Goal: Task Accomplishment & Management: Use online tool/utility

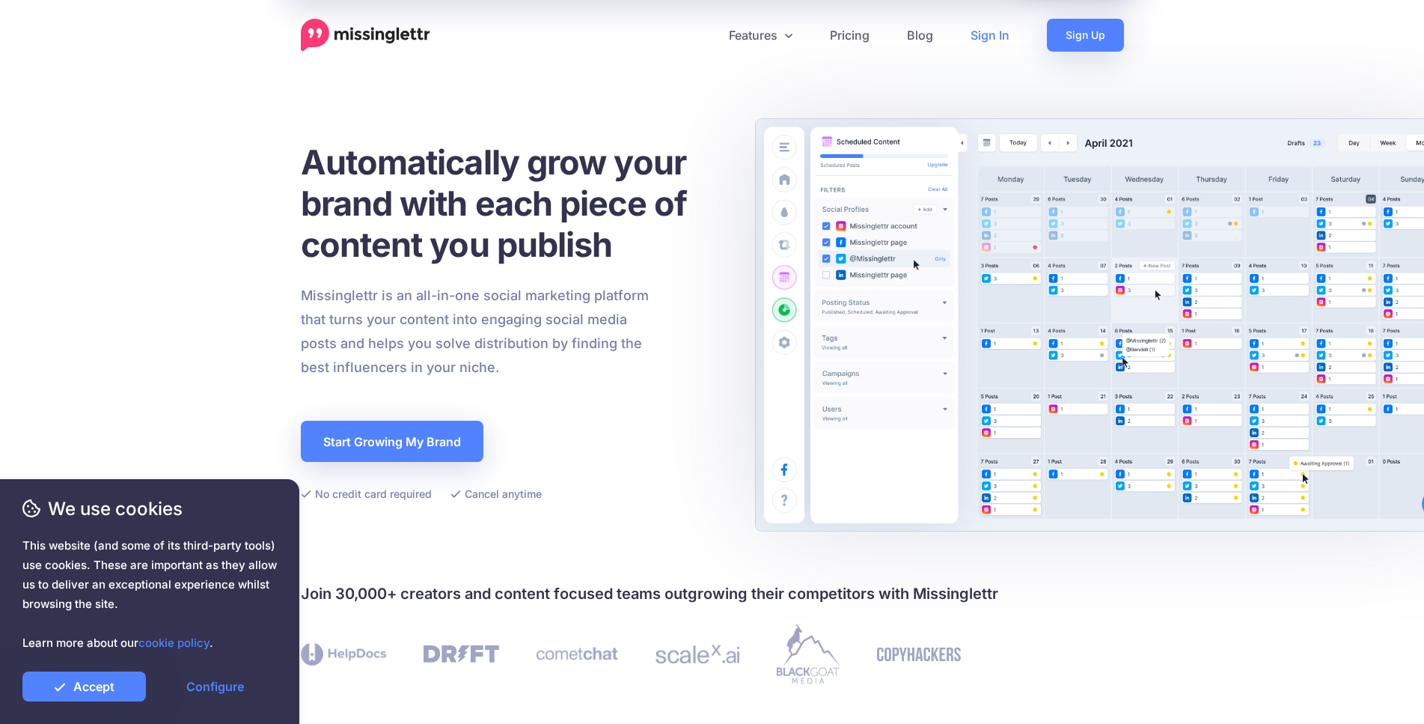
click at [1003, 36] on link "Sign In" at bounding box center [990, 35] width 76 height 33
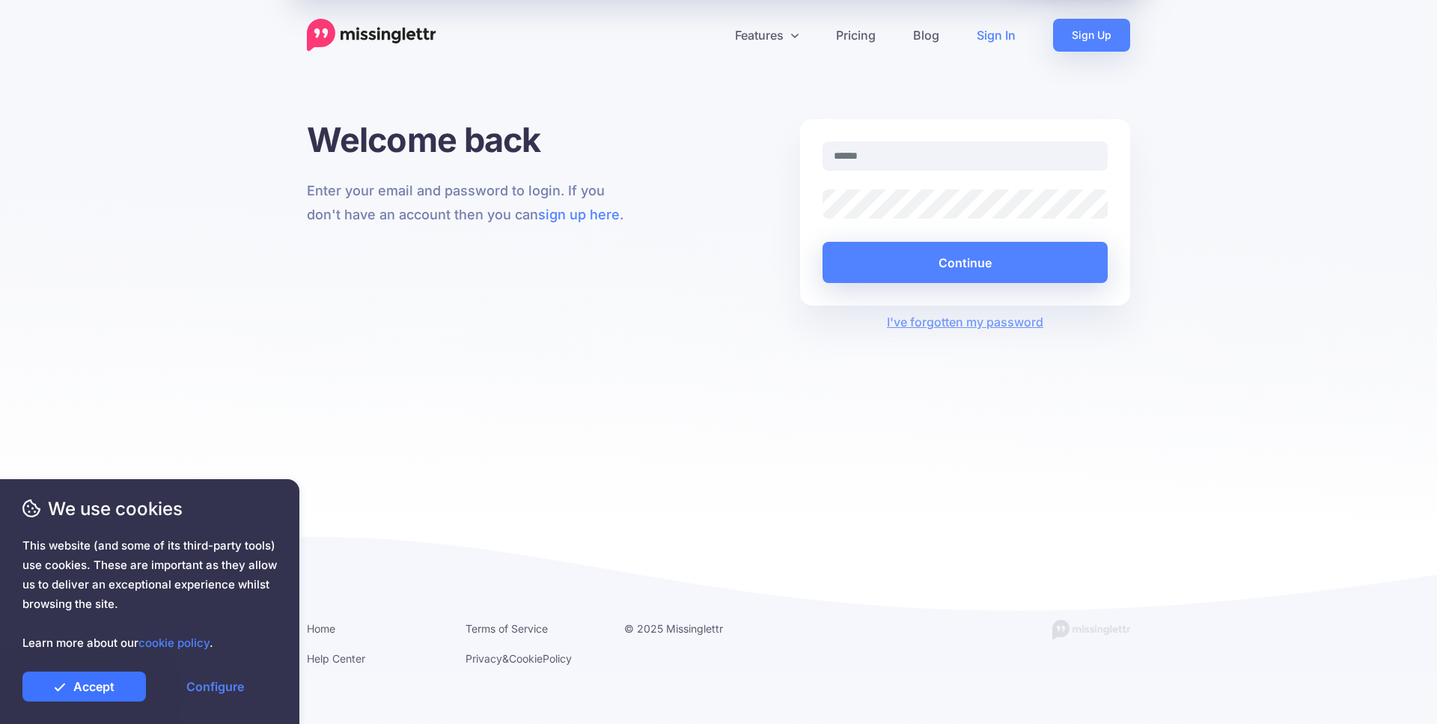
click at [77, 682] on link "Accept" at bounding box center [83, 686] width 123 height 30
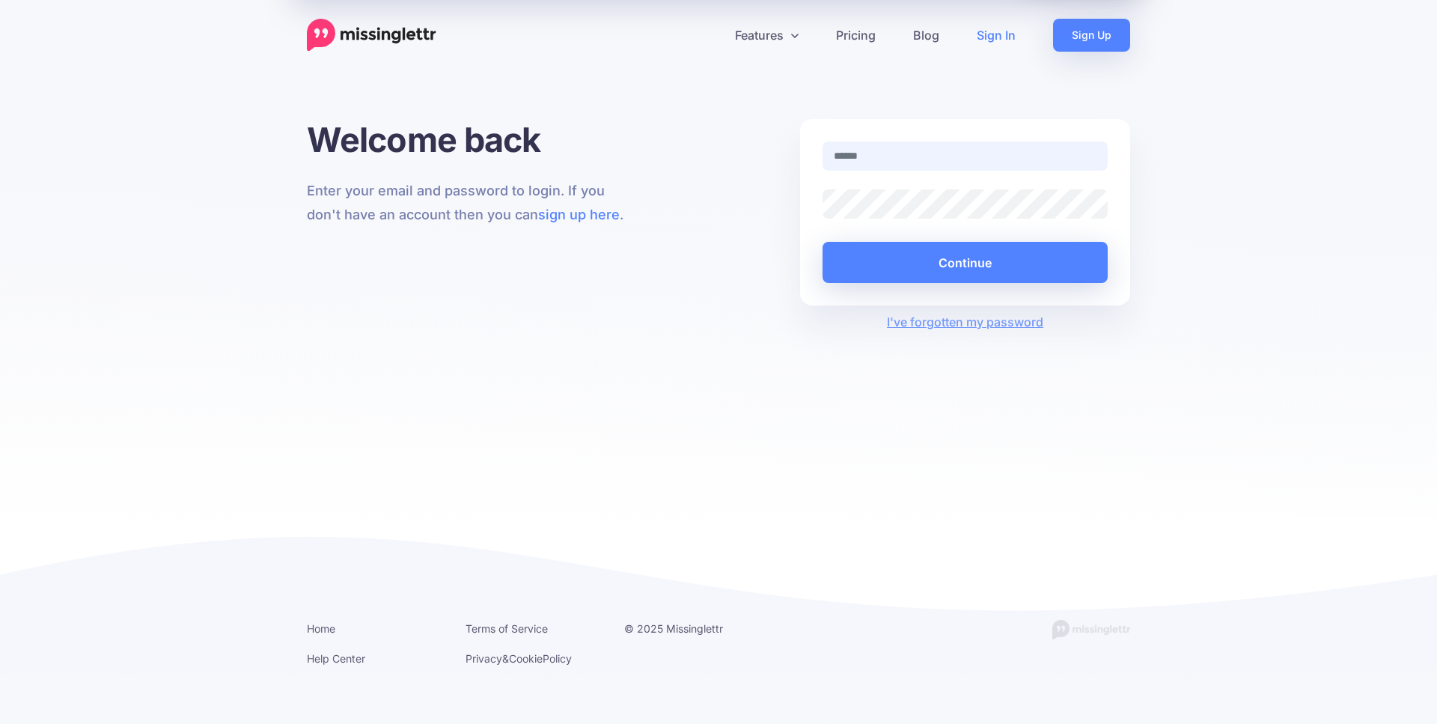
click at [883, 151] on input "text" at bounding box center [964, 155] width 285 height 29
type input "**********"
click at [822, 242] on button "Continue" at bounding box center [964, 262] width 285 height 41
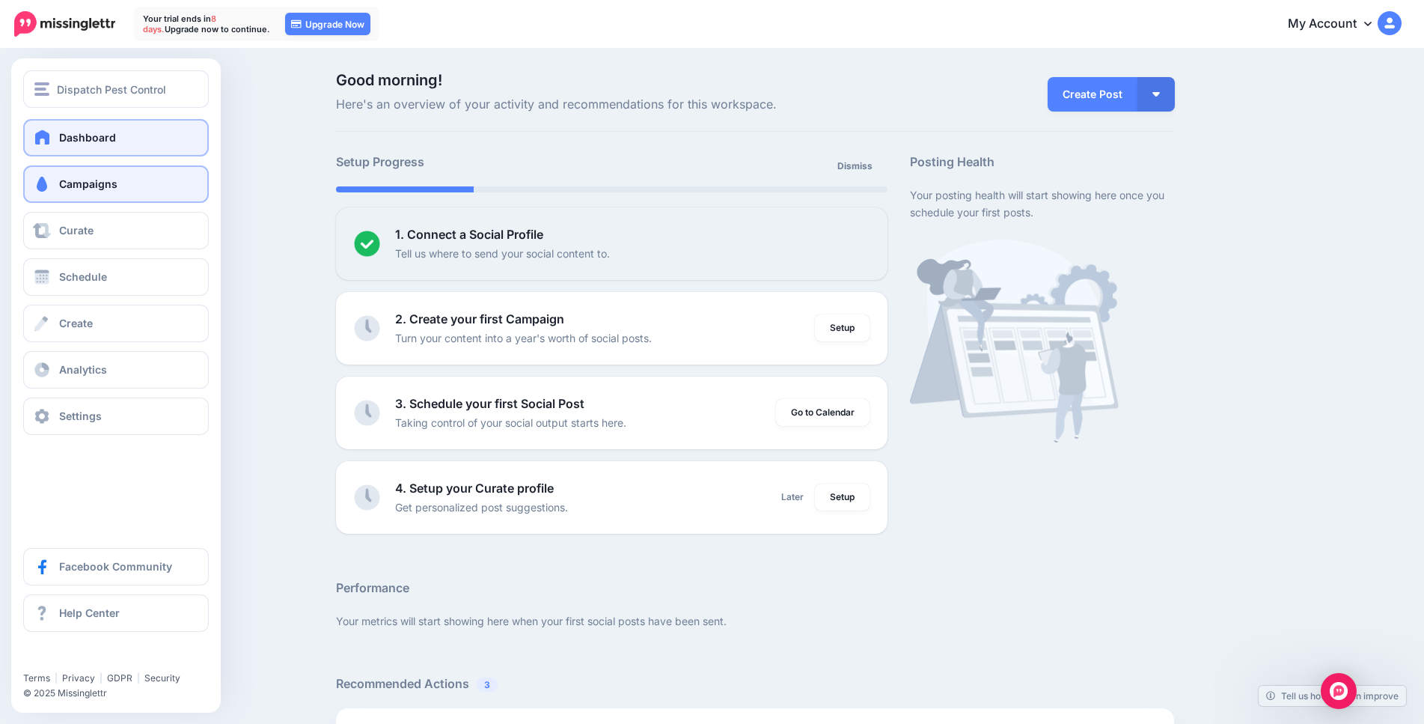
click at [70, 197] on link "Campaigns" at bounding box center [116, 183] width 186 height 37
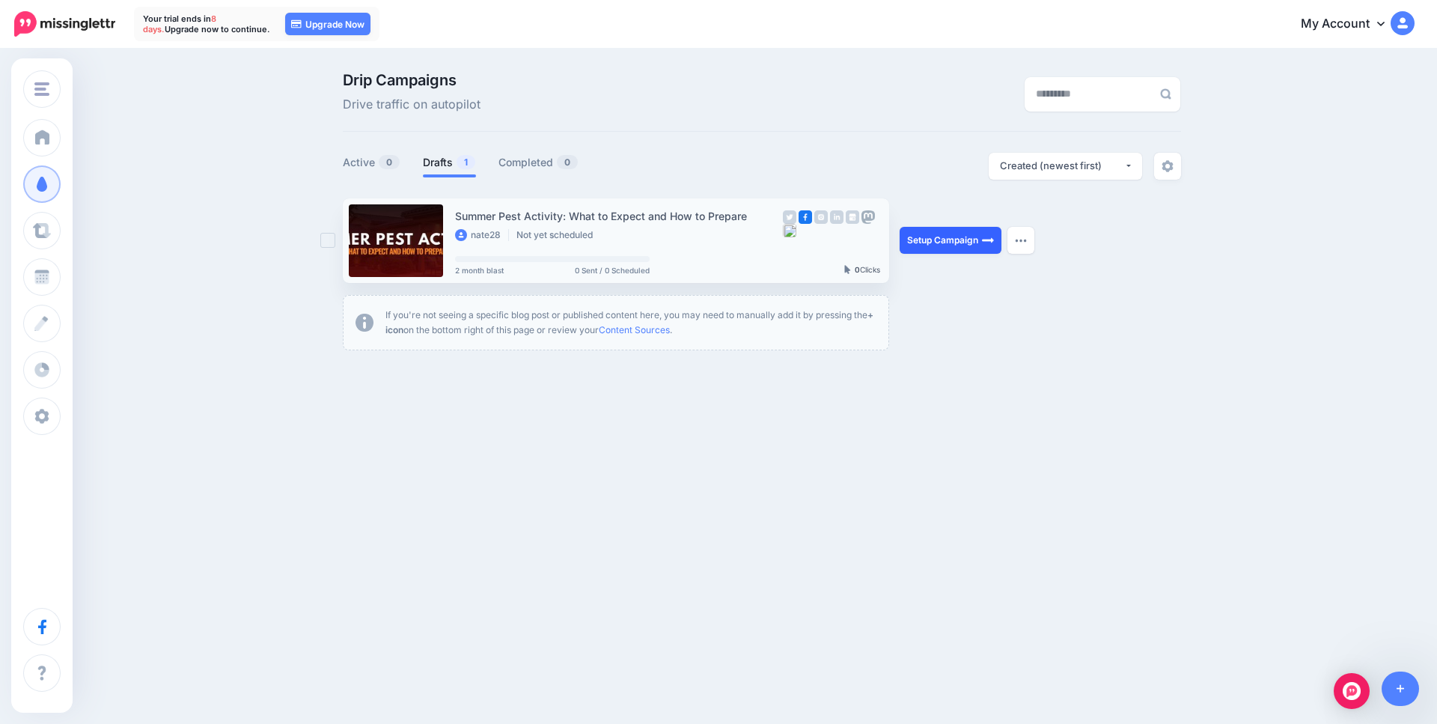
click at [957, 236] on link "Setup Campaign" at bounding box center [950, 240] width 102 height 27
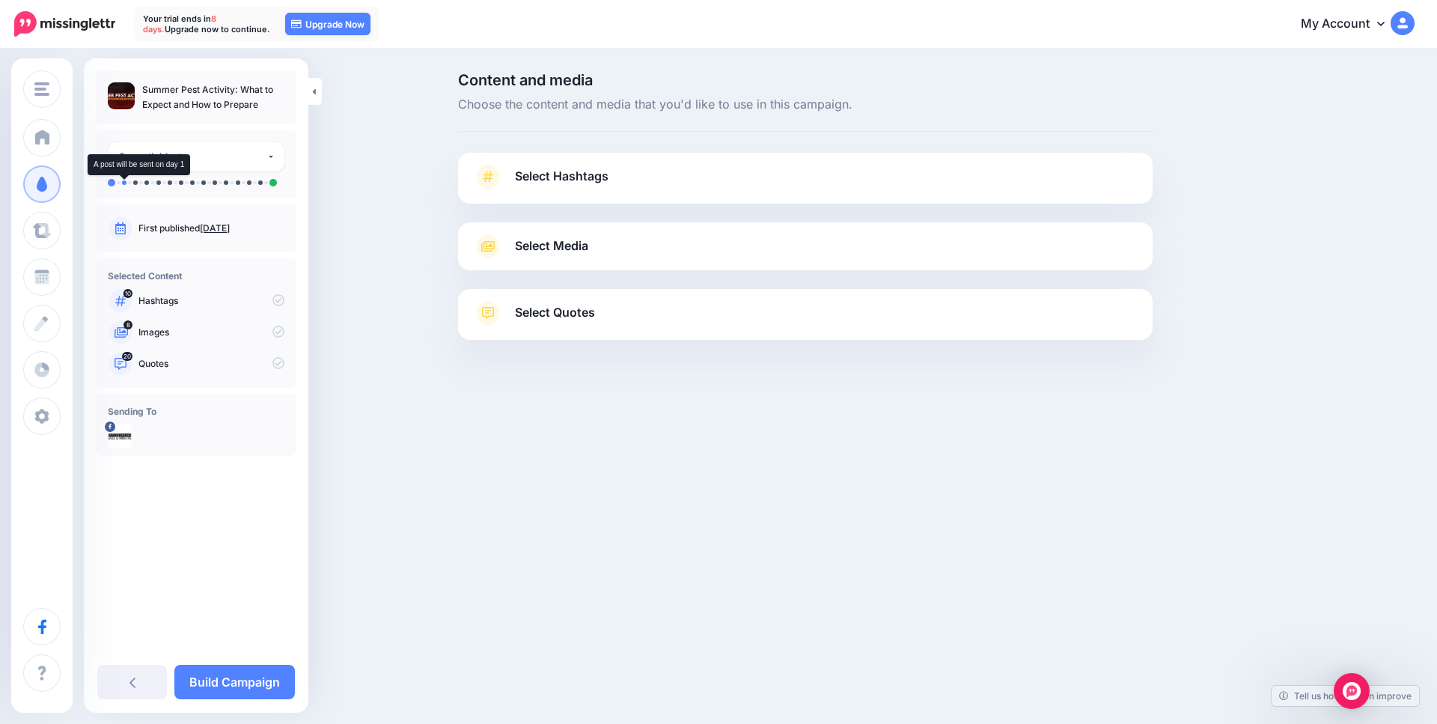
click at [123, 183] on li at bounding box center [124, 182] width 4 height 4
click at [139, 182] on ul at bounding box center [196, 182] width 177 height 7
click at [189, 180] on ul at bounding box center [196, 182] width 177 height 7
click at [565, 180] on span "Select Hashtags" at bounding box center [562, 176] width 94 height 20
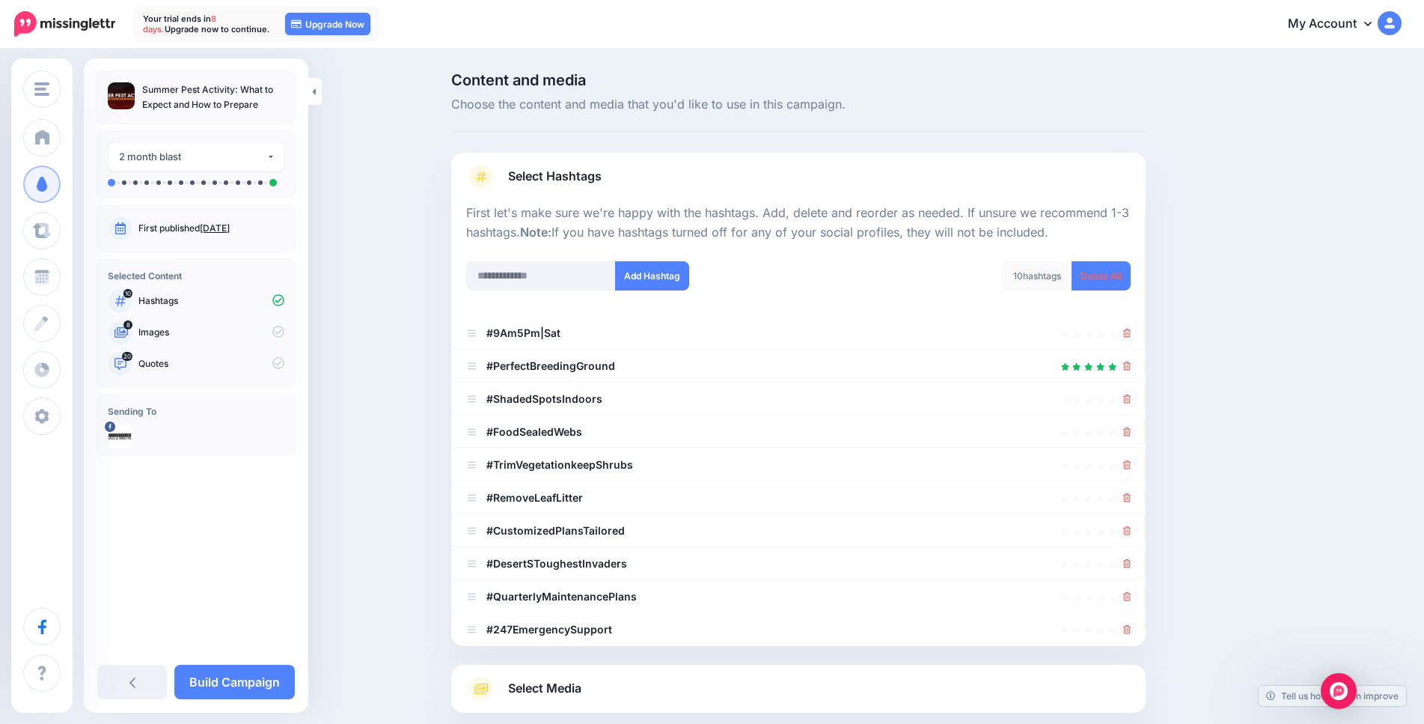
click at [565, 180] on span "Select Hashtags" at bounding box center [555, 176] width 94 height 20
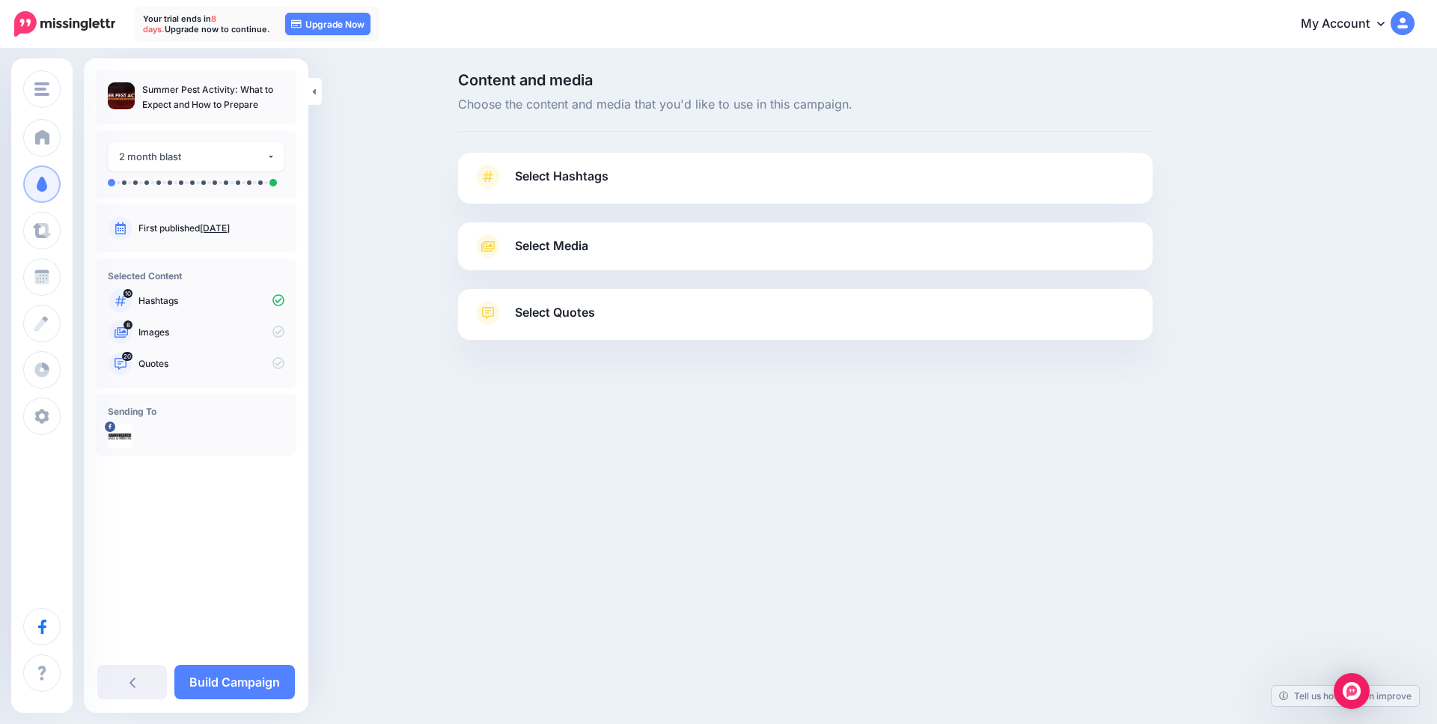
click at [551, 244] on span "Select Media" at bounding box center [551, 246] width 73 height 20
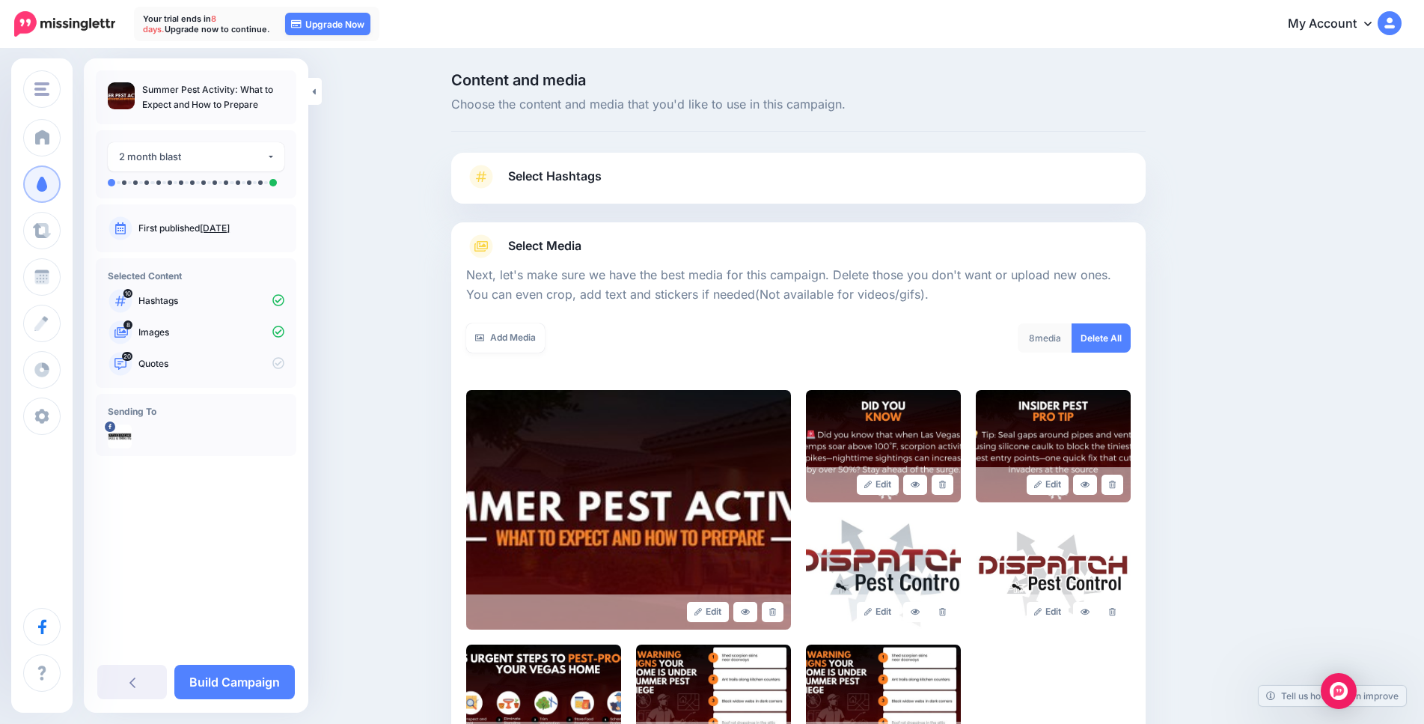
click at [551, 244] on span "Select Media" at bounding box center [544, 246] width 73 height 20
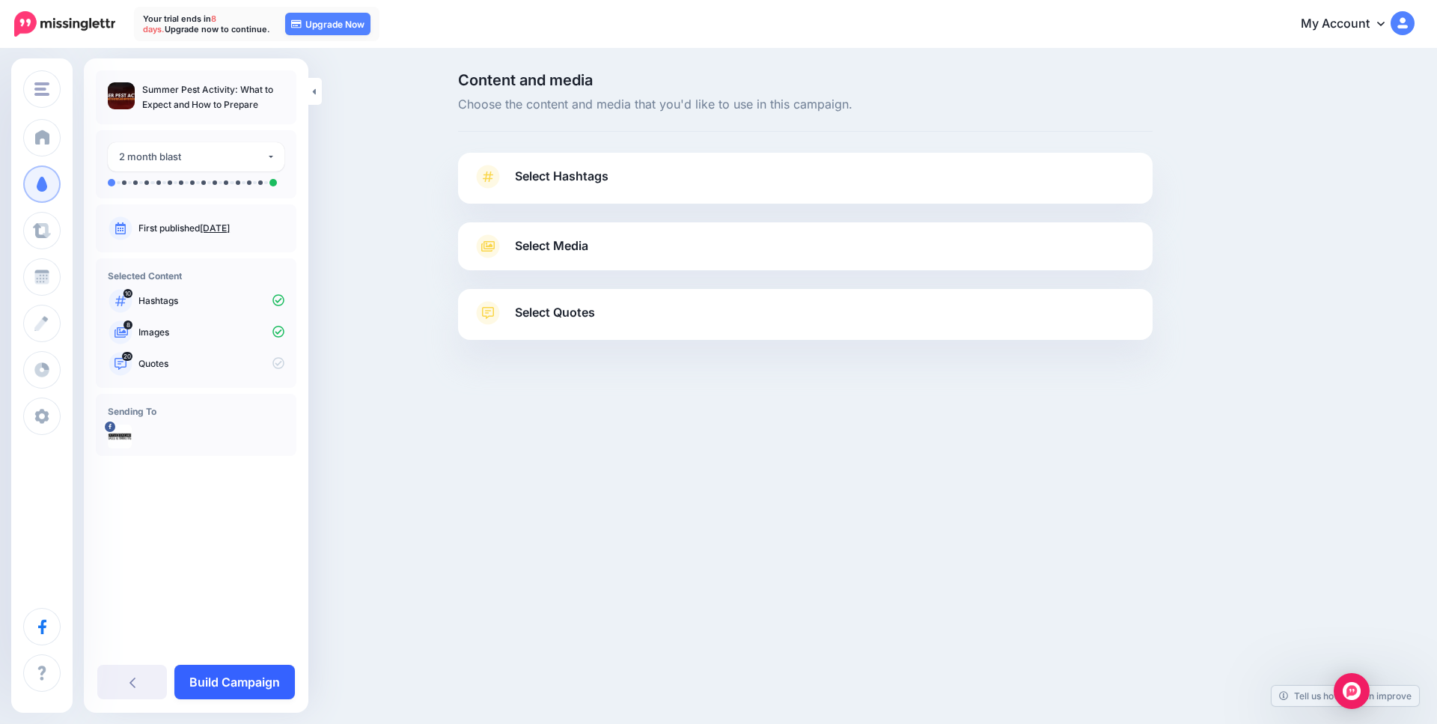
click at [233, 691] on link "Build Campaign" at bounding box center [234, 681] width 120 height 34
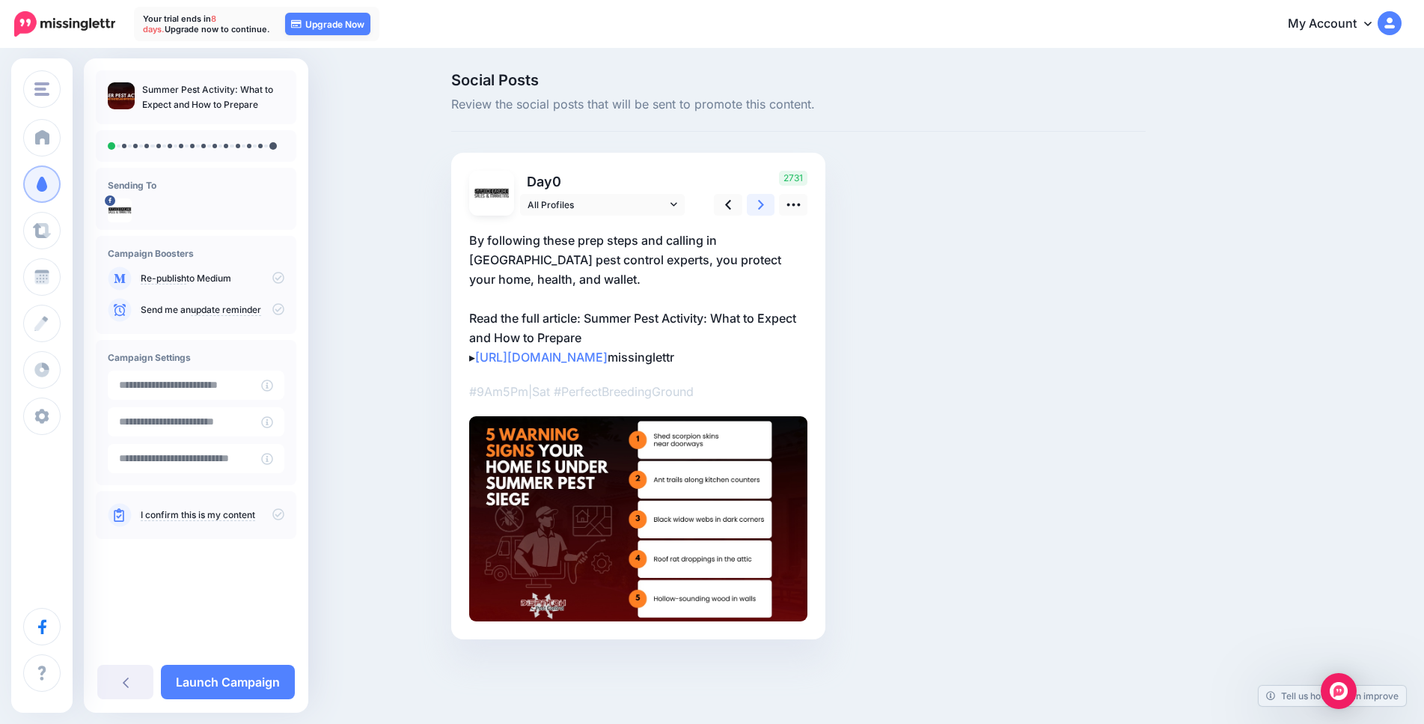
click at [764, 212] on icon at bounding box center [761, 205] width 6 height 16
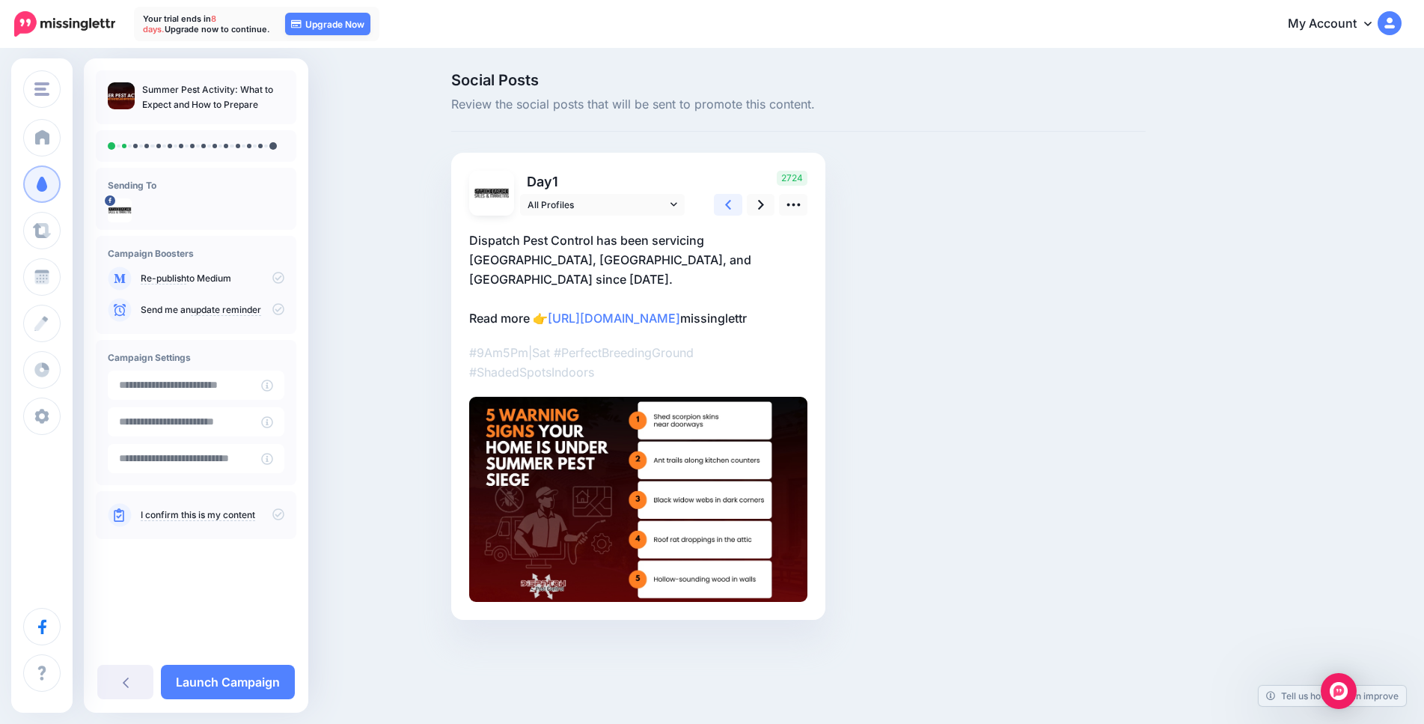
click at [731, 203] on icon at bounding box center [728, 205] width 6 height 16
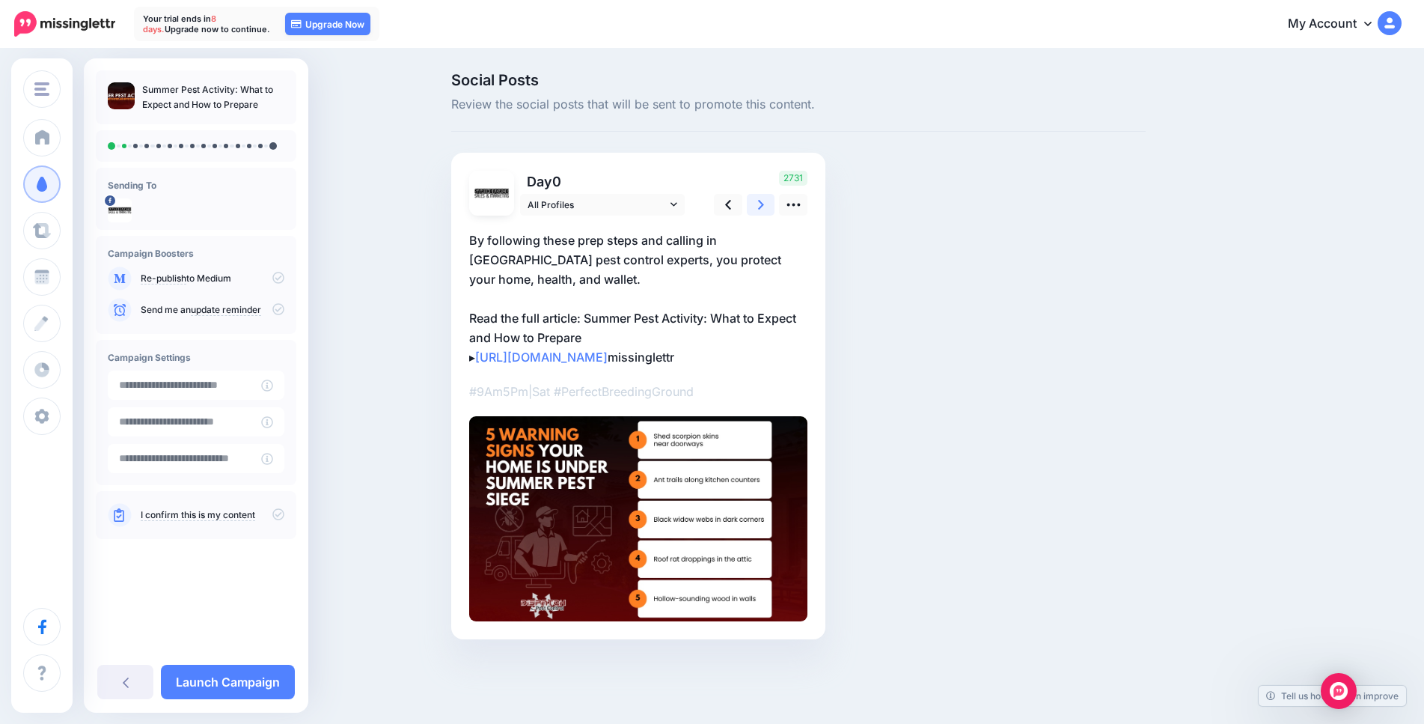
click at [764, 201] on icon at bounding box center [761, 205] width 6 height 10
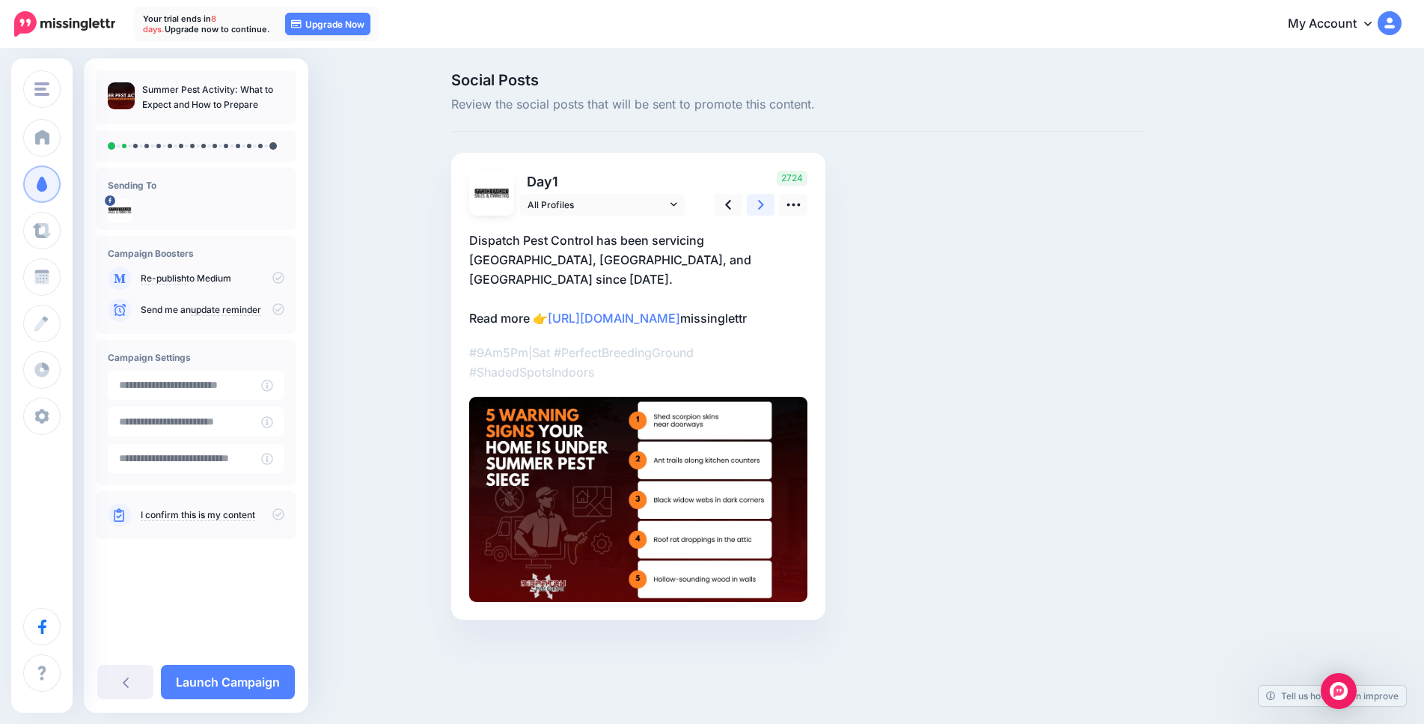
click at [764, 201] on icon at bounding box center [761, 205] width 6 height 10
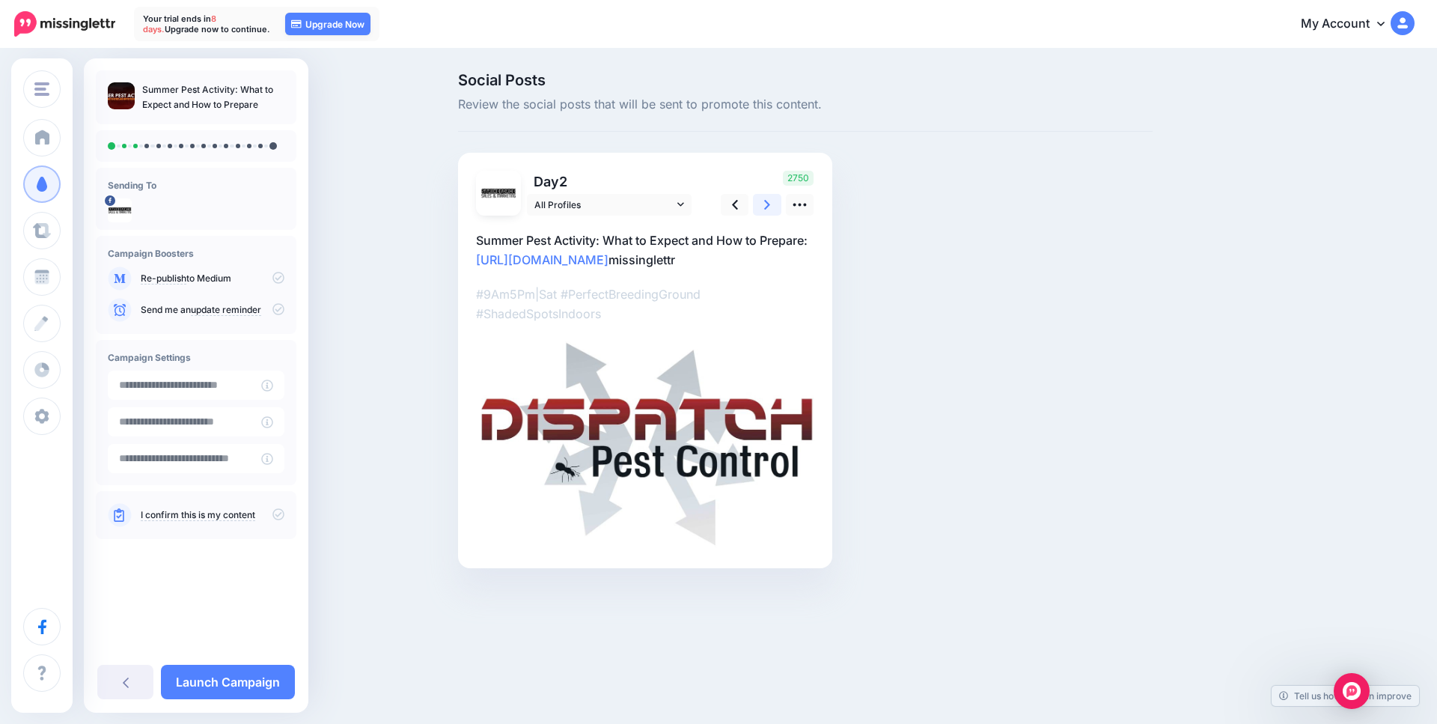
click at [765, 201] on icon at bounding box center [767, 205] width 6 height 10
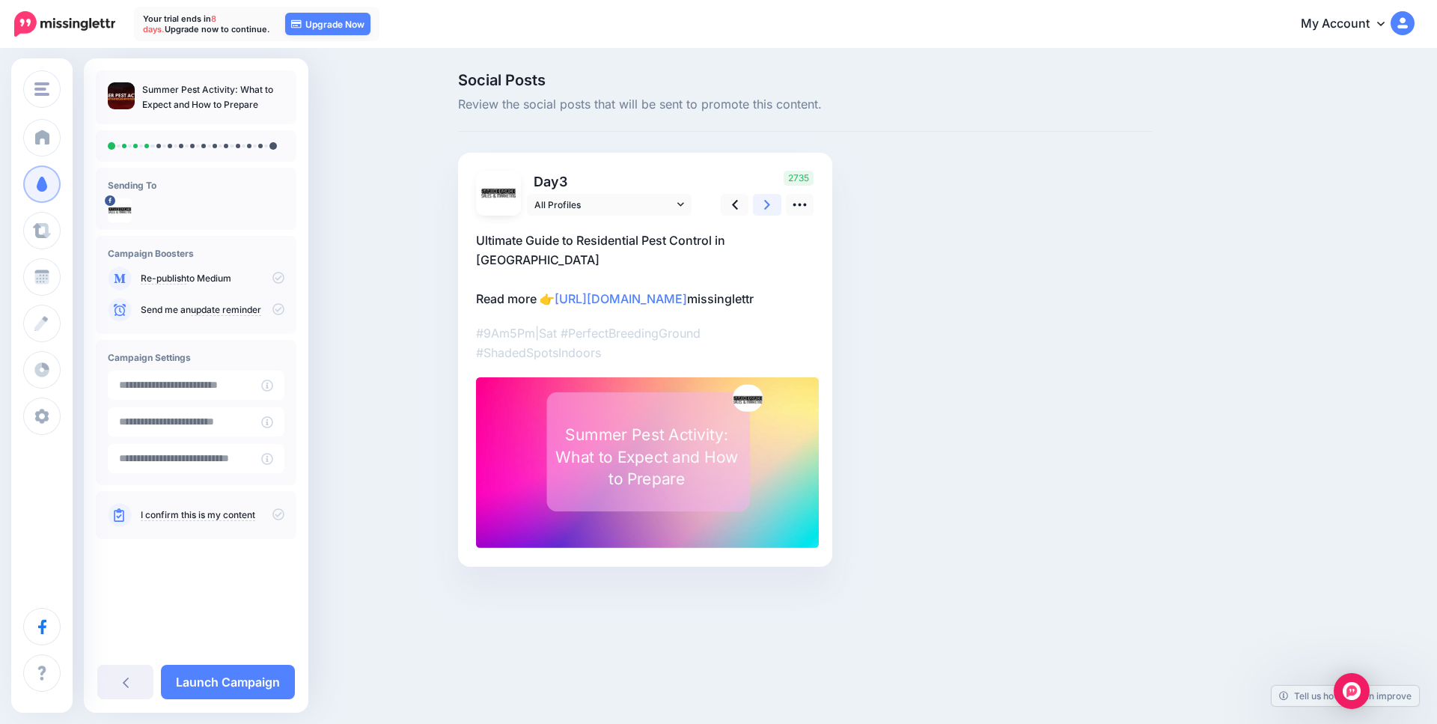
click at [762, 200] on link at bounding box center [767, 205] width 28 height 22
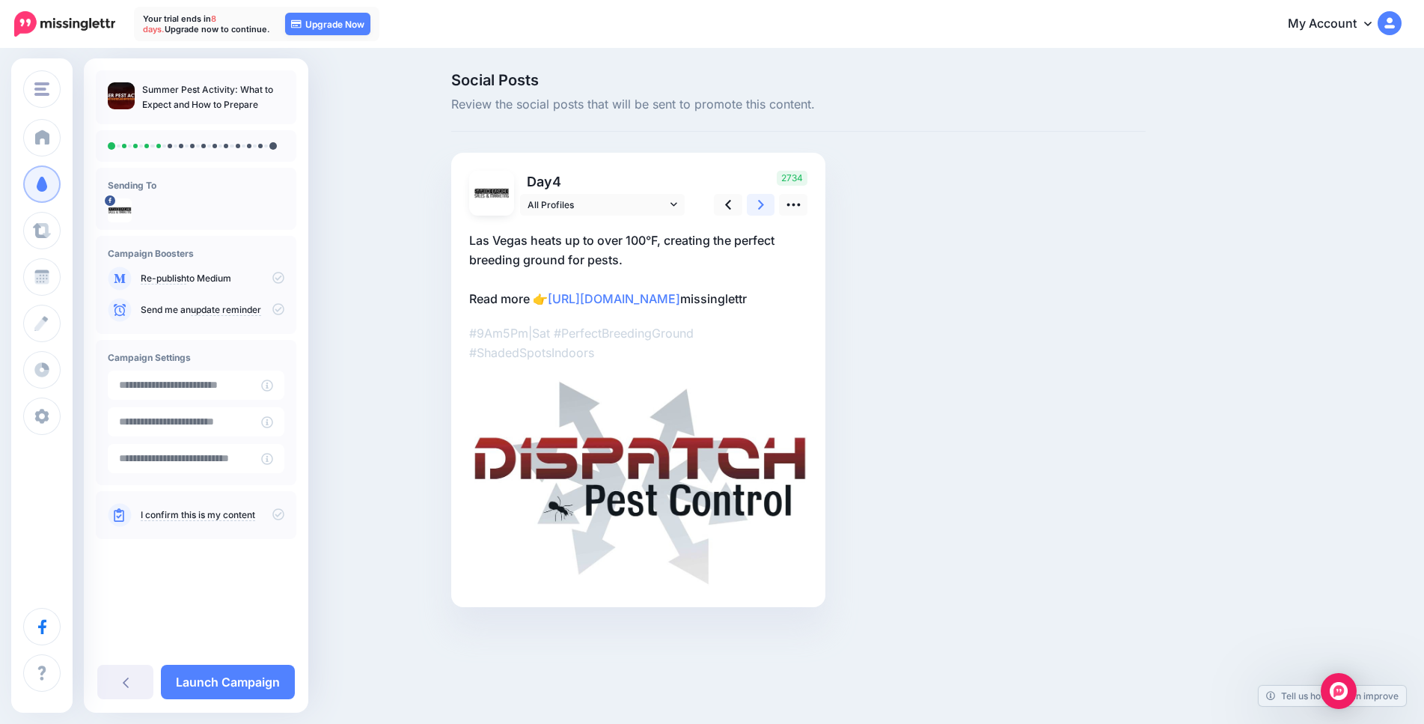
click at [762, 200] on link at bounding box center [761, 205] width 28 height 22
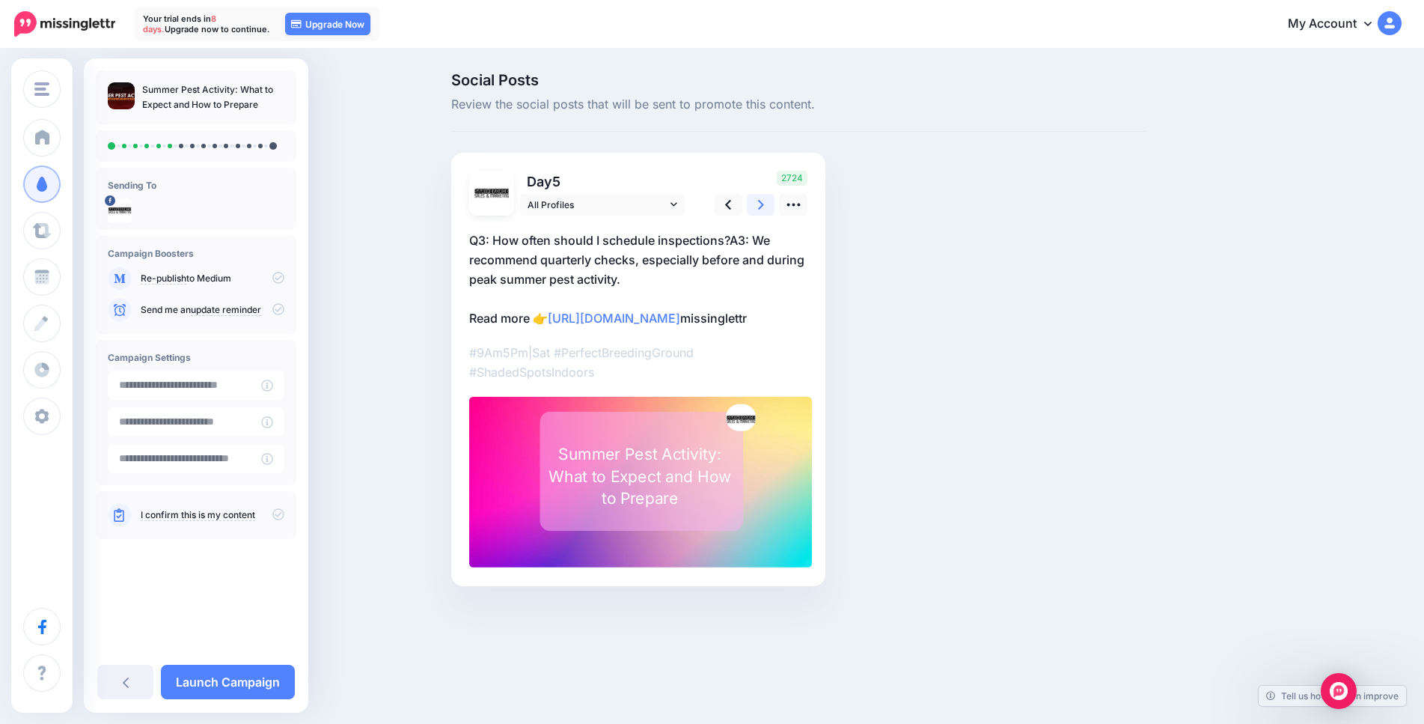
click at [762, 200] on link at bounding box center [761, 205] width 28 height 22
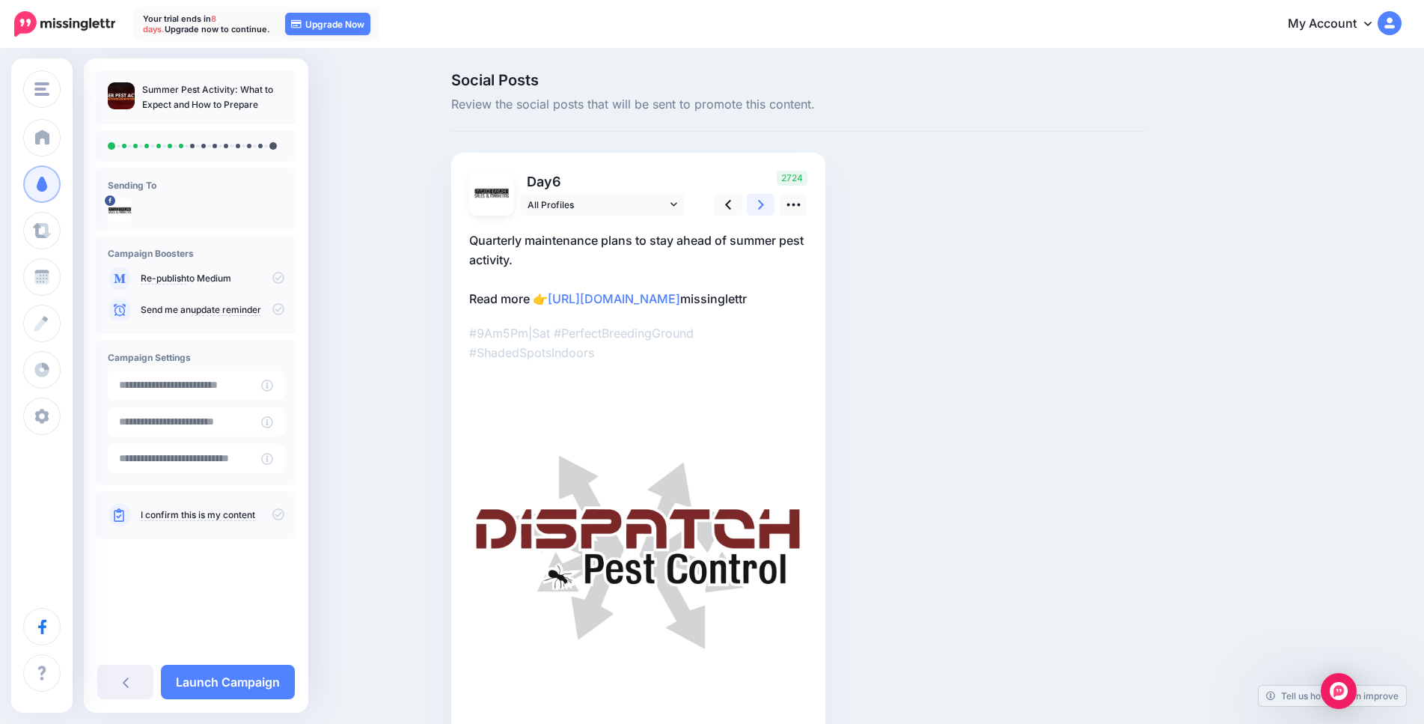
click at [762, 200] on link at bounding box center [761, 205] width 28 height 22
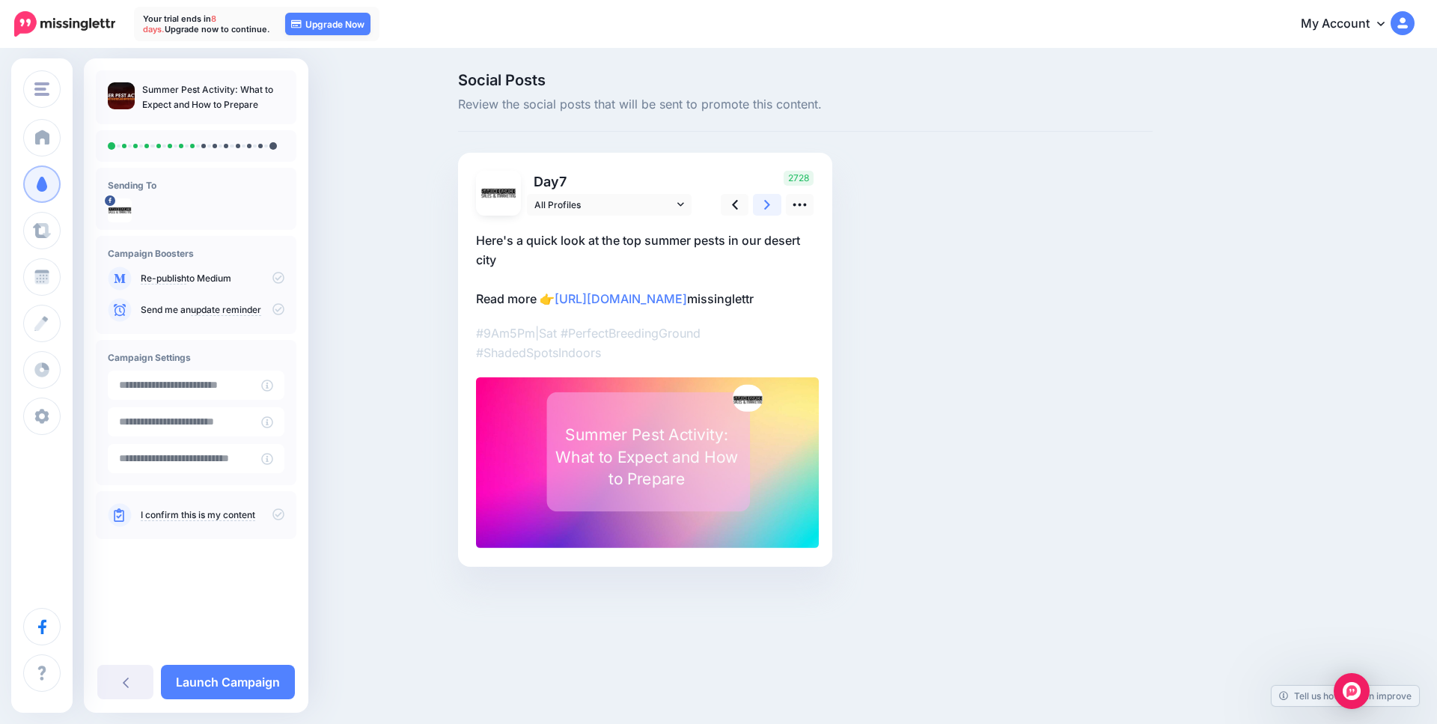
click at [762, 200] on link at bounding box center [767, 205] width 28 height 22
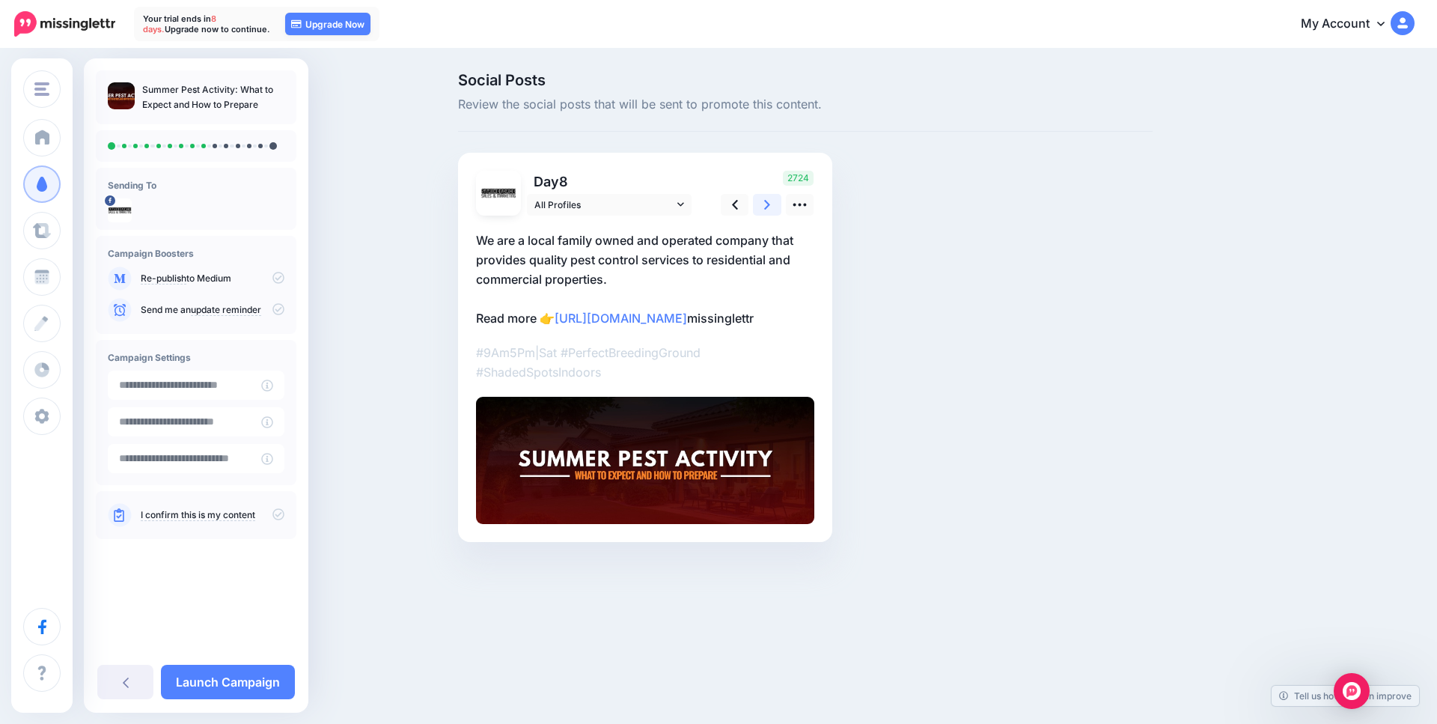
click at [762, 200] on link at bounding box center [767, 205] width 28 height 22
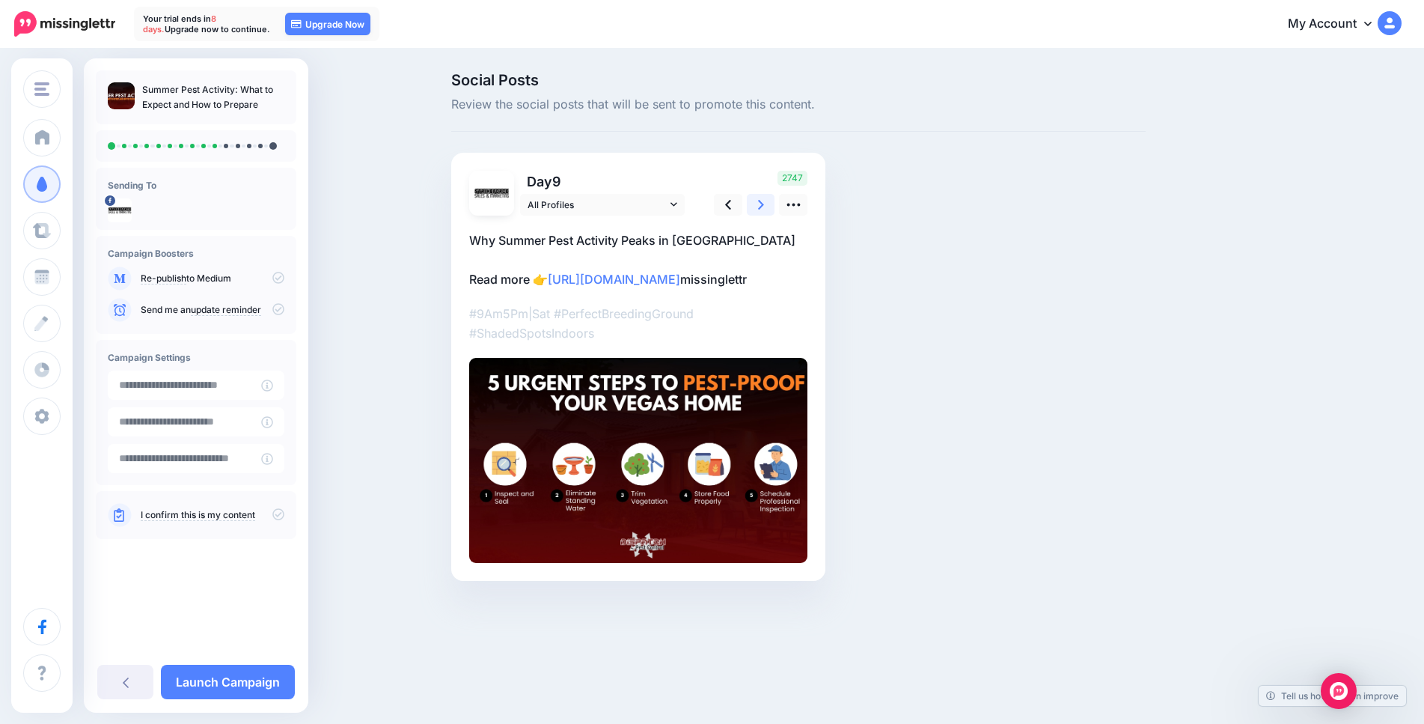
click at [762, 200] on link at bounding box center [761, 205] width 28 height 22
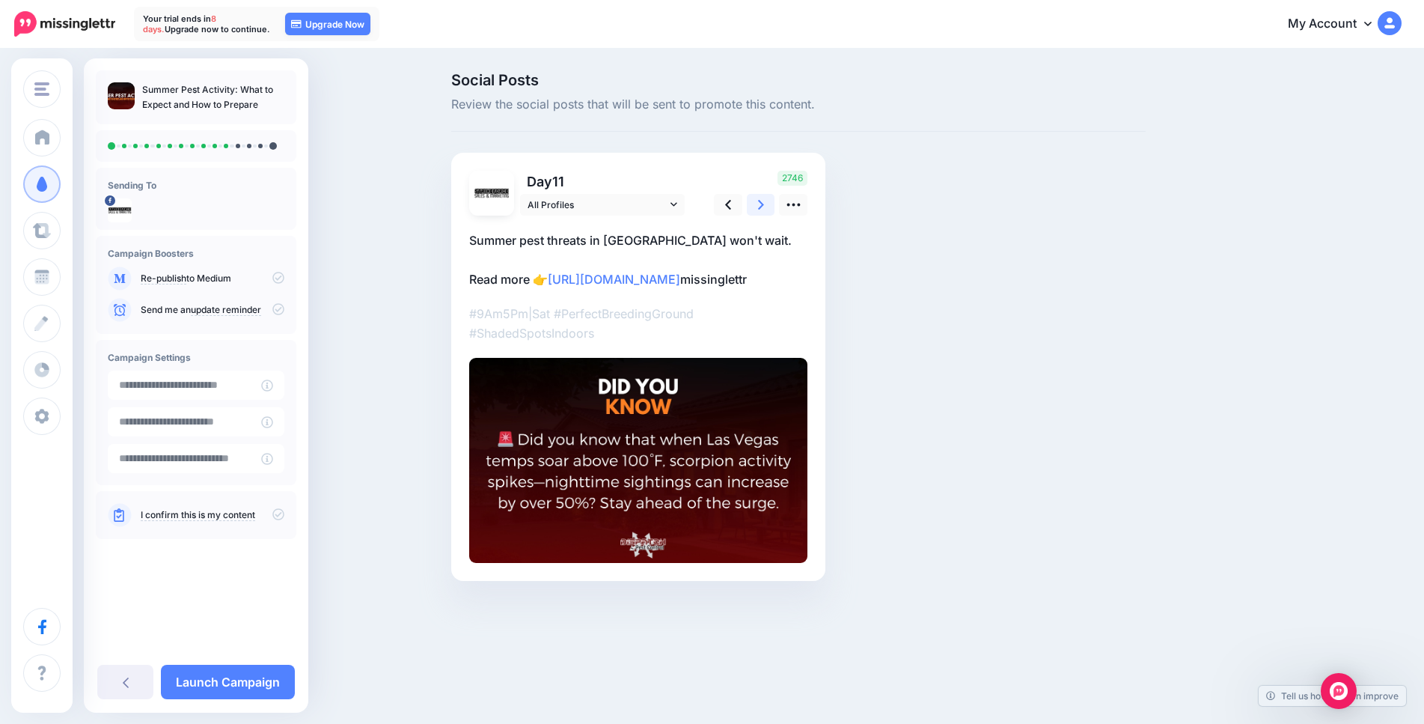
click at [762, 200] on link at bounding box center [761, 205] width 28 height 22
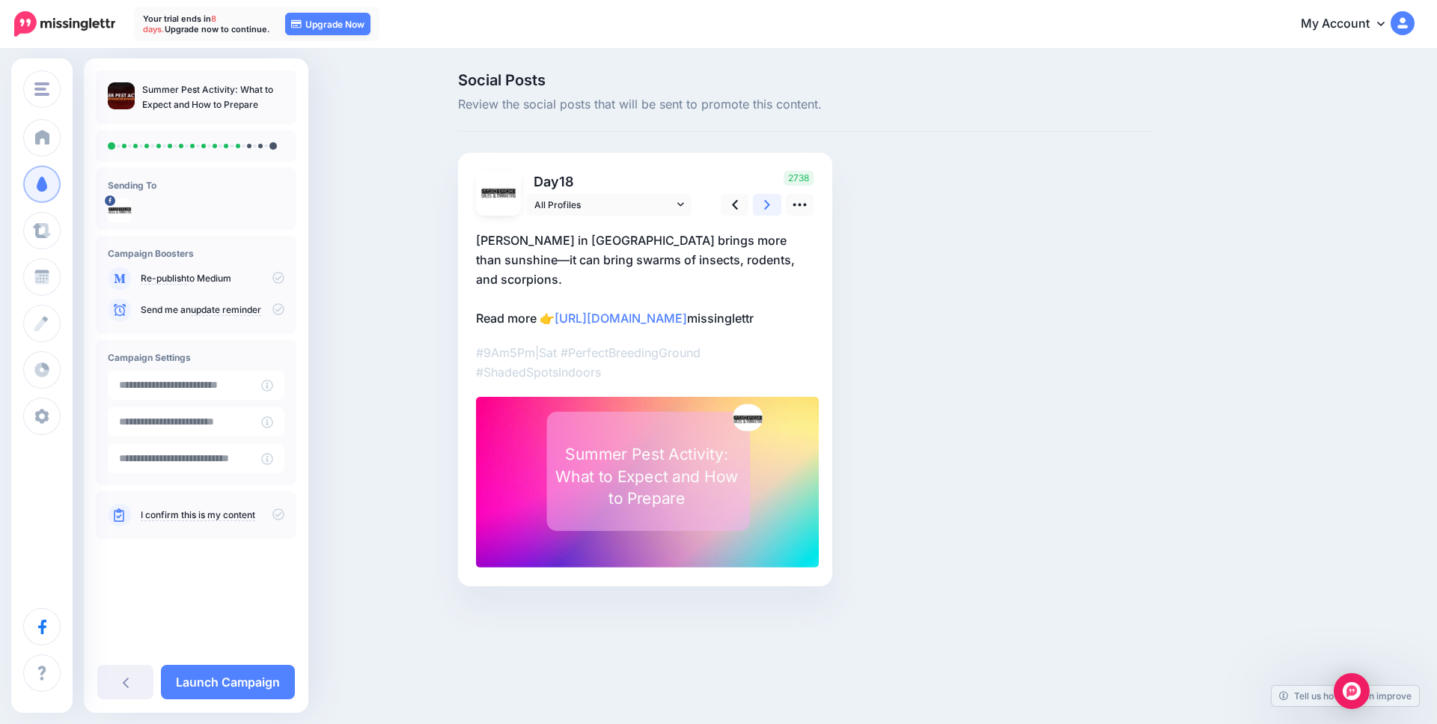
click at [762, 200] on link at bounding box center [767, 205] width 28 height 22
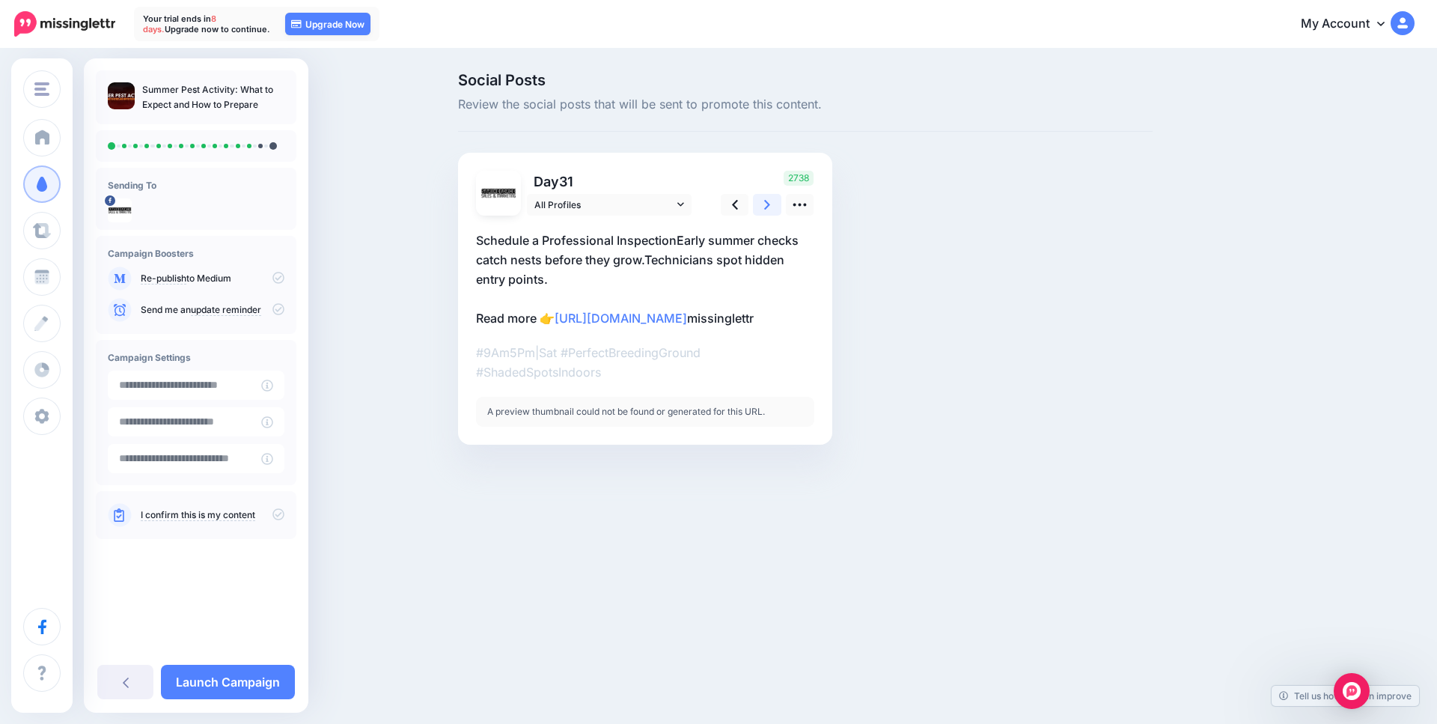
click at [762, 200] on link at bounding box center [767, 205] width 28 height 22
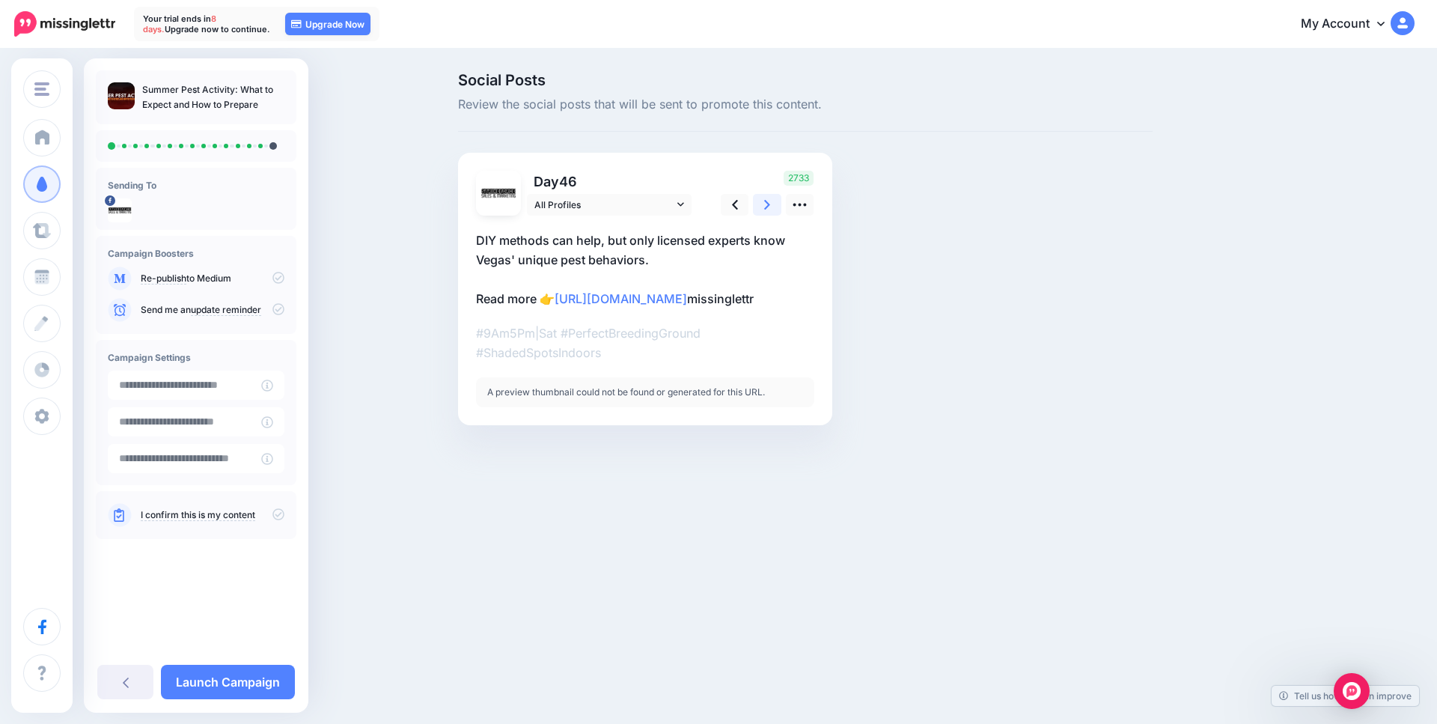
click at [762, 200] on link at bounding box center [767, 205] width 28 height 22
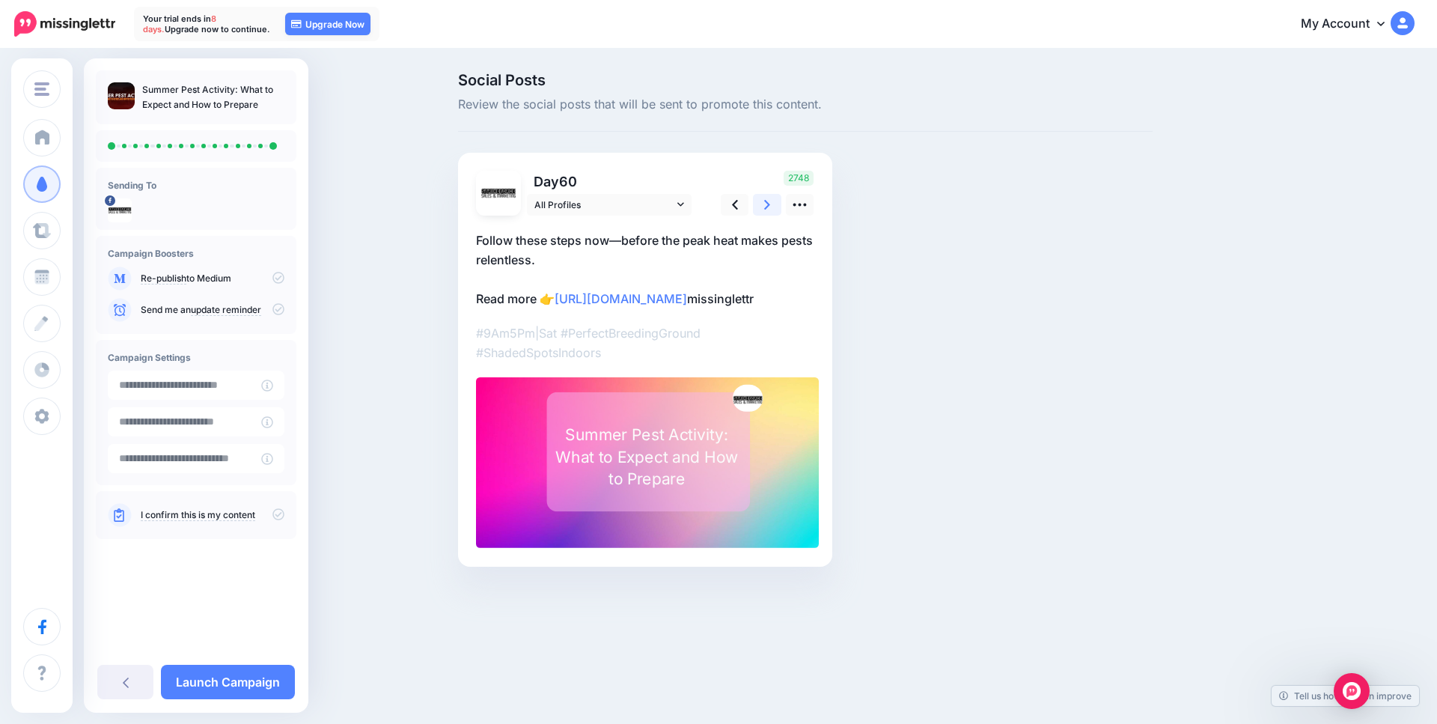
click at [762, 200] on link at bounding box center [767, 205] width 28 height 22
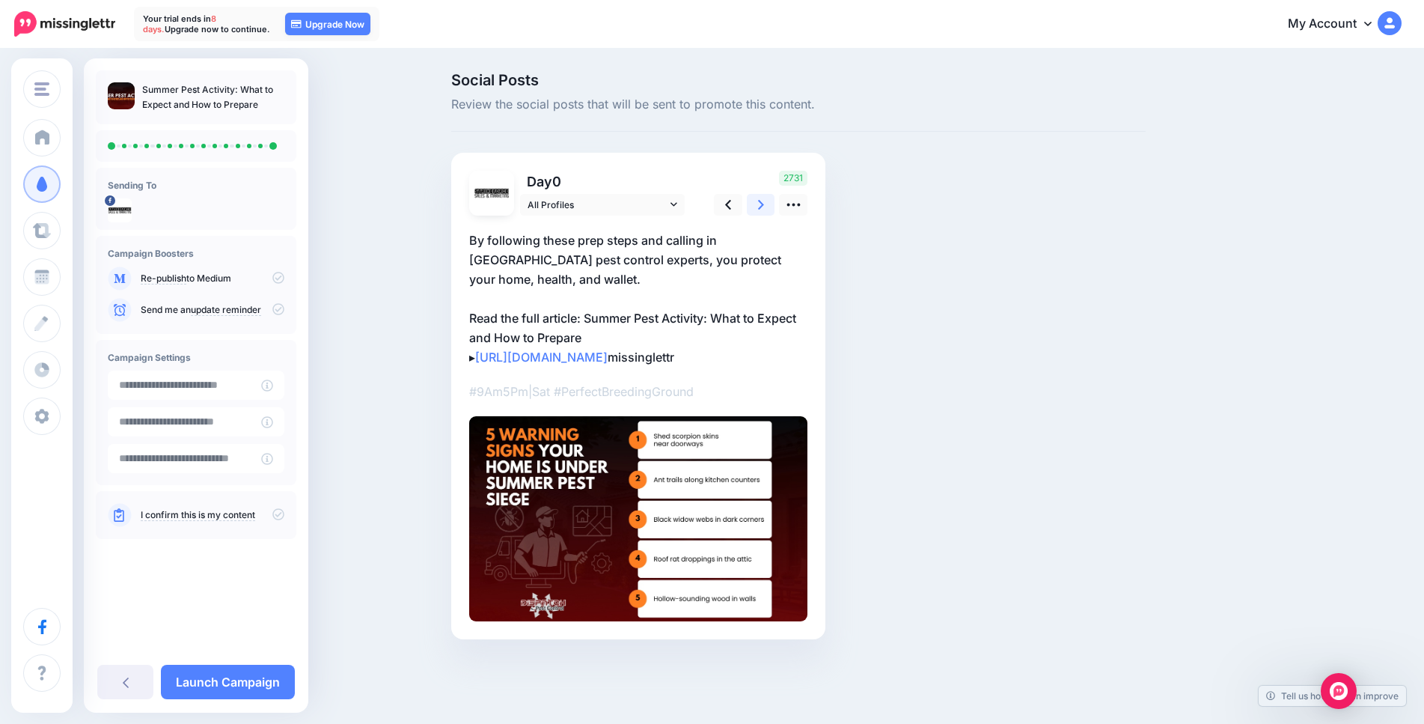
click at [762, 200] on link at bounding box center [761, 205] width 28 height 22
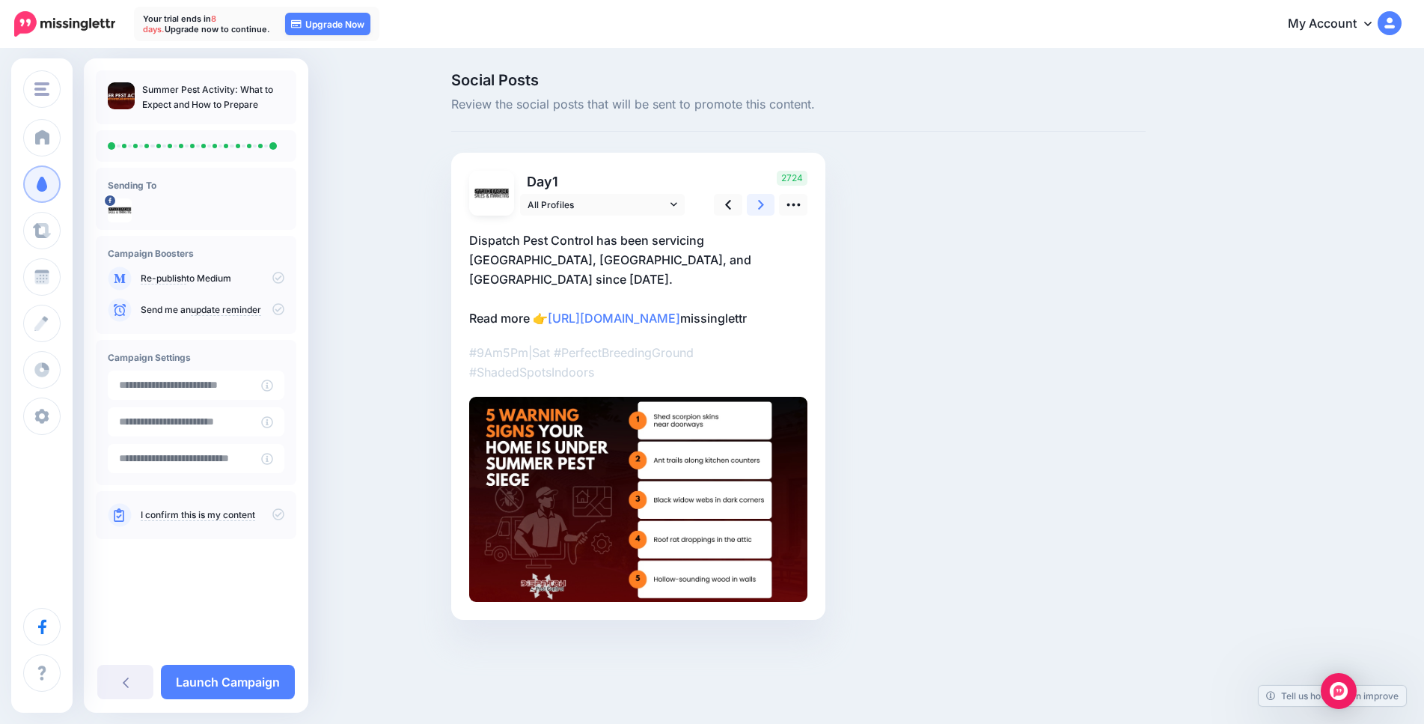
click at [762, 200] on link at bounding box center [761, 205] width 28 height 22
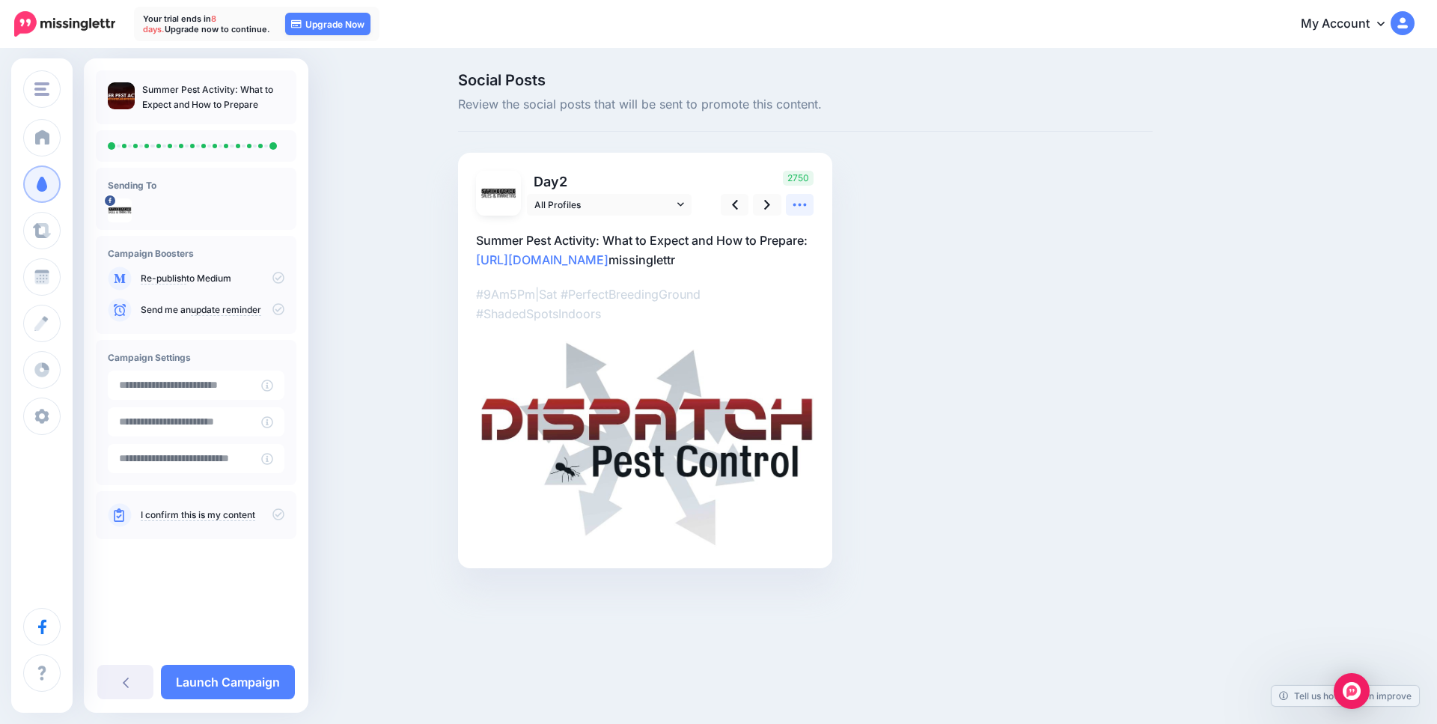
click at [792, 204] on icon at bounding box center [800, 205] width 16 height 16
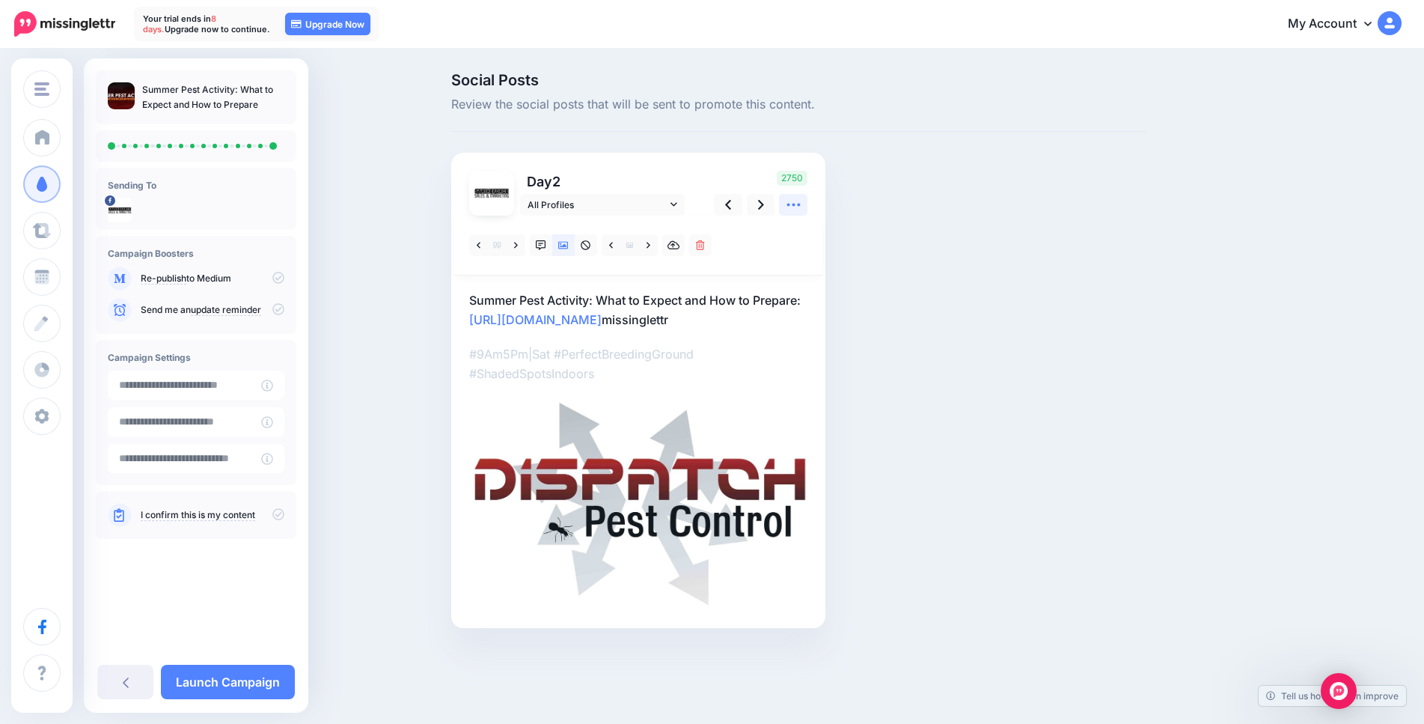
click at [792, 204] on icon at bounding box center [794, 205] width 16 height 16
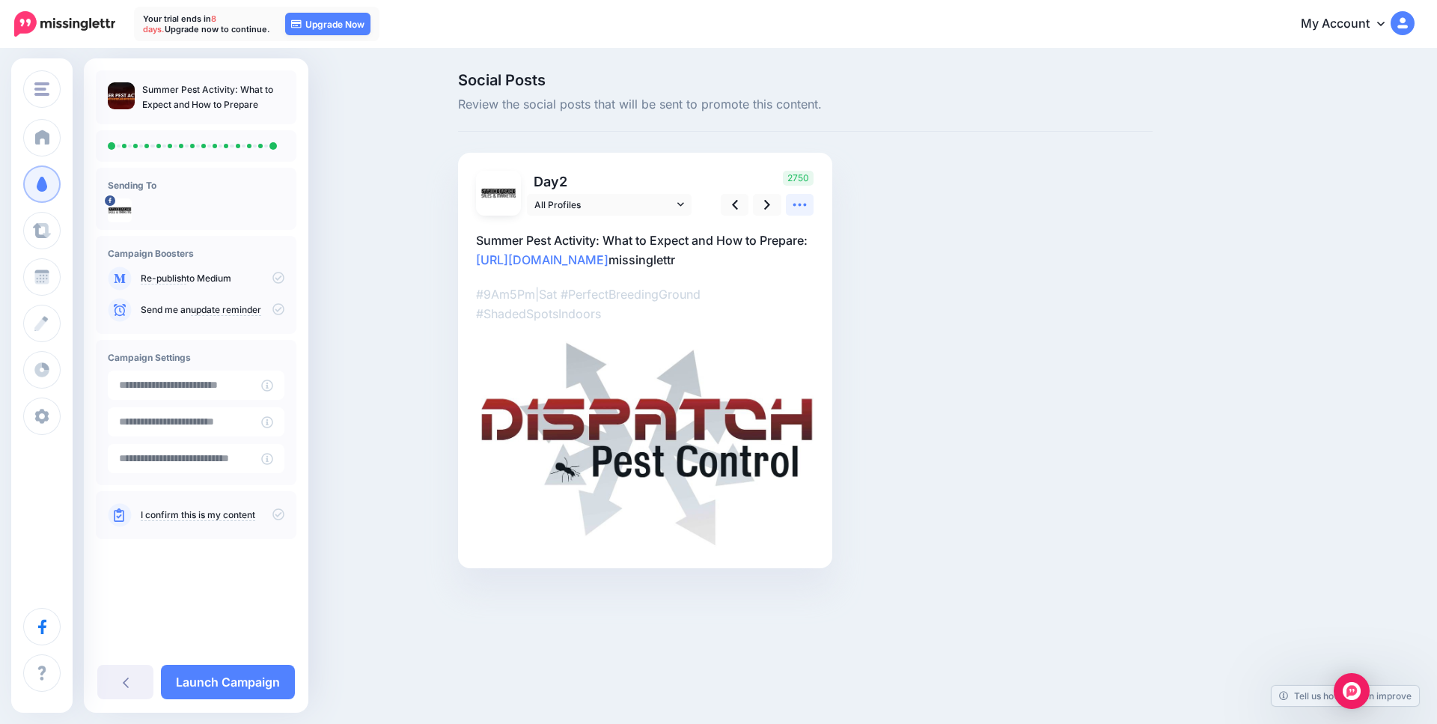
click at [792, 204] on icon at bounding box center [800, 205] width 16 height 16
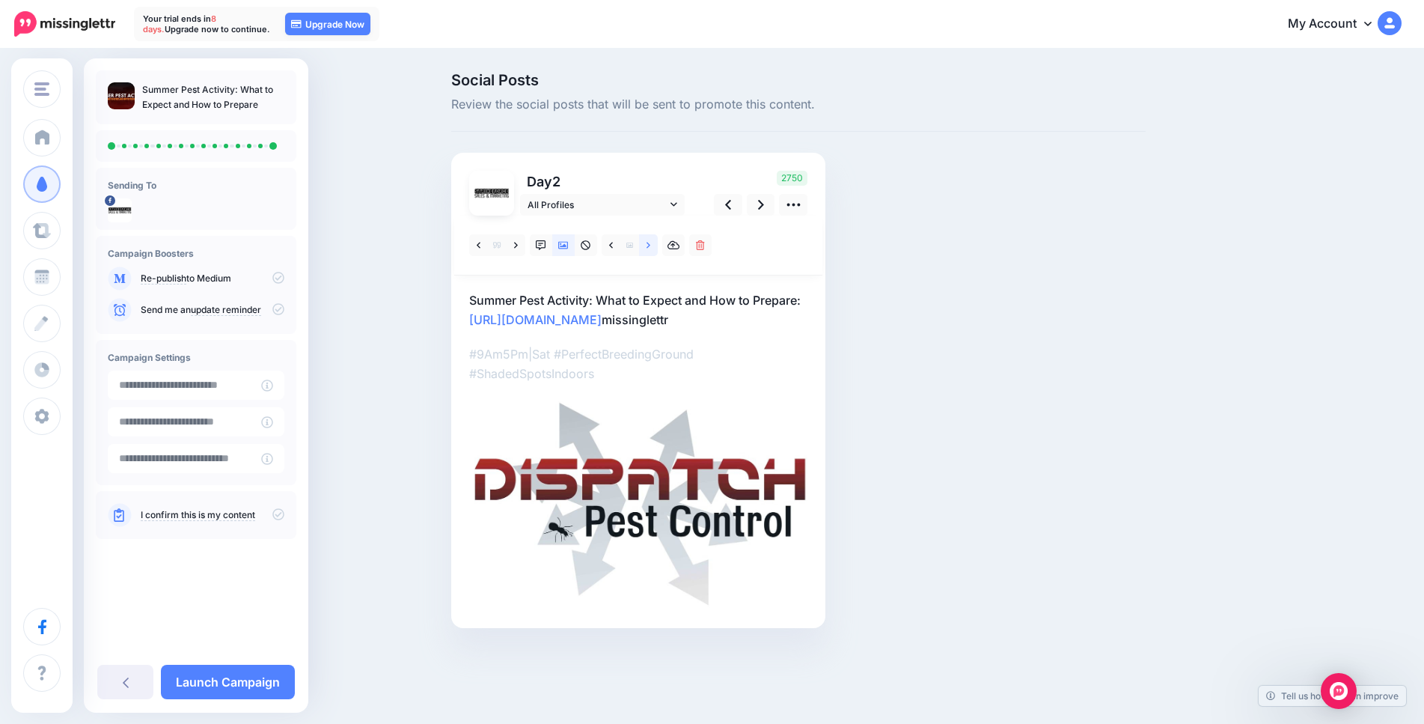
click at [652, 242] on link at bounding box center [648, 245] width 19 height 22
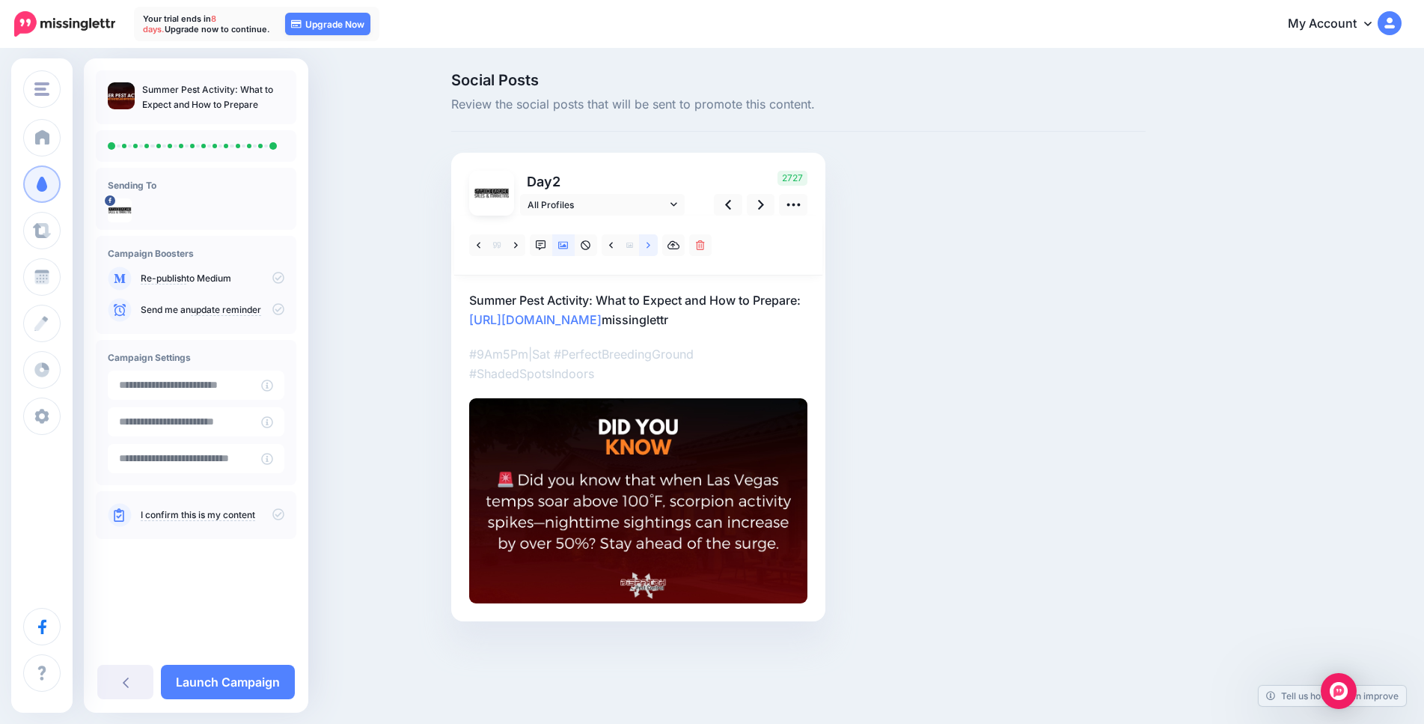
click at [652, 242] on link at bounding box center [648, 245] width 19 height 22
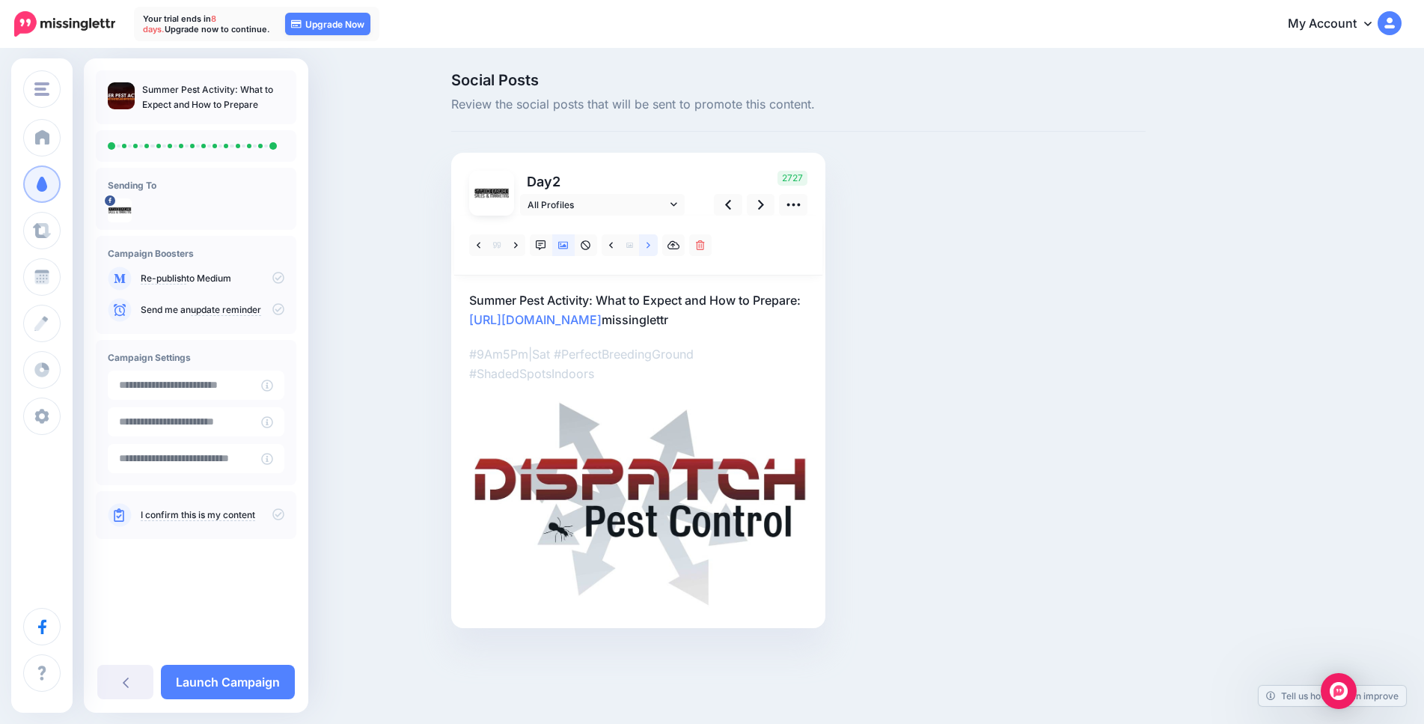
click at [652, 242] on link at bounding box center [648, 245] width 19 height 22
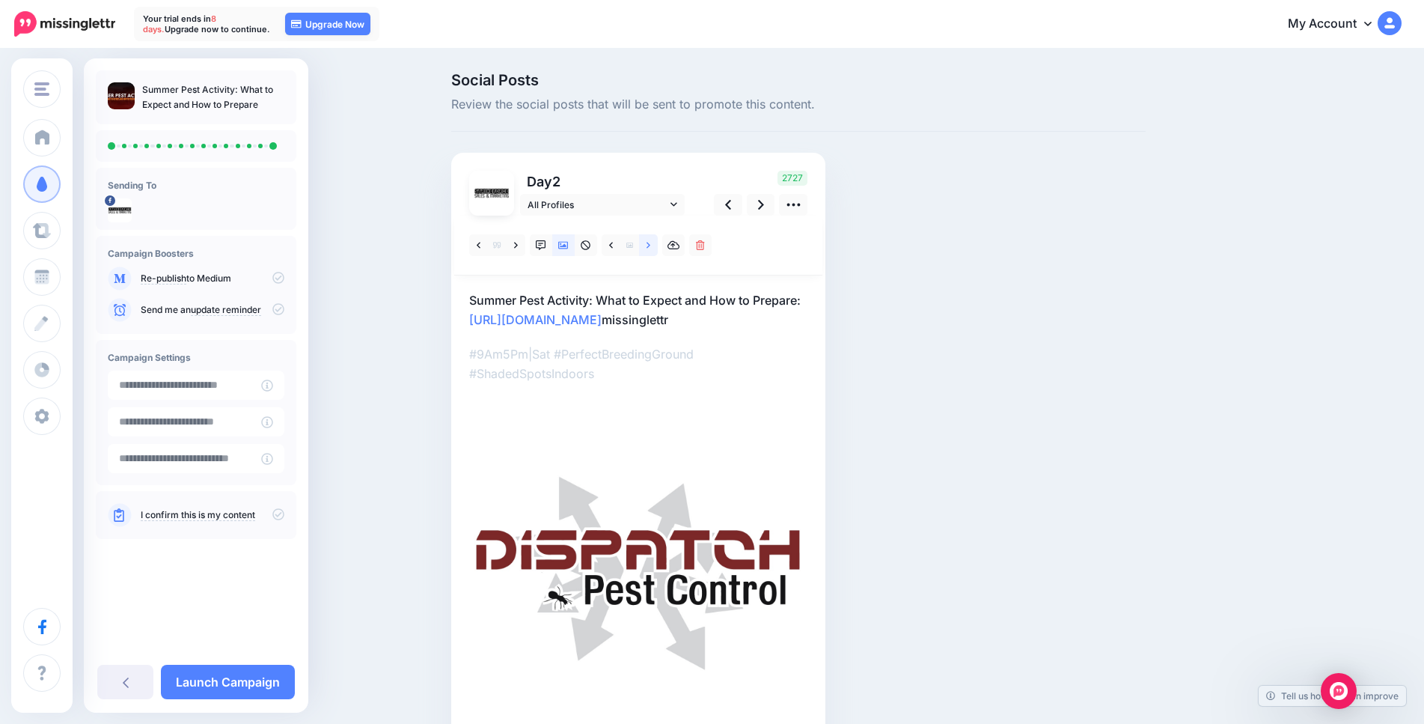
click at [652, 242] on link at bounding box center [648, 245] width 19 height 22
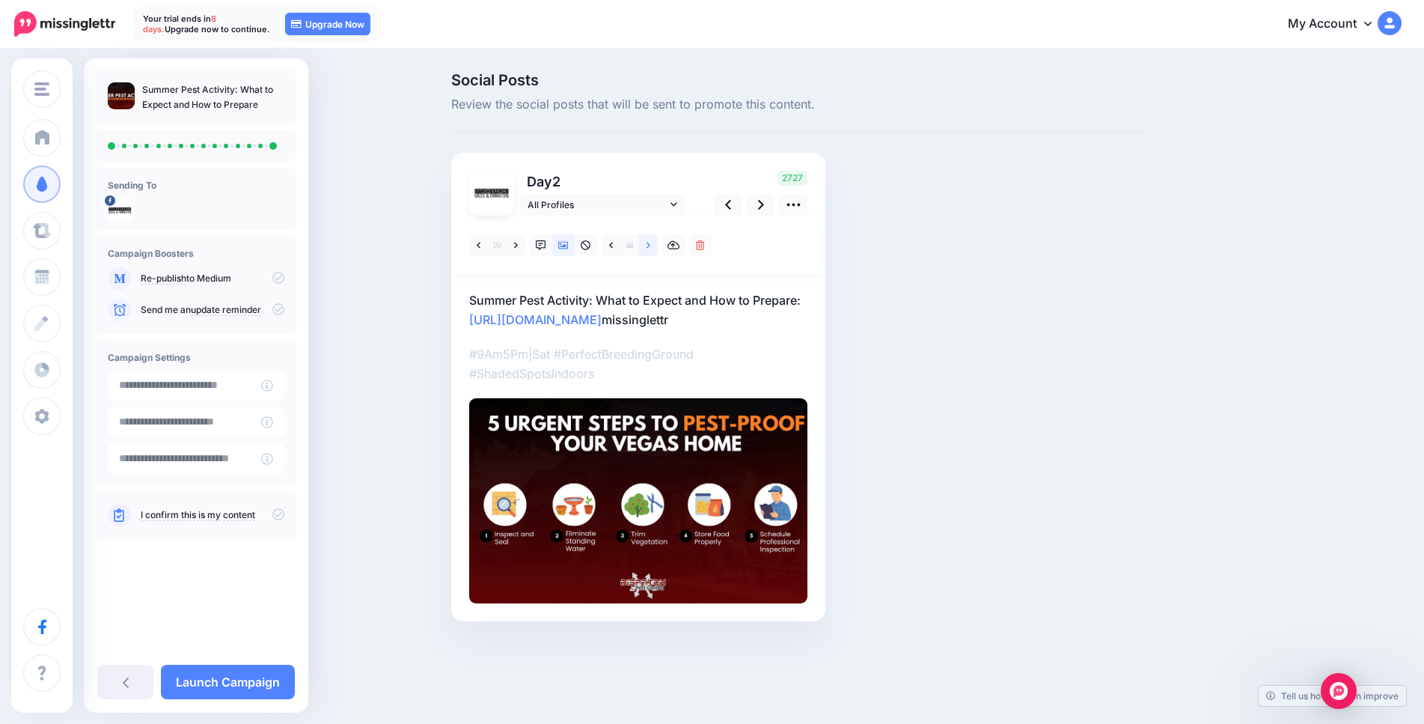
click at [652, 239] on link at bounding box center [648, 245] width 19 height 22
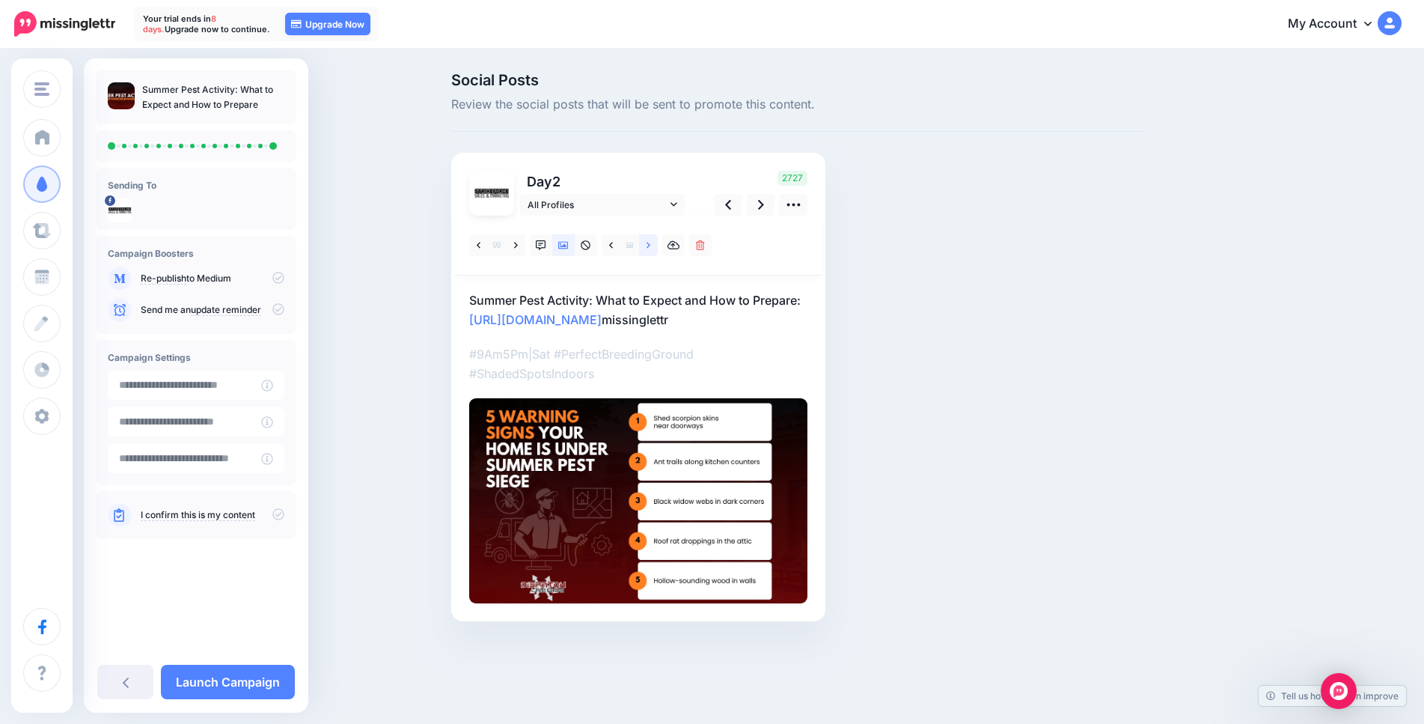
click at [652, 239] on link at bounding box center [648, 245] width 19 height 22
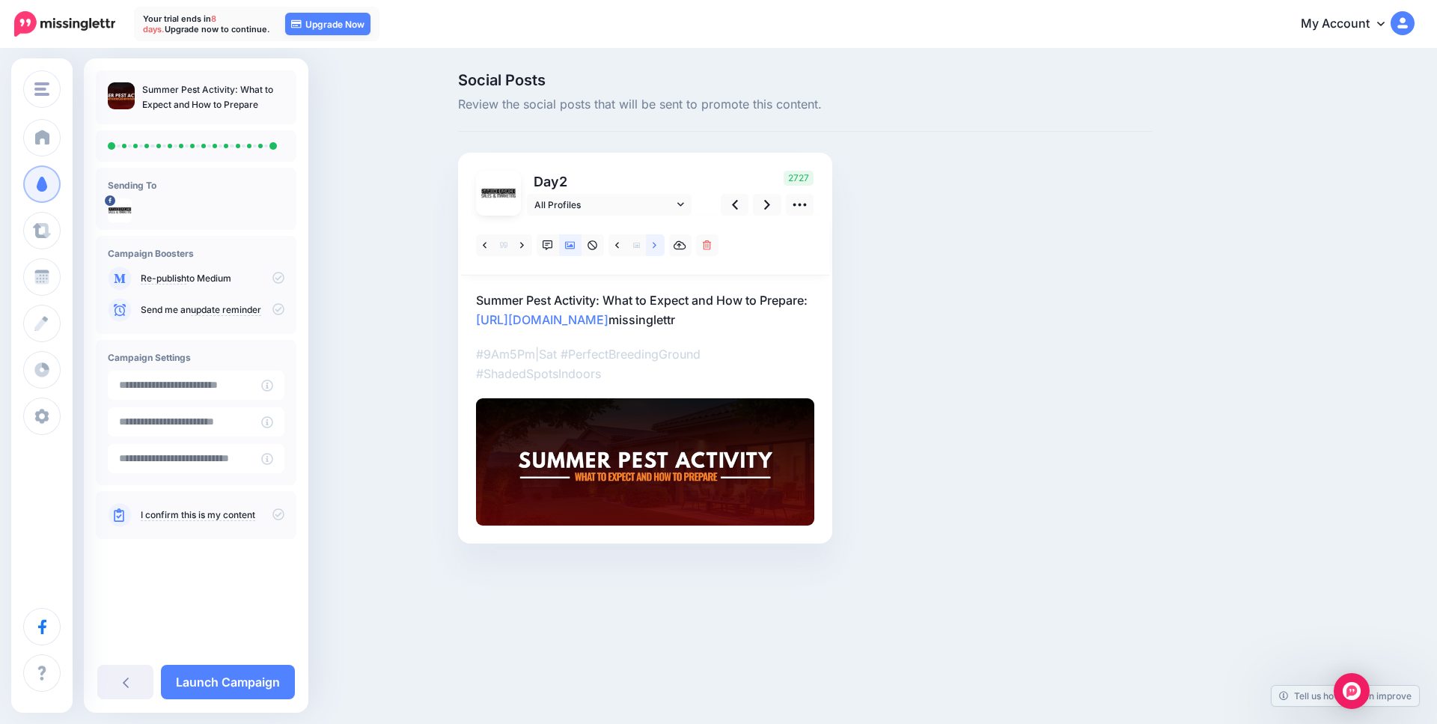
click at [652, 244] on link at bounding box center [655, 245] width 19 height 22
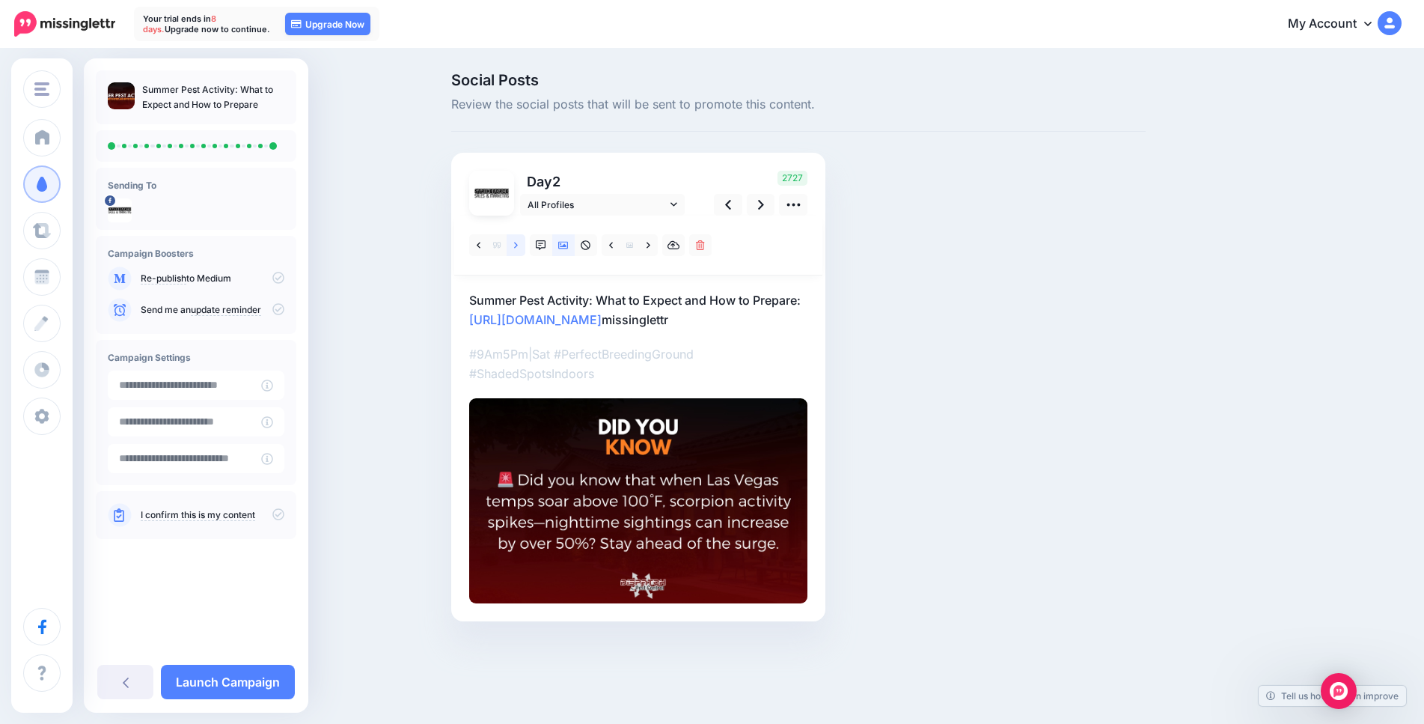
click at [516, 245] on link at bounding box center [516, 245] width 19 height 22
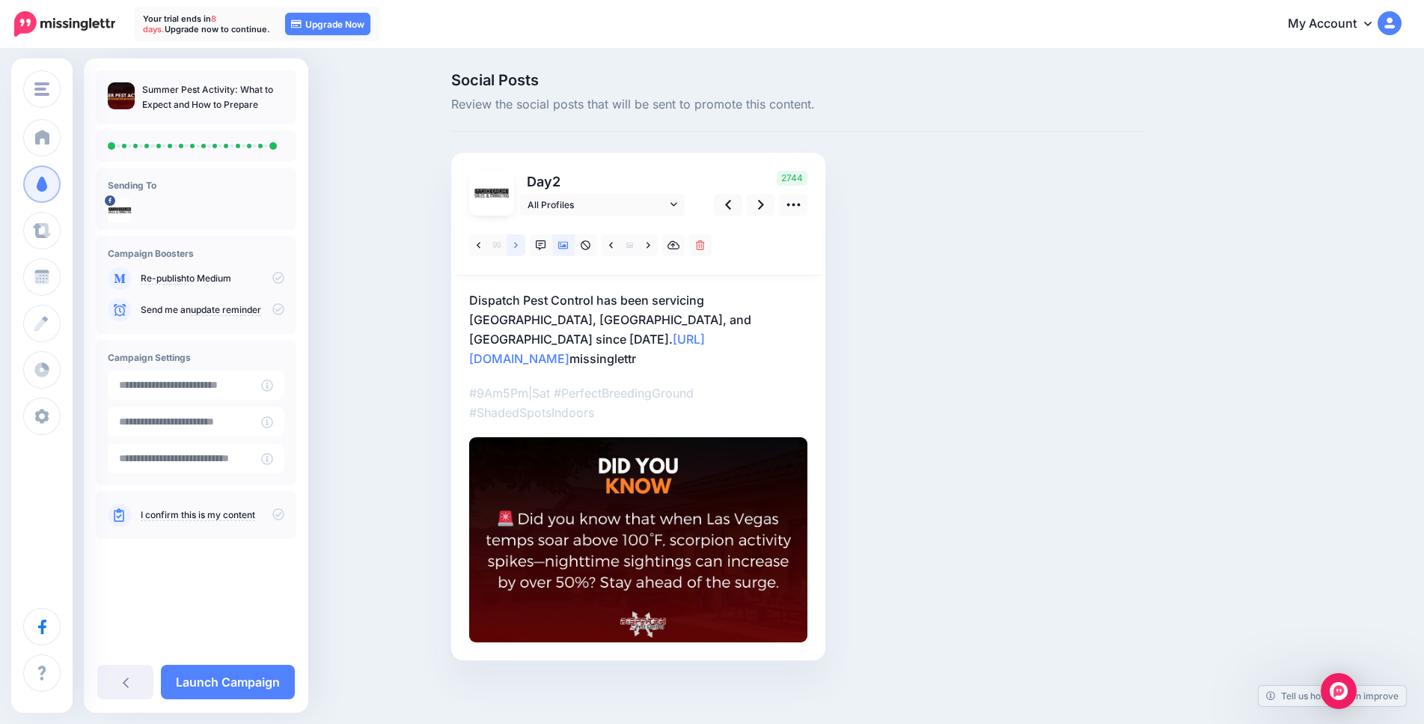
click at [516, 245] on link at bounding box center [516, 245] width 19 height 22
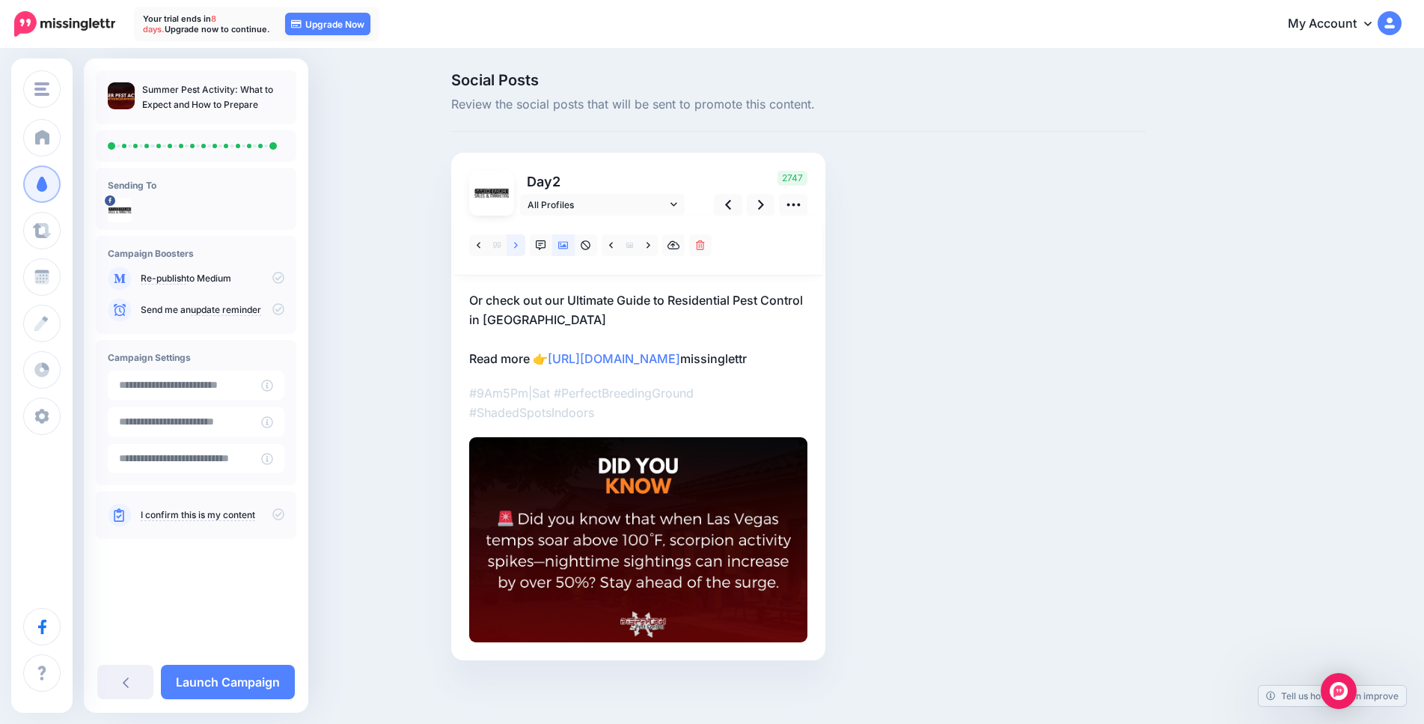
click at [516, 245] on link at bounding box center [516, 245] width 19 height 22
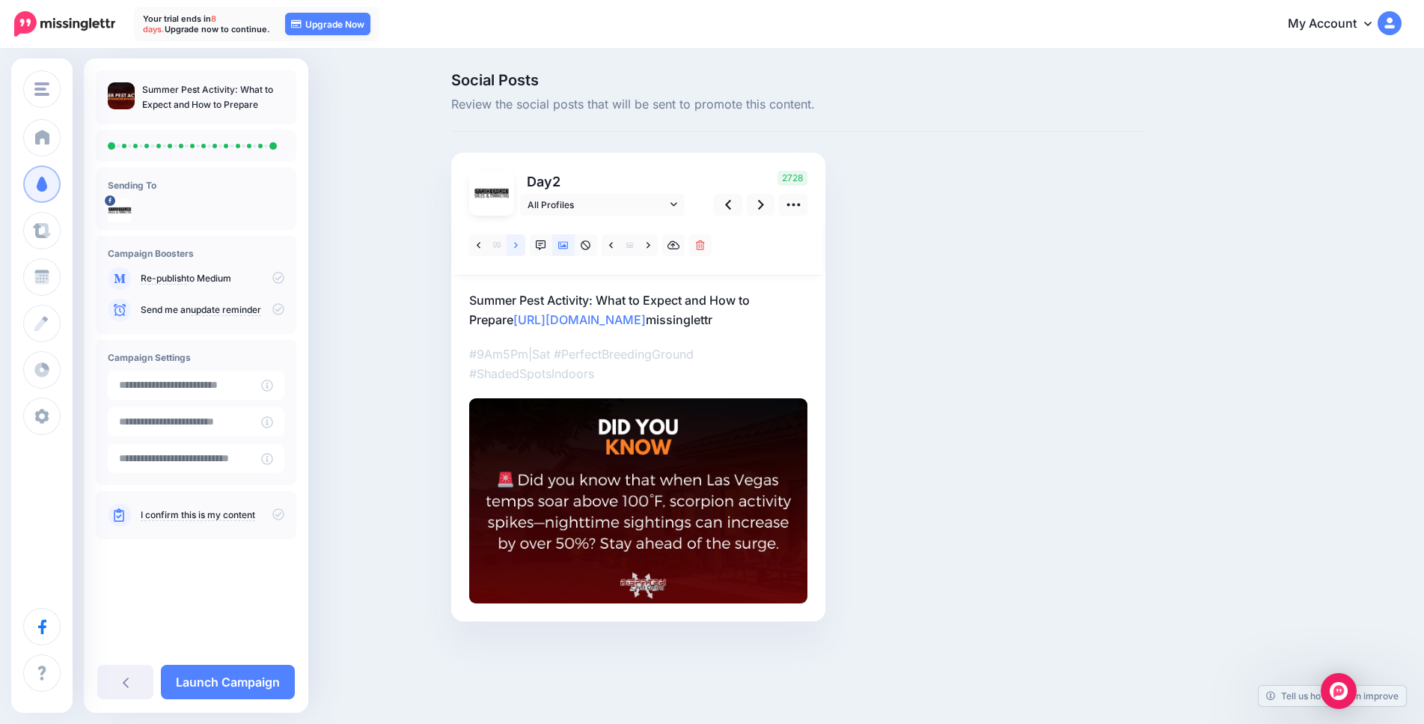
click at [518, 244] on icon at bounding box center [516, 245] width 4 height 10
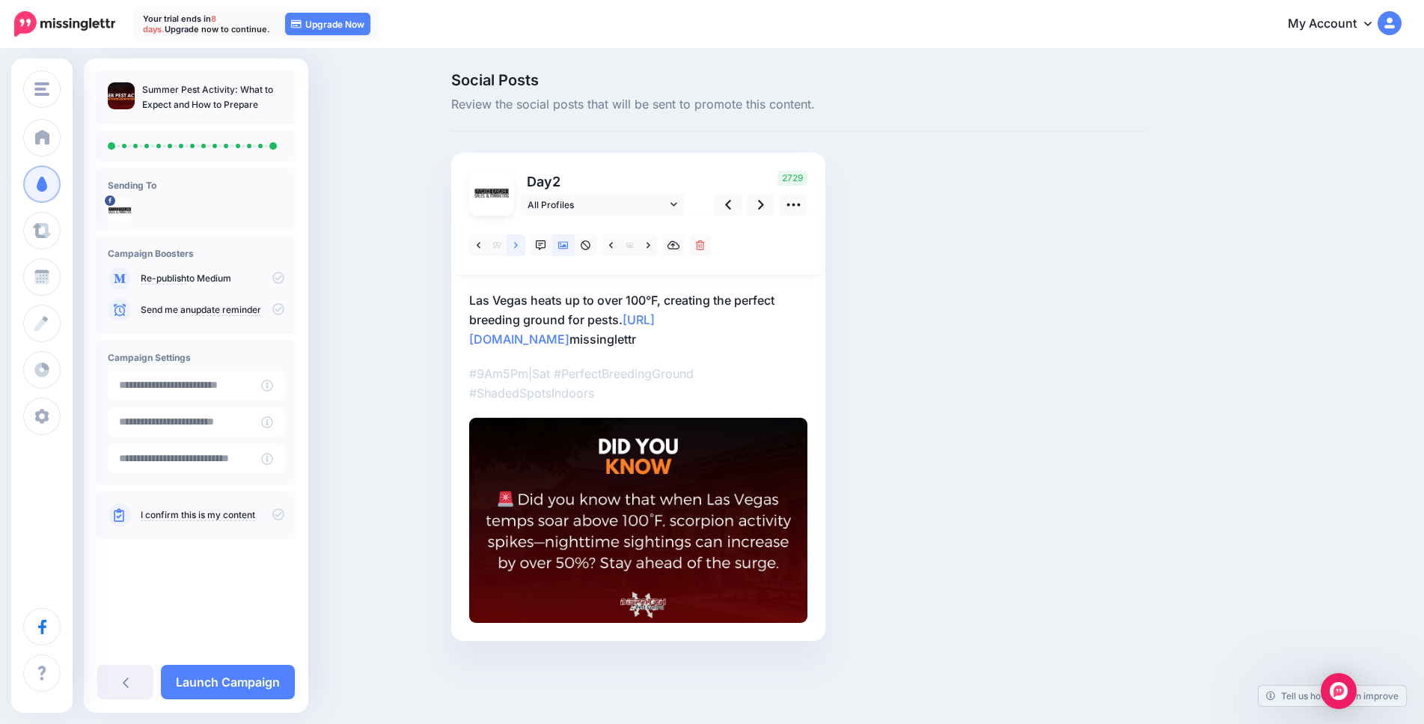
click at [519, 250] on link at bounding box center [516, 245] width 19 height 22
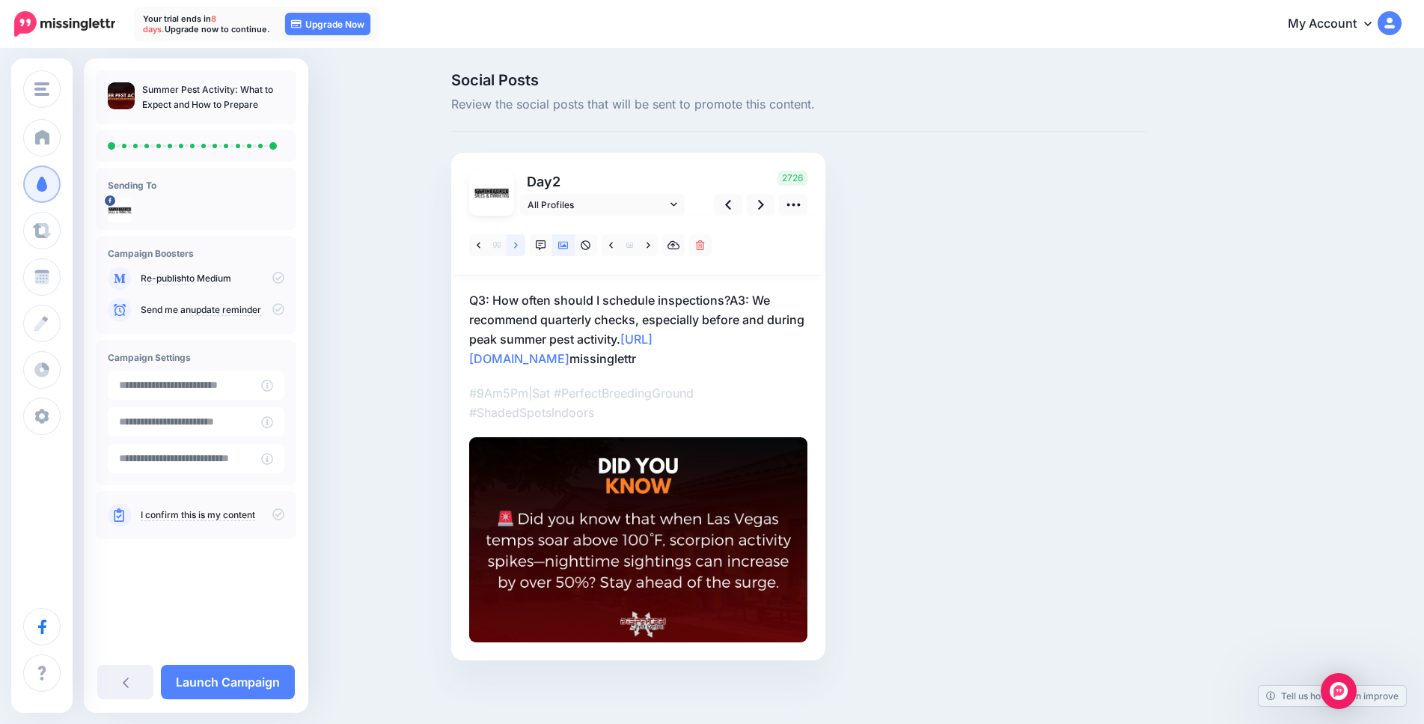
click at [519, 250] on link at bounding box center [516, 245] width 19 height 22
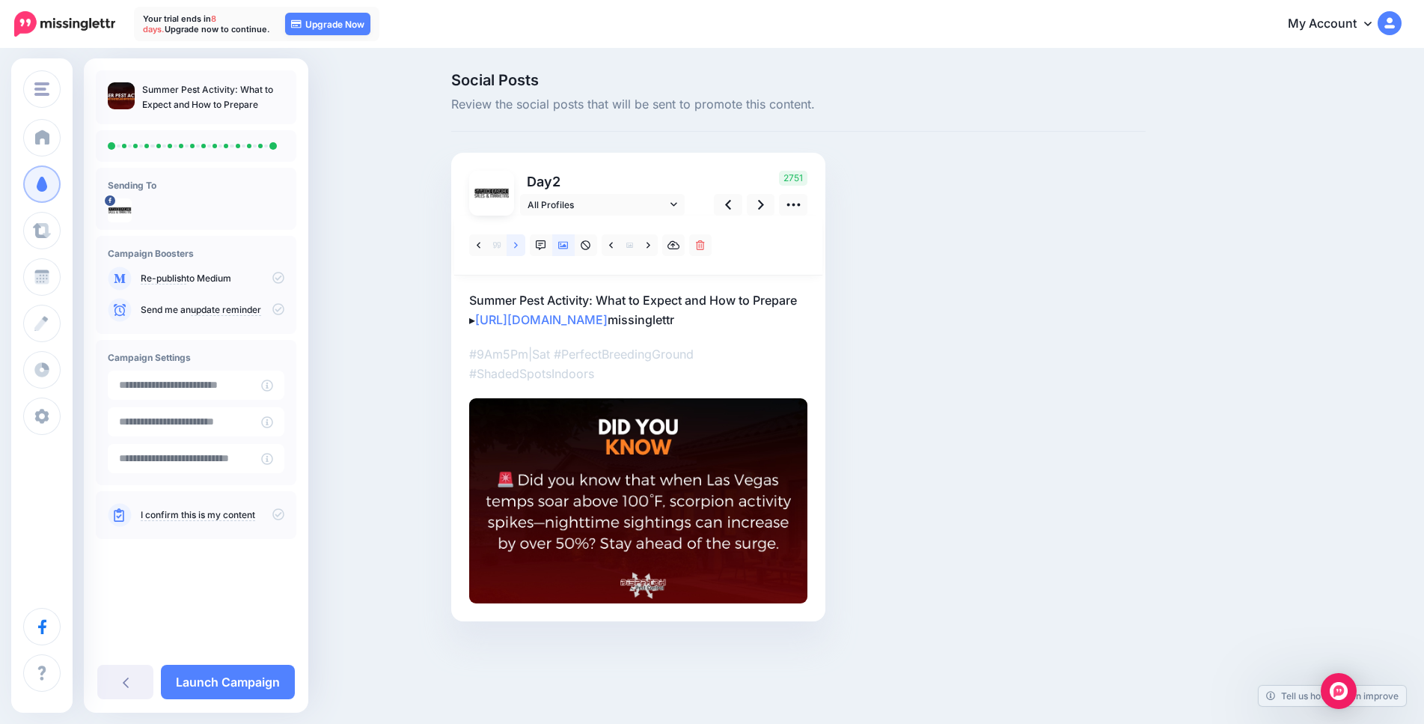
click at [519, 250] on link at bounding box center [516, 245] width 19 height 22
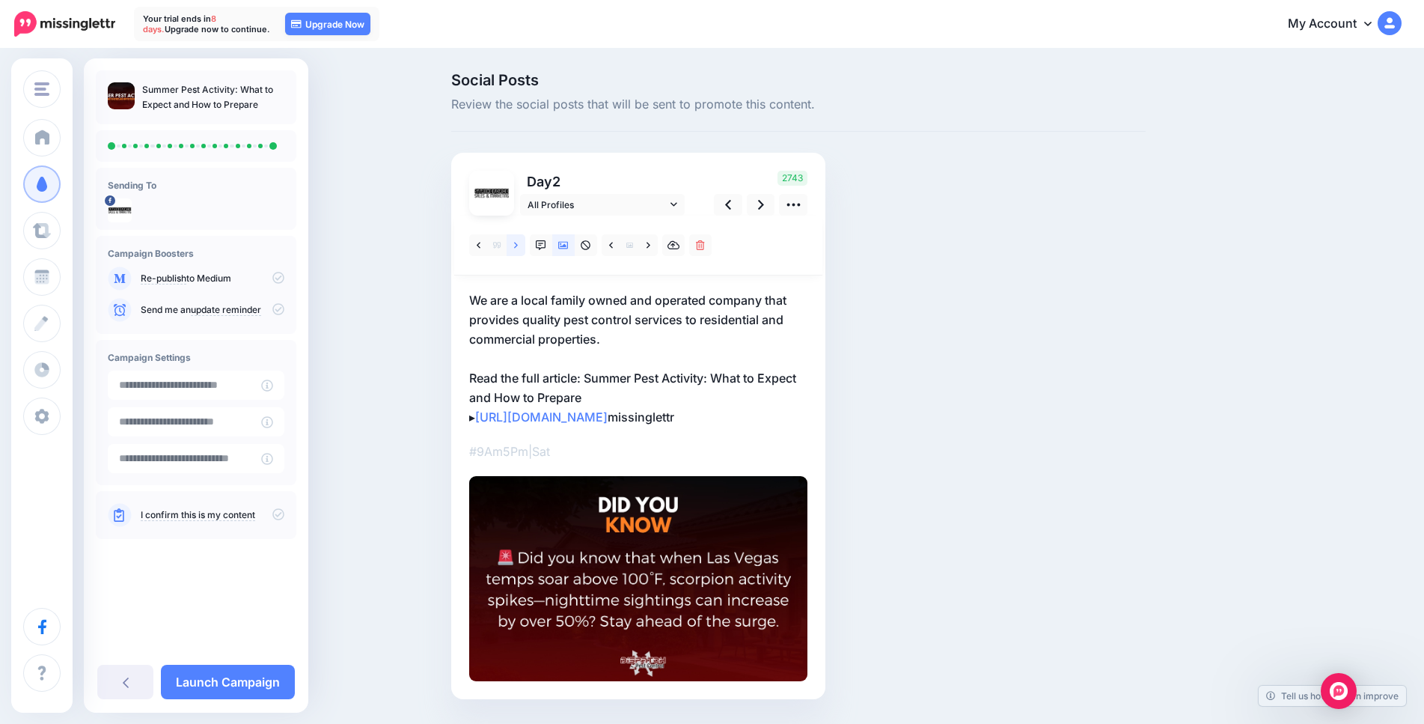
click at [519, 250] on link at bounding box center [516, 245] width 19 height 22
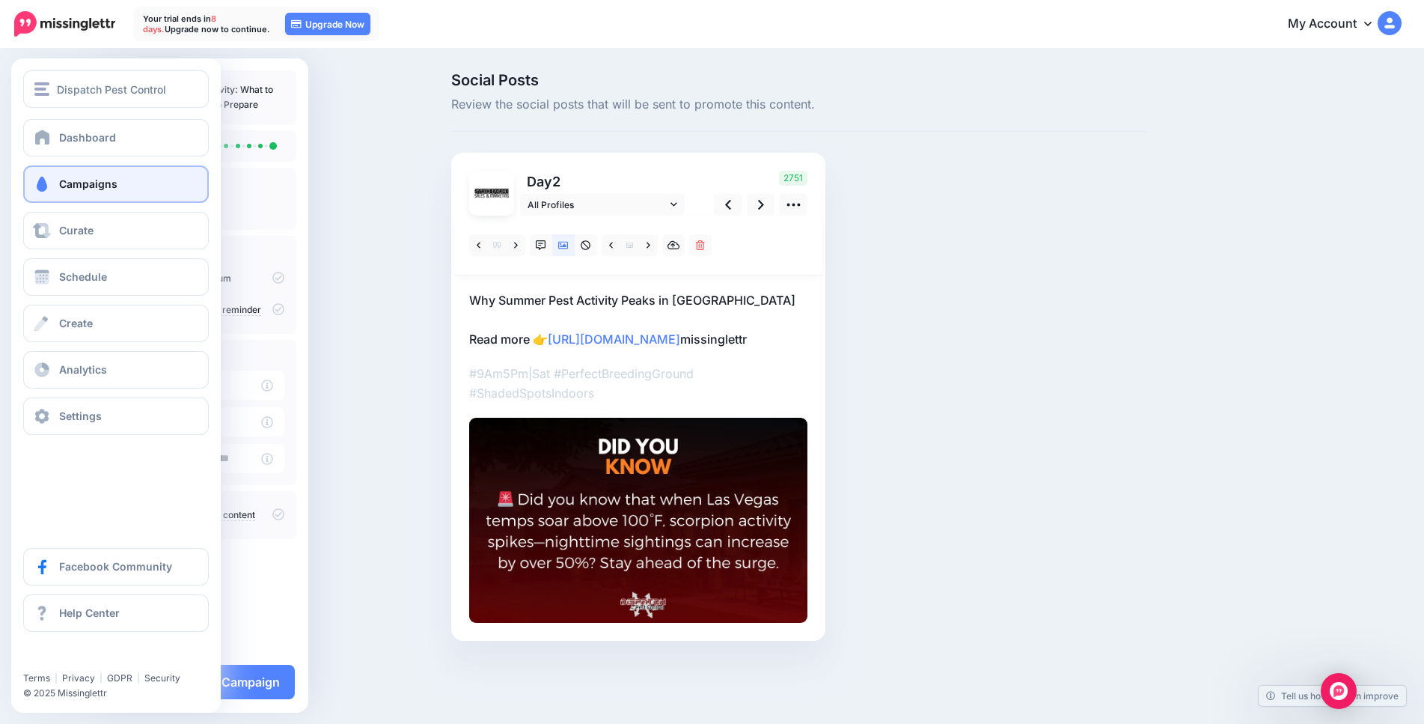
click at [53, 180] on link "Campaigns" at bounding box center [116, 183] width 186 height 37
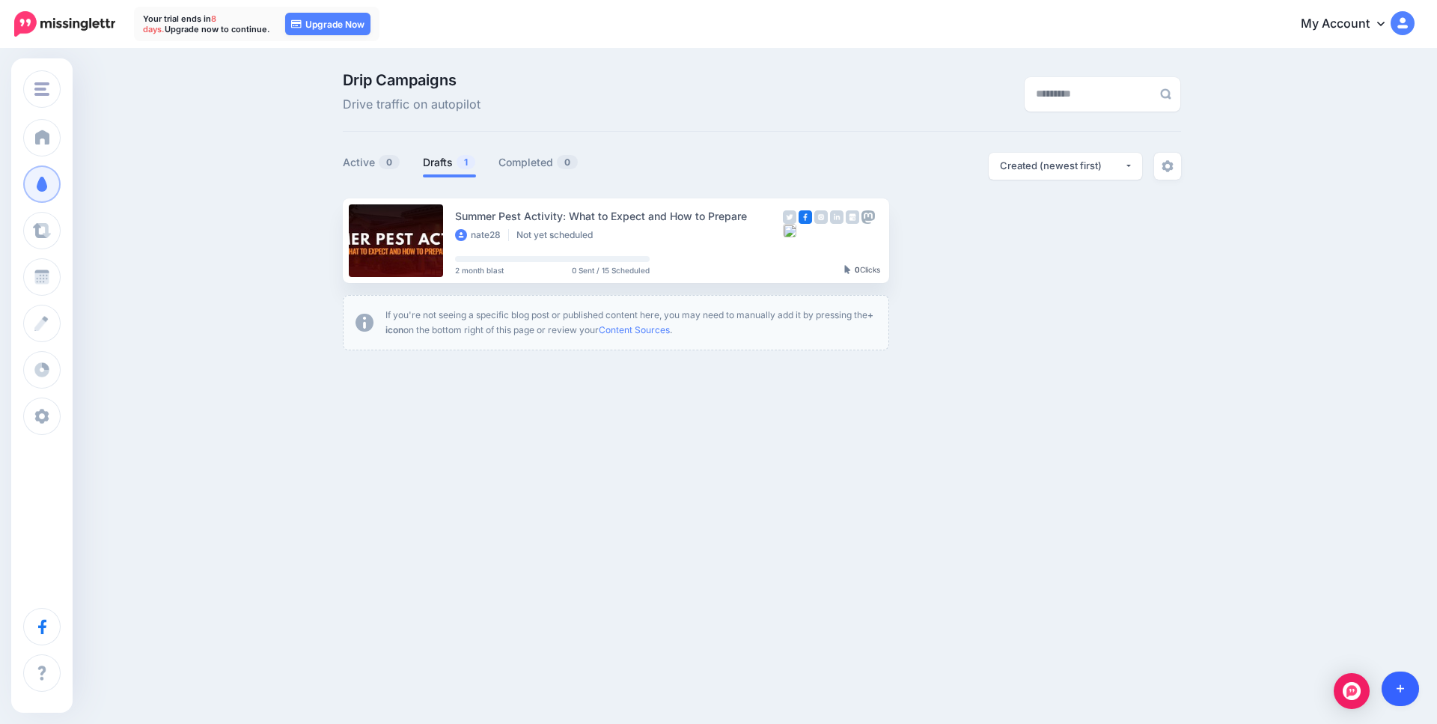
click at [1404, 681] on link at bounding box center [1400, 688] width 38 height 34
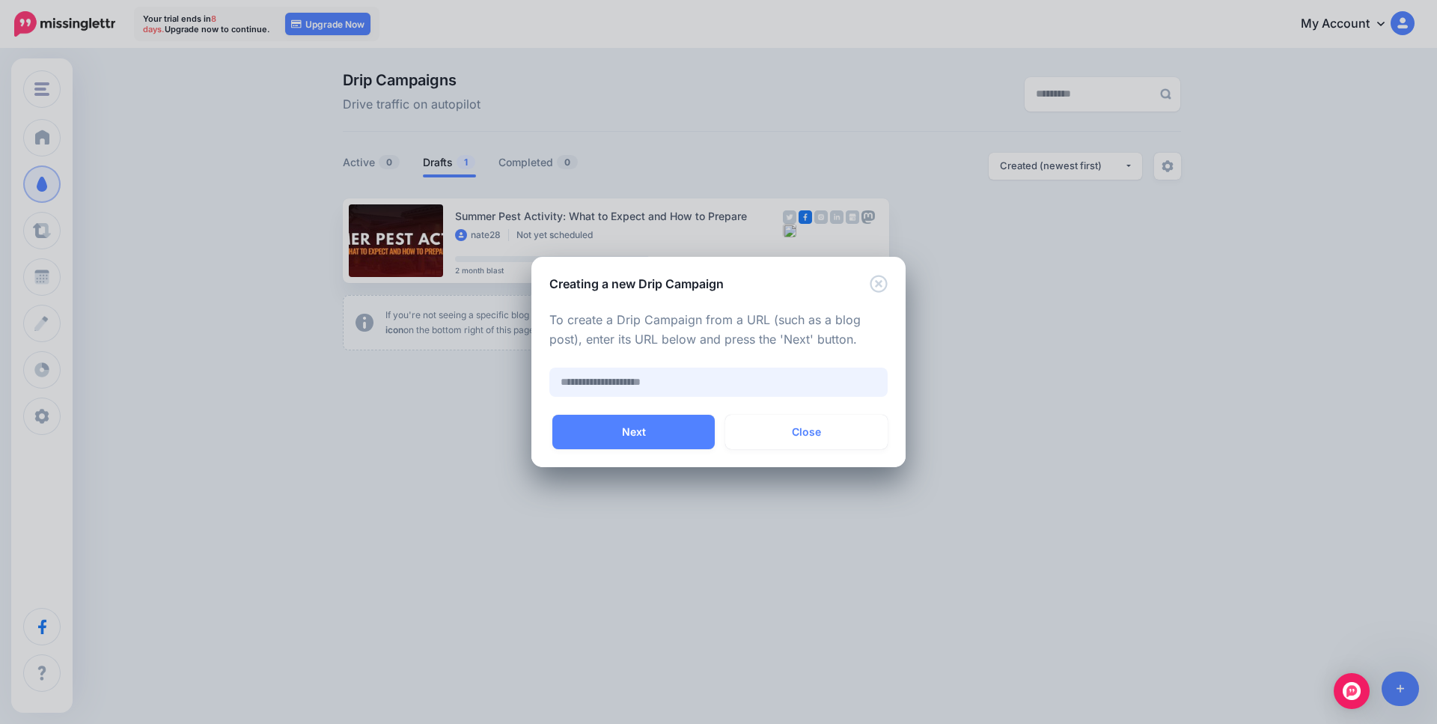
click at [715, 373] on input "text" at bounding box center [718, 381] width 338 height 29
type input "*"
type input "**********"
click at [671, 428] on button "Next" at bounding box center [633, 432] width 162 height 34
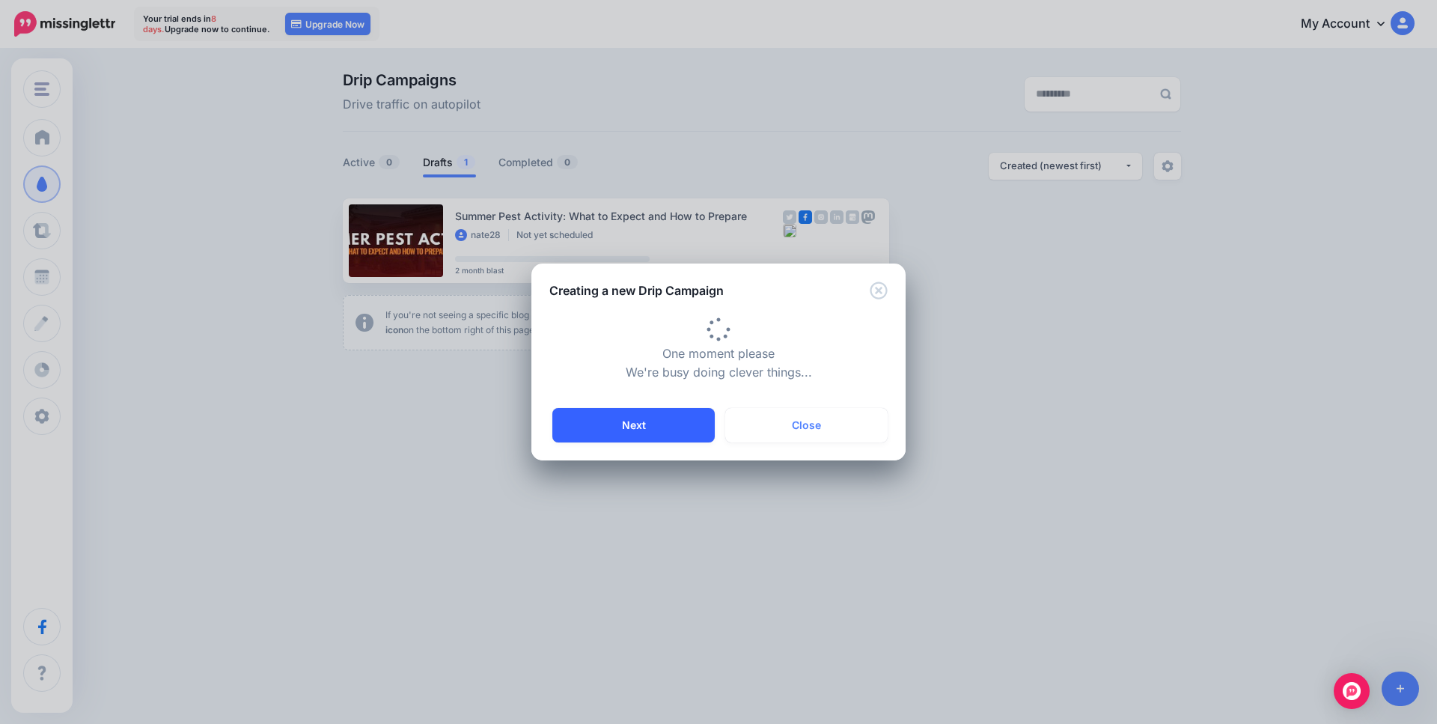
type input "**********"
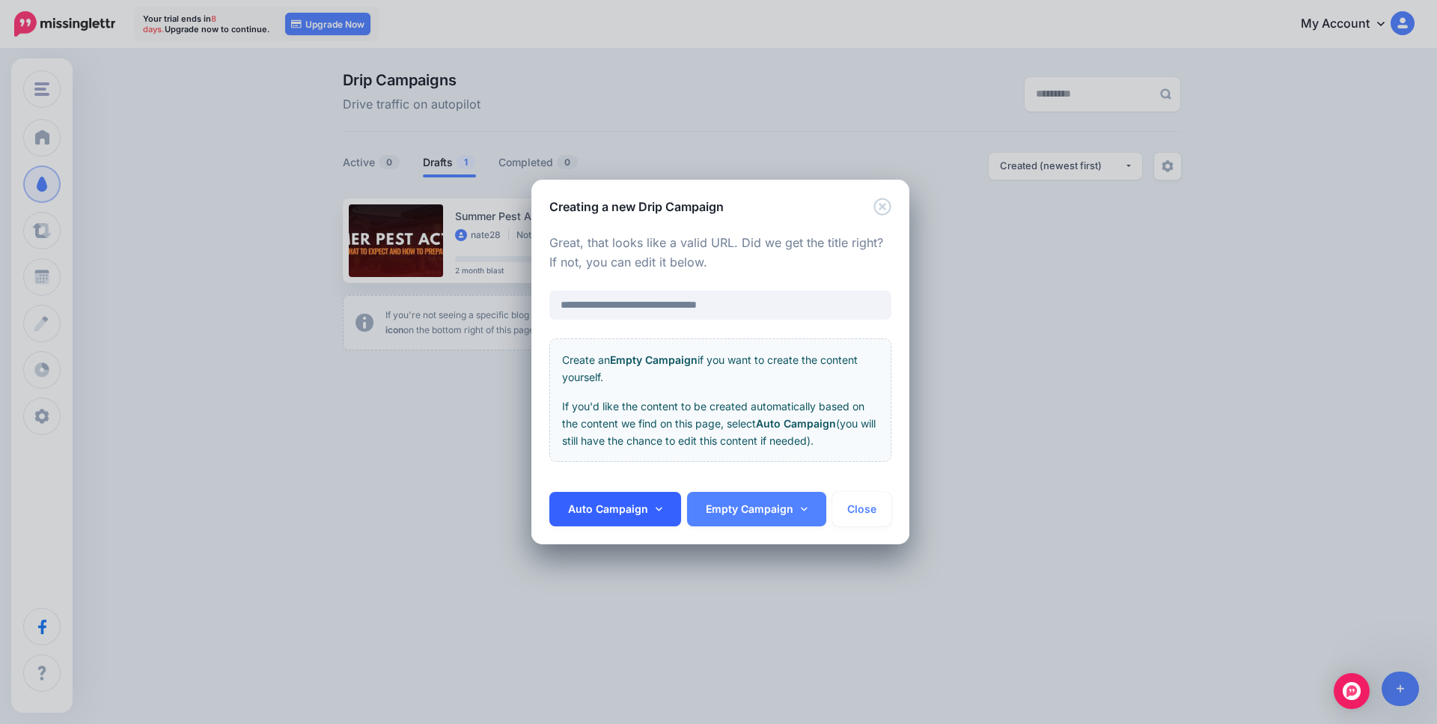
click at [618, 511] on link "Auto Campaign" at bounding box center [615, 509] width 132 height 34
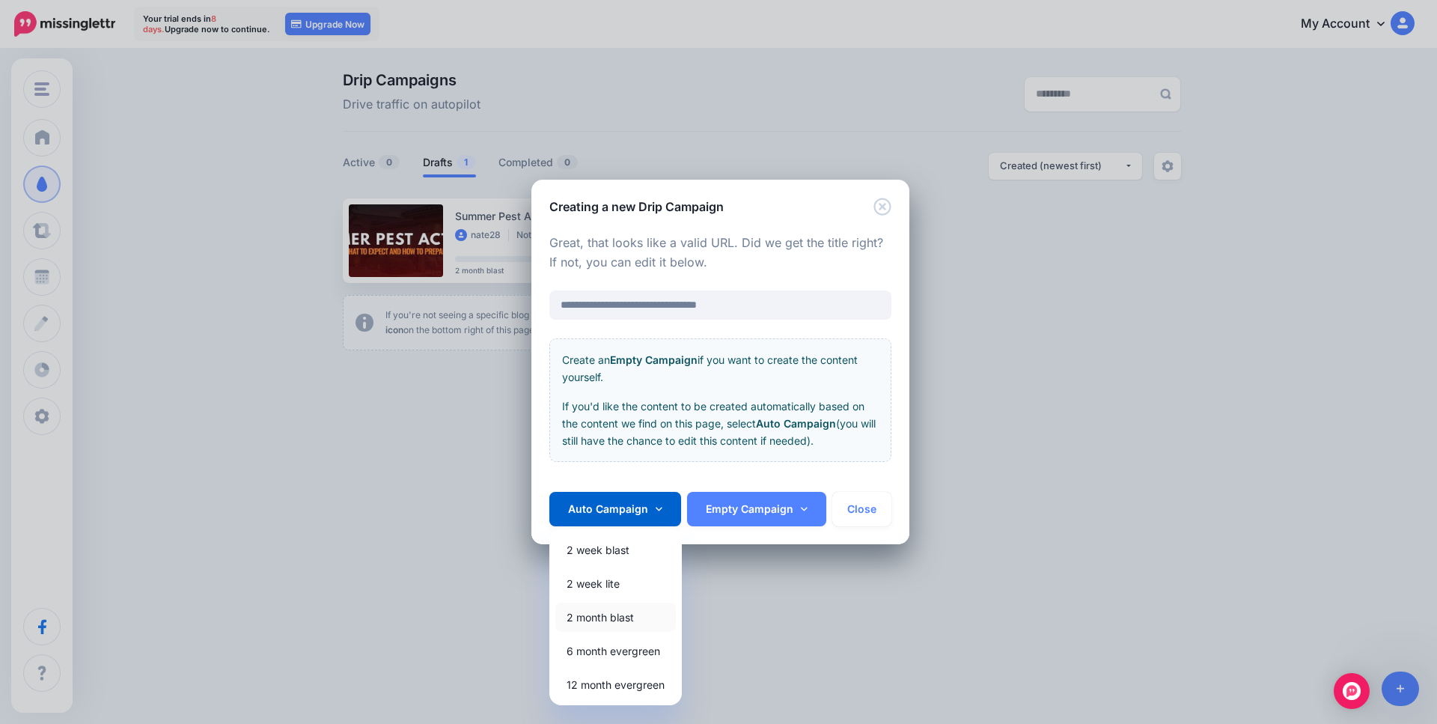
click at [620, 610] on link "2 month blast" at bounding box center [615, 616] width 120 height 29
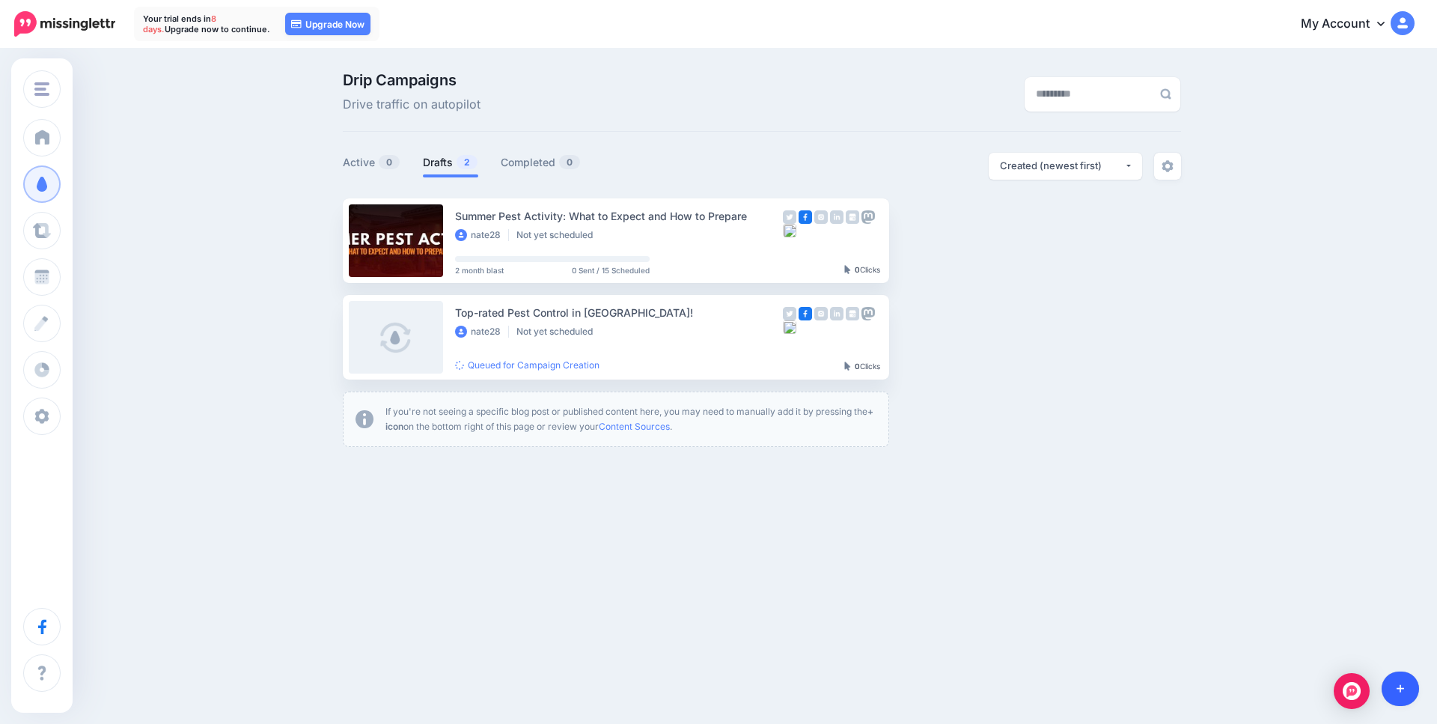
click at [1410, 691] on link at bounding box center [1400, 688] width 38 height 34
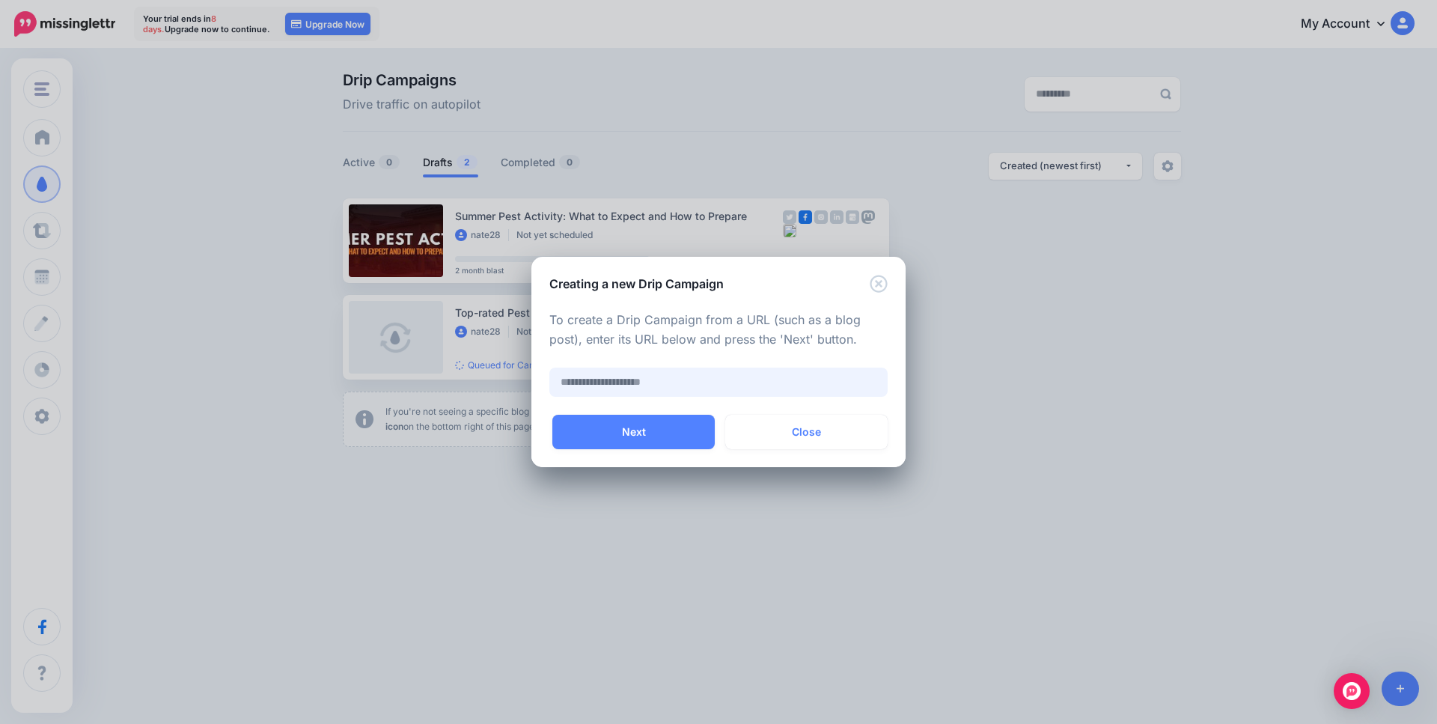
paste input "**********"
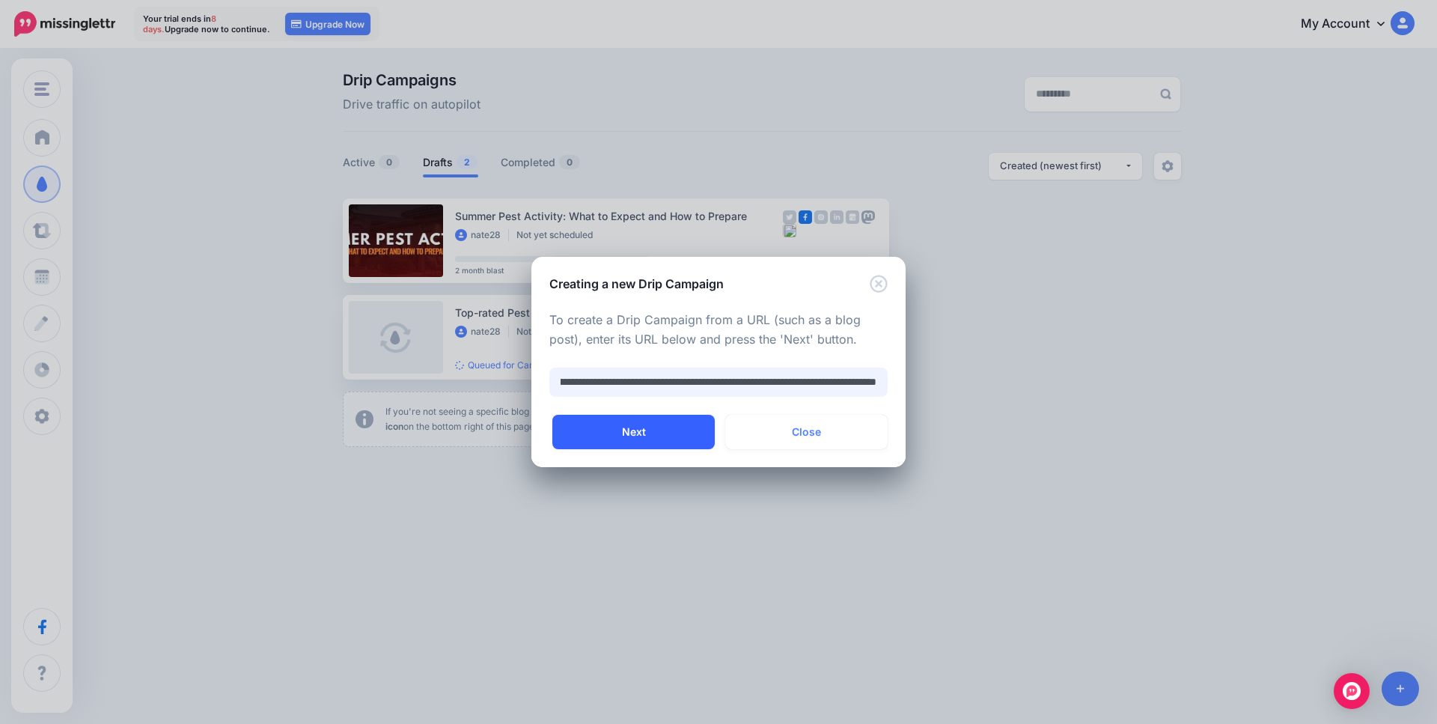
type input "**********"
click at [649, 428] on button "Next" at bounding box center [633, 432] width 162 height 34
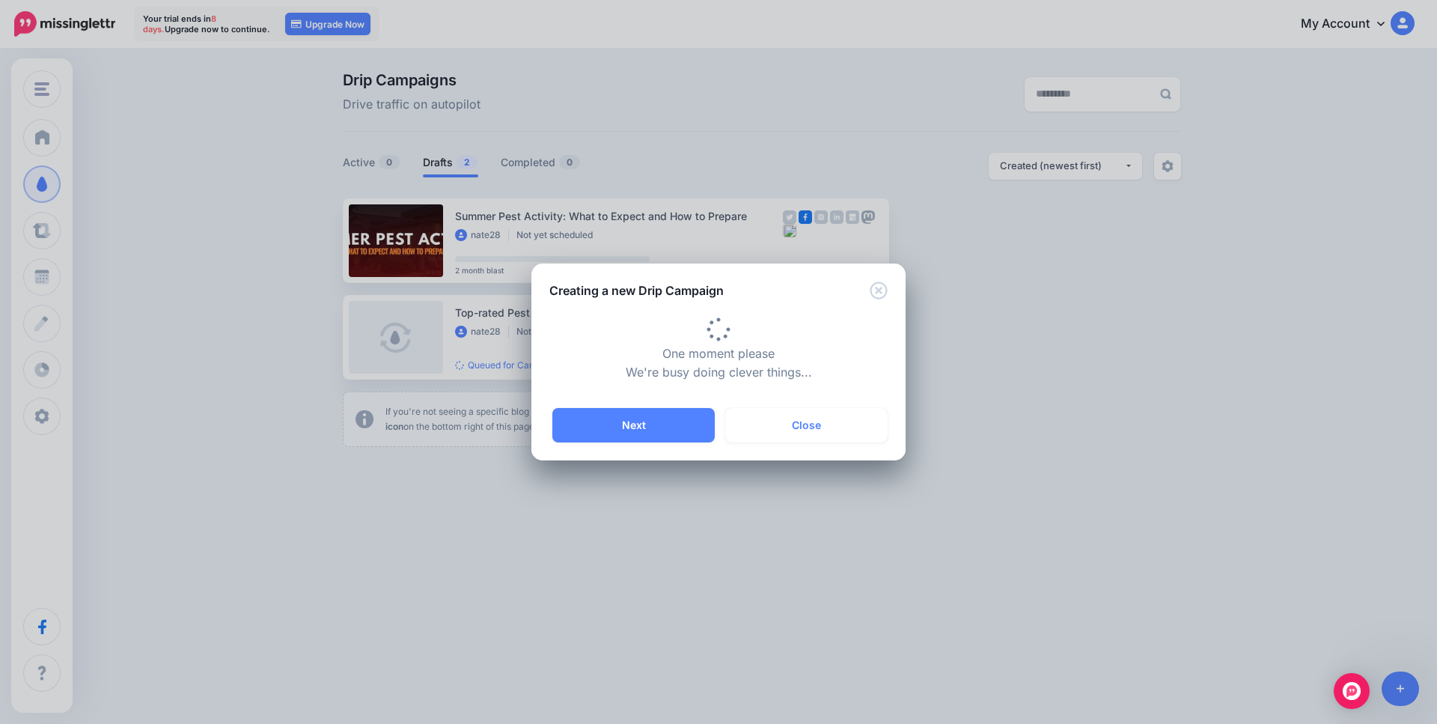
type input "**********"
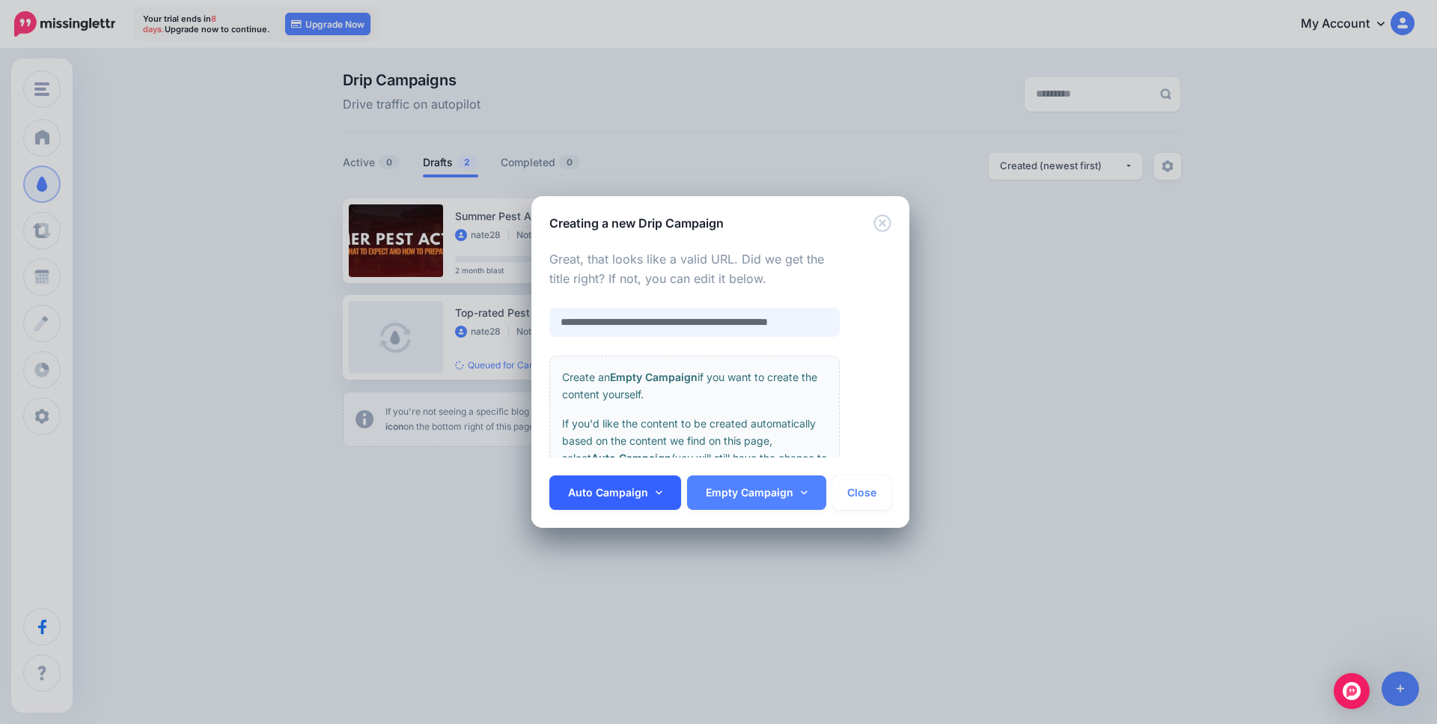
scroll to position [0, 6]
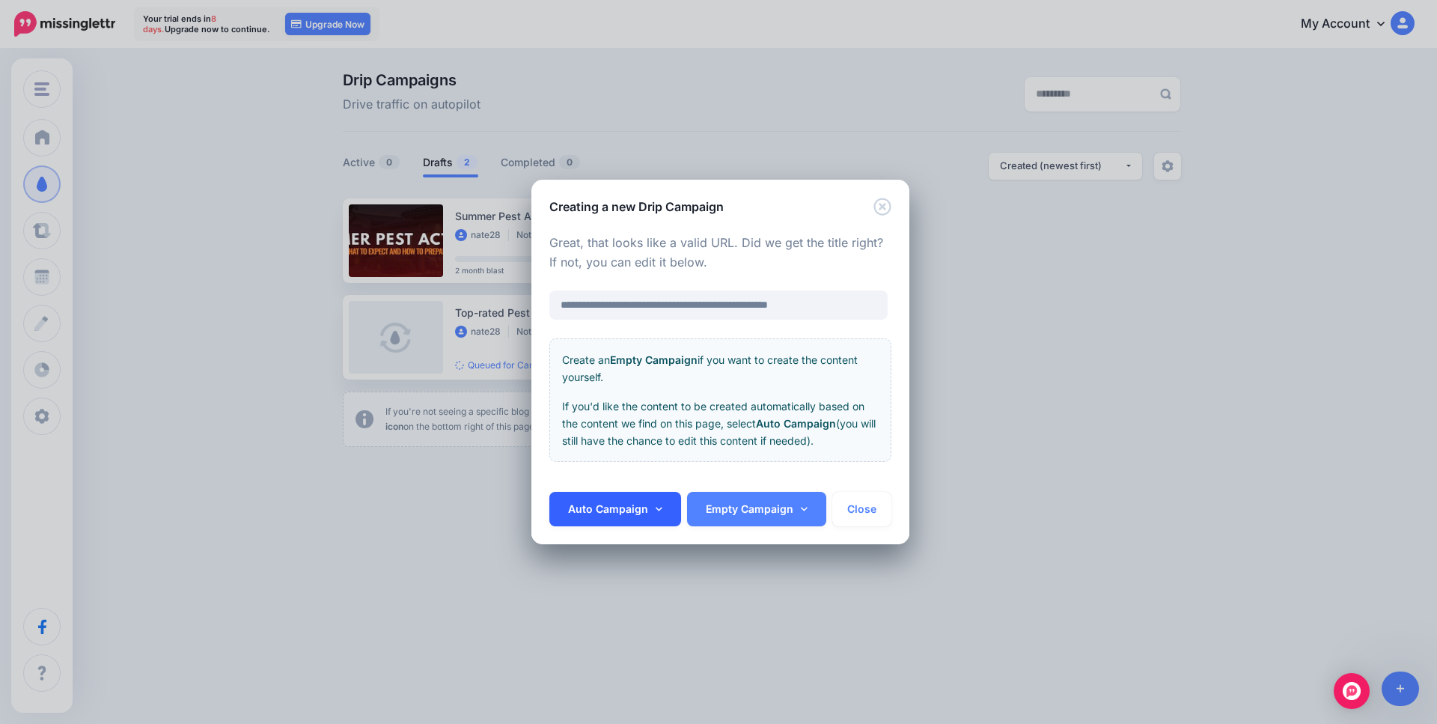
click at [634, 513] on link "Auto Campaign" at bounding box center [615, 509] width 132 height 34
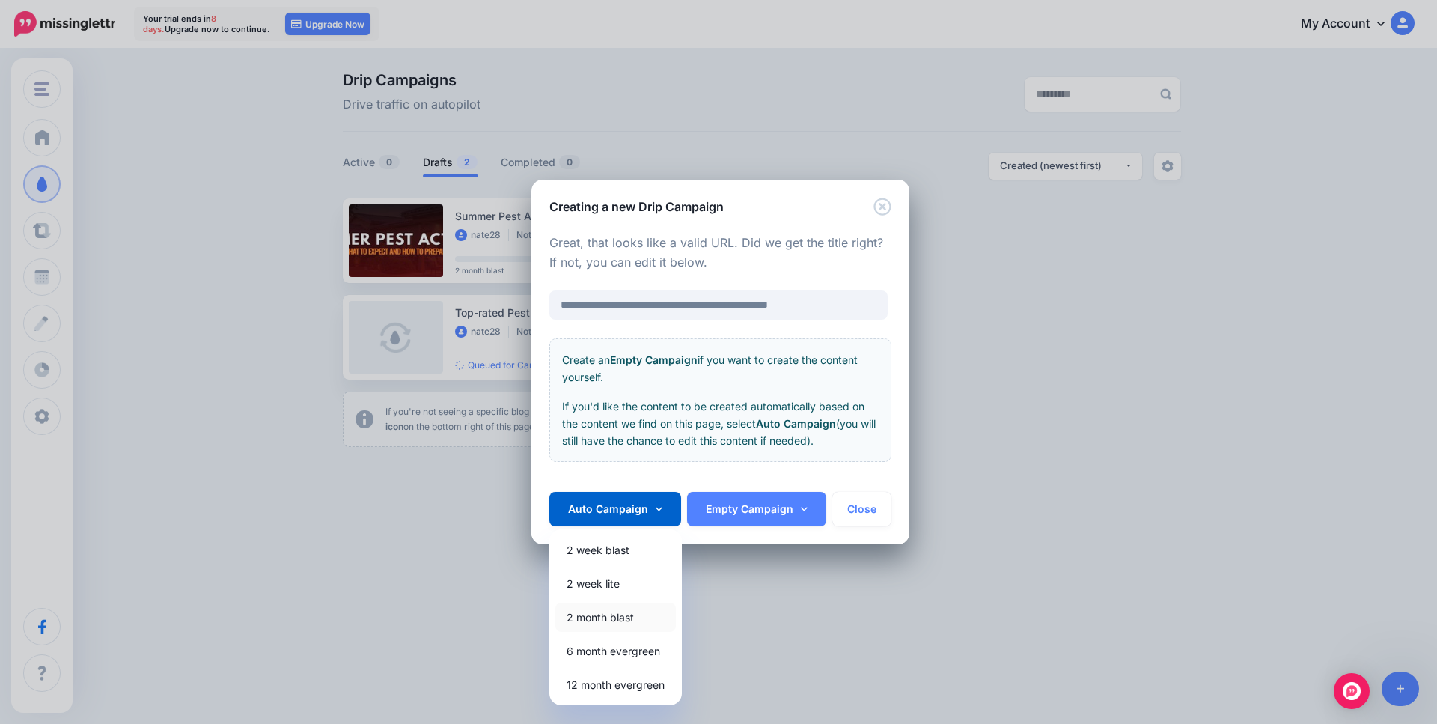
click at [602, 614] on link "2 month blast" at bounding box center [615, 616] width 120 height 29
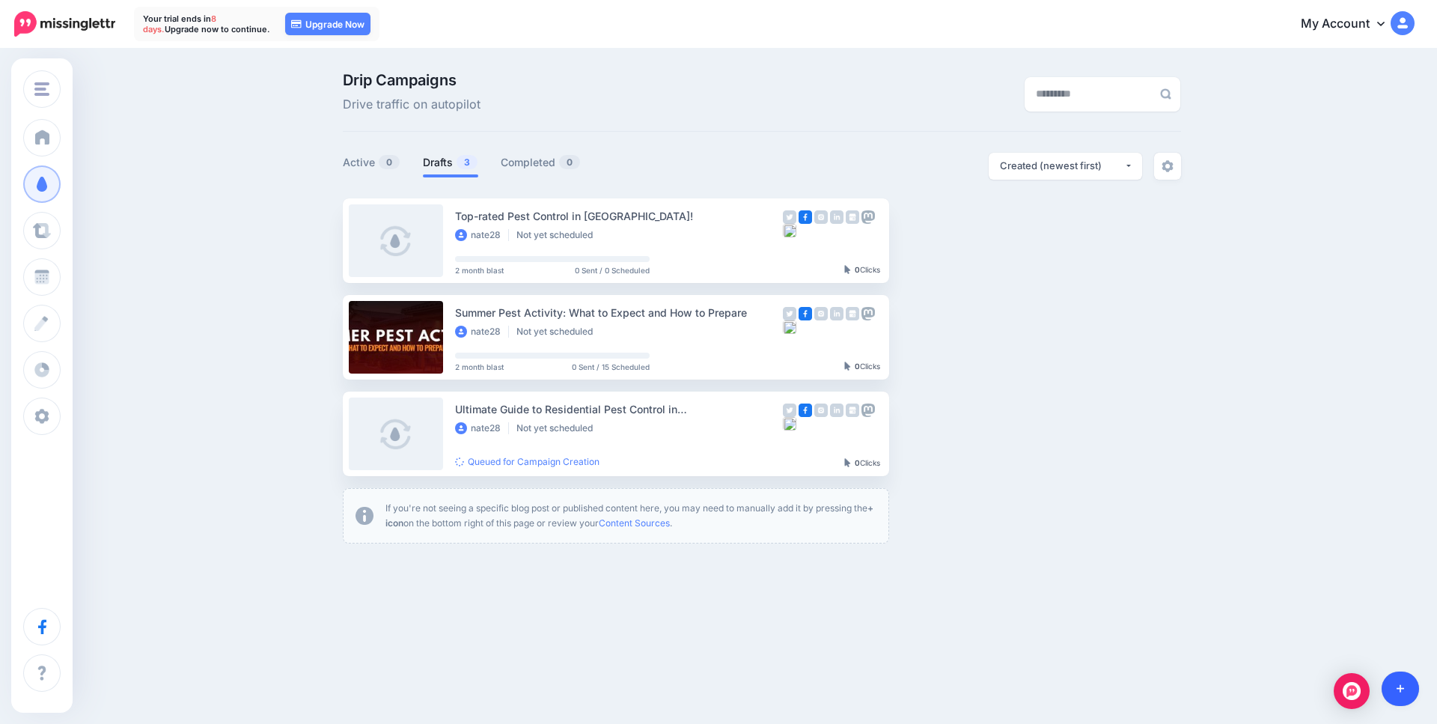
click at [1402, 691] on icon at bounding box center [1400, 688] width 8 height 10
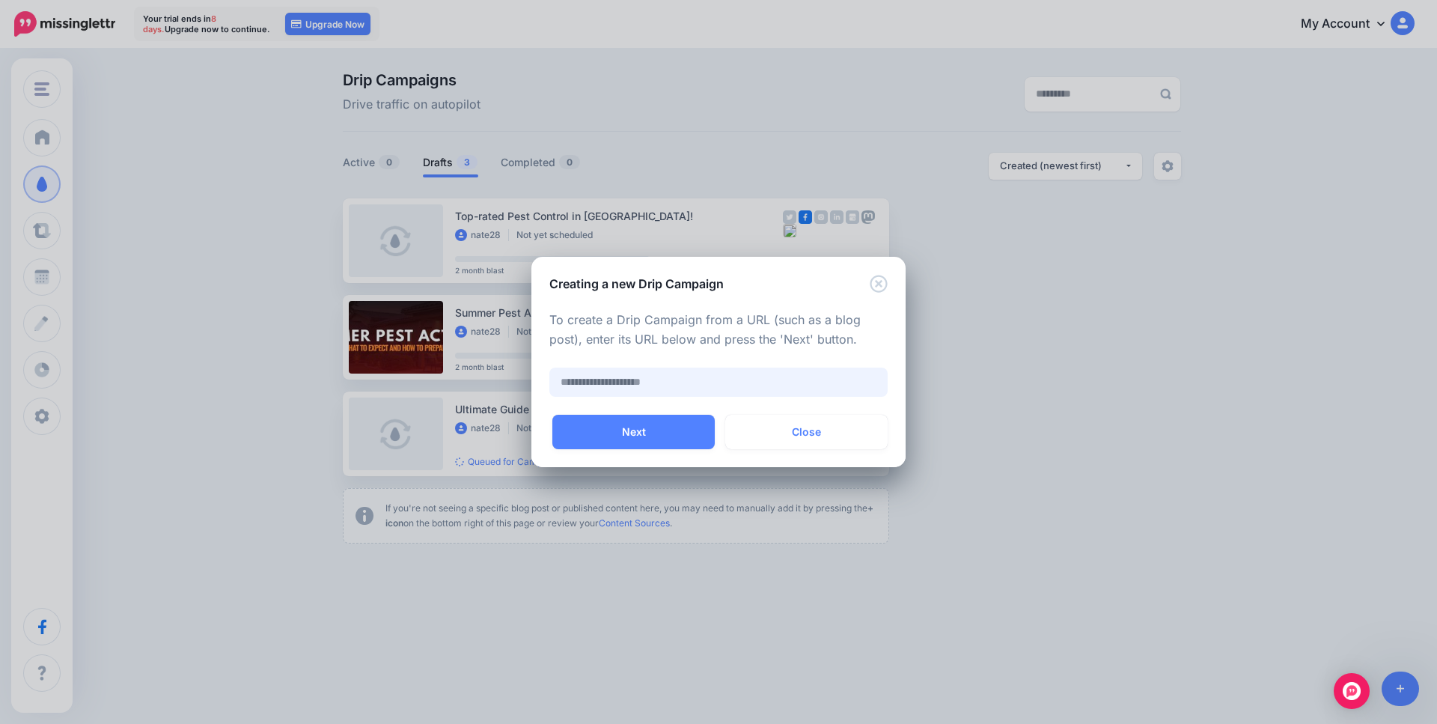
paste input "**********"
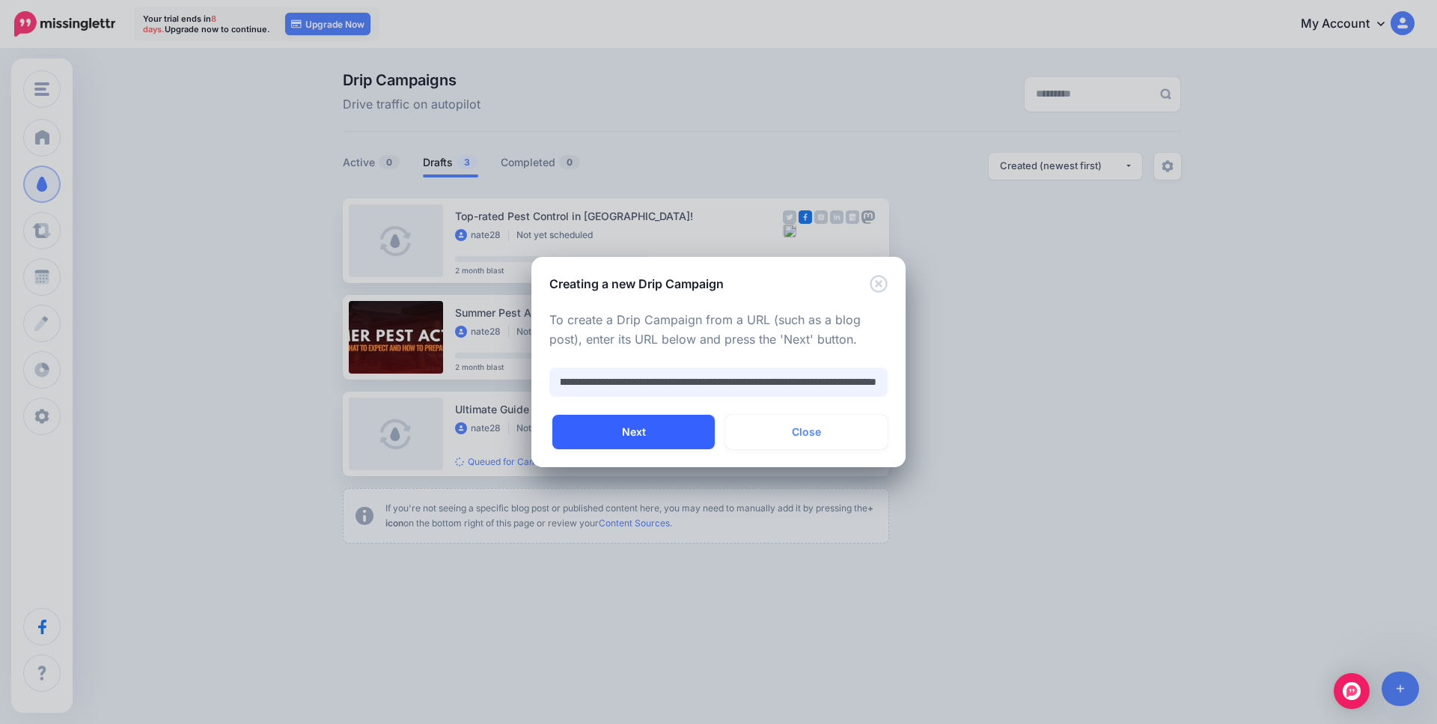
type input "**********"
click at [658, 432] on button "Next" at bounding box center [633, 432] width 162 height 34
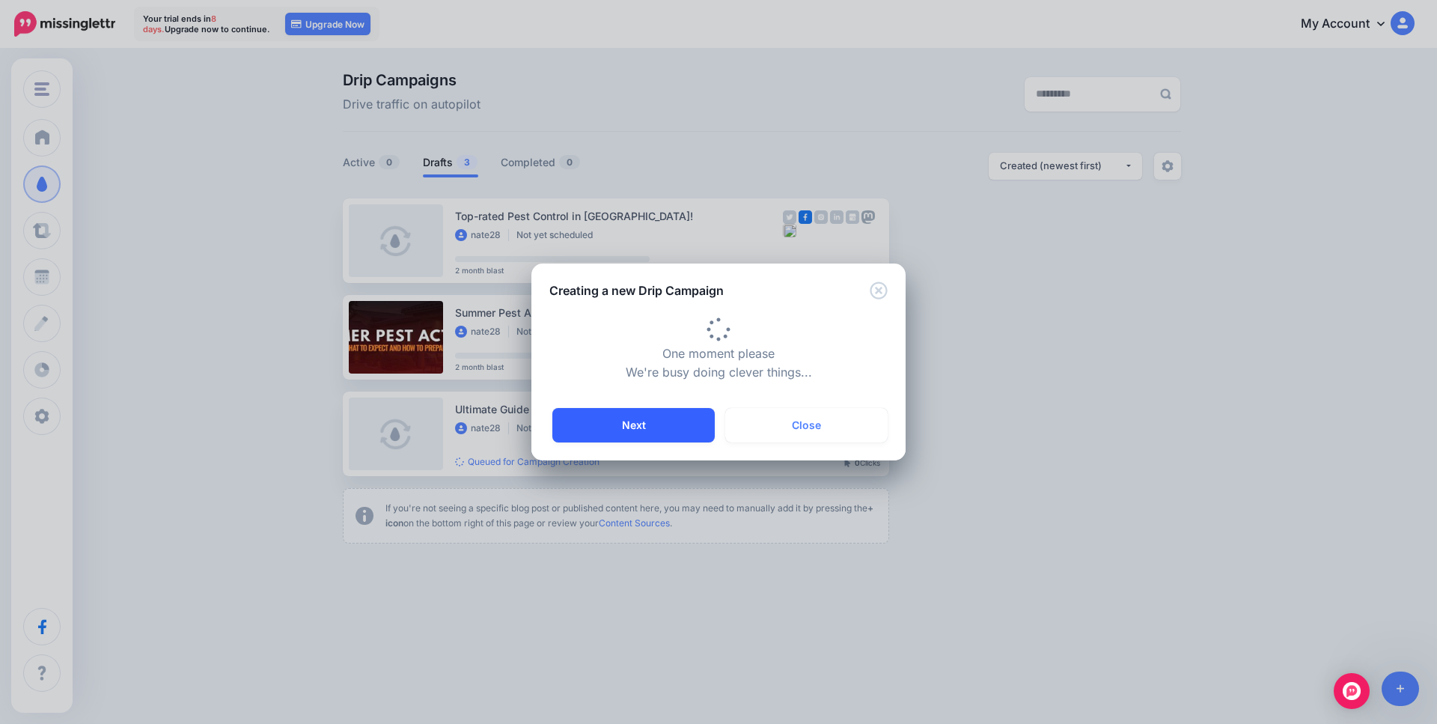
type input "**********"
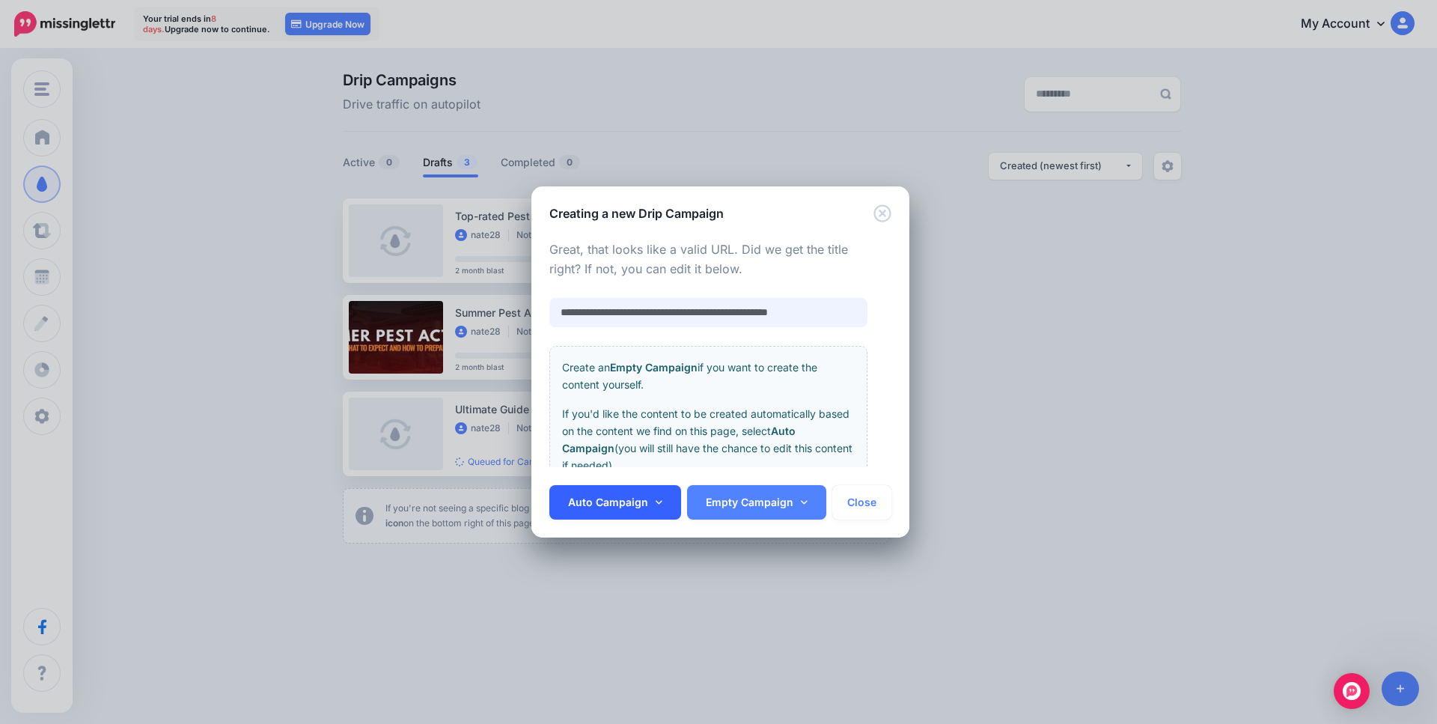
scroll to position [0, 4]
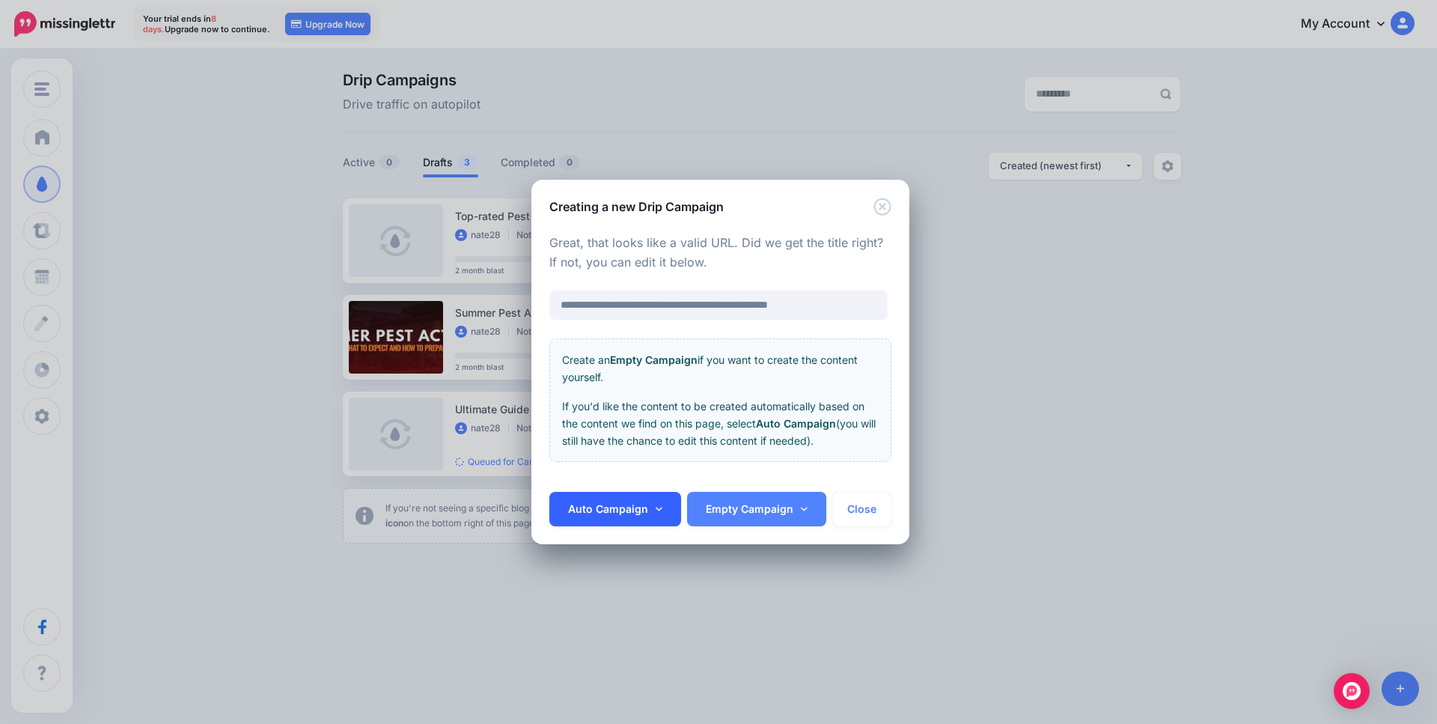
click at [652, 500] on link "Auto Campaign" at bounding box center [615, 509] width 132 height 34
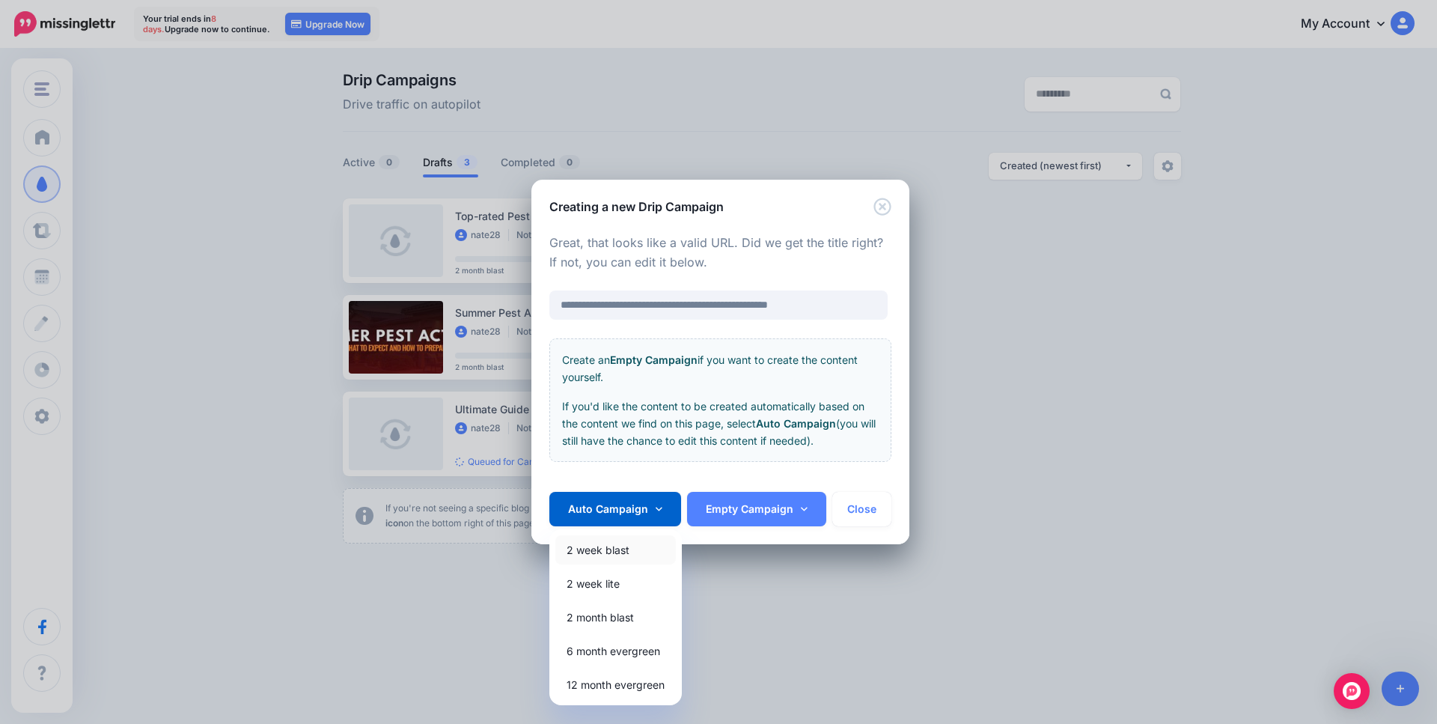
click at [619, 552] on link "2 week blast" at bounding box center [615, 549] width 120 height 29
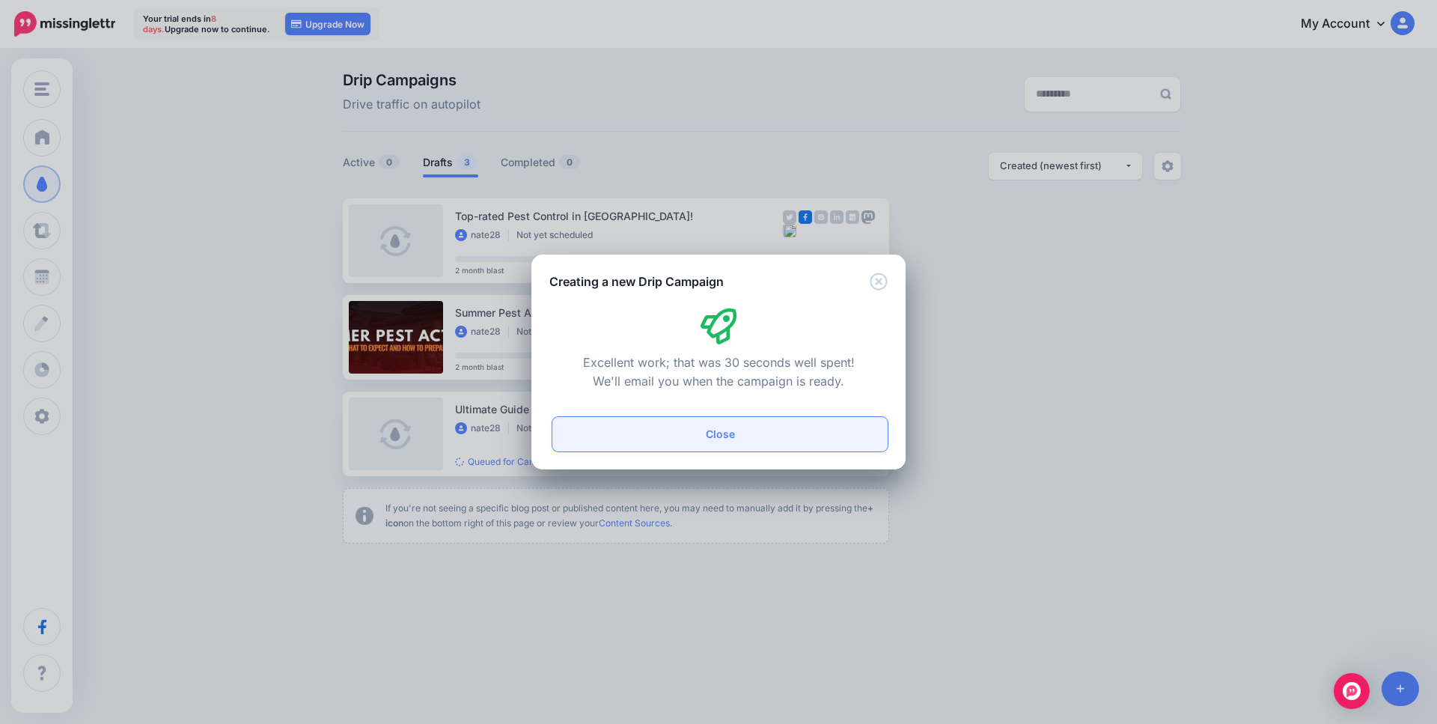
click at [771, 446] on button "Close" at bounding box center [719, 434] width 335 height 34
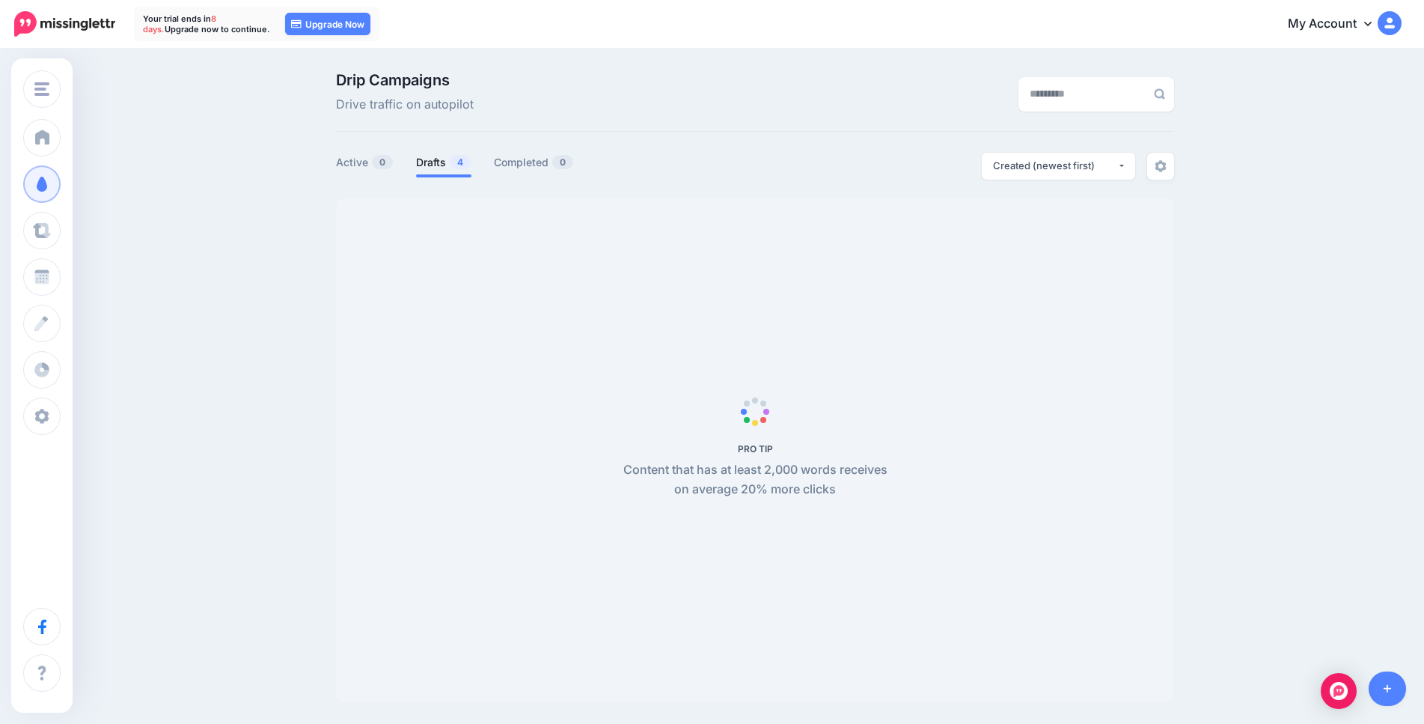
click at [1400, 694] on link at bounding box center [1388, 688] width 38 height 34
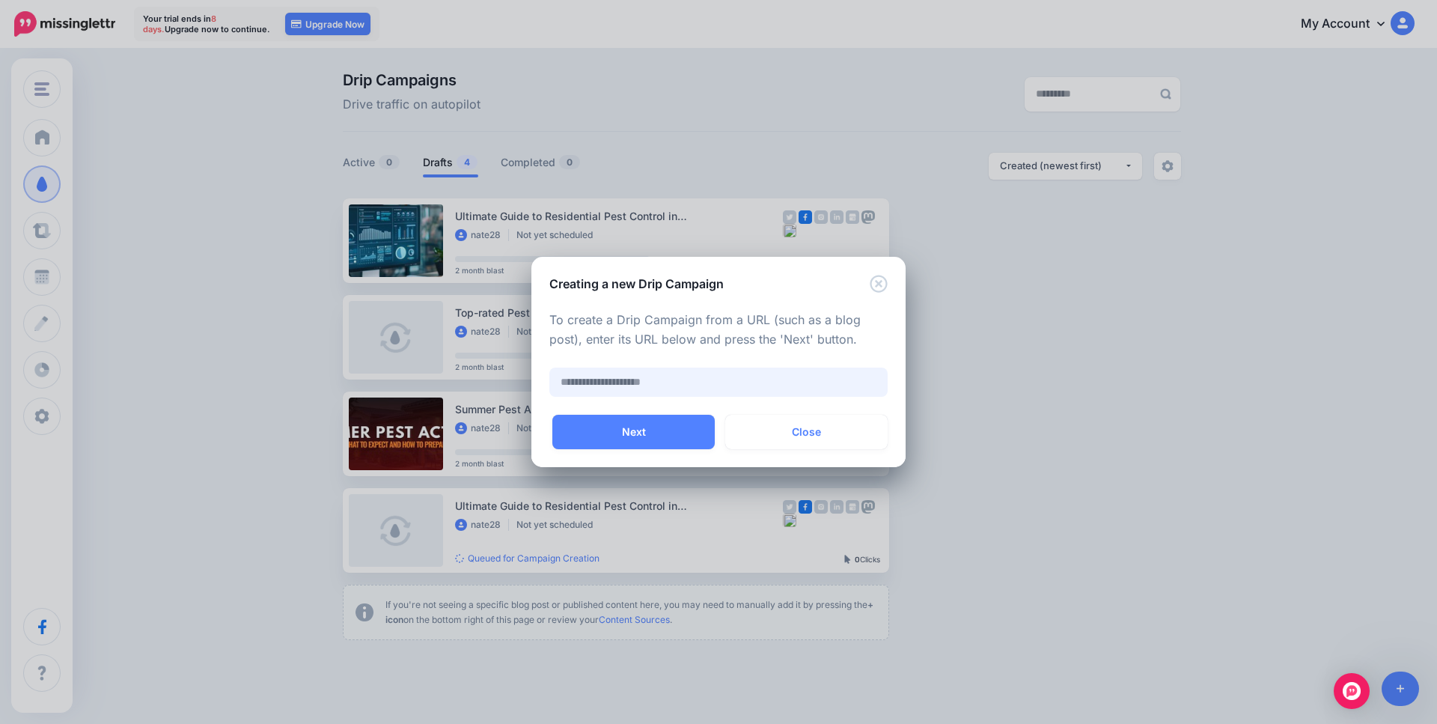
paste input "**********"
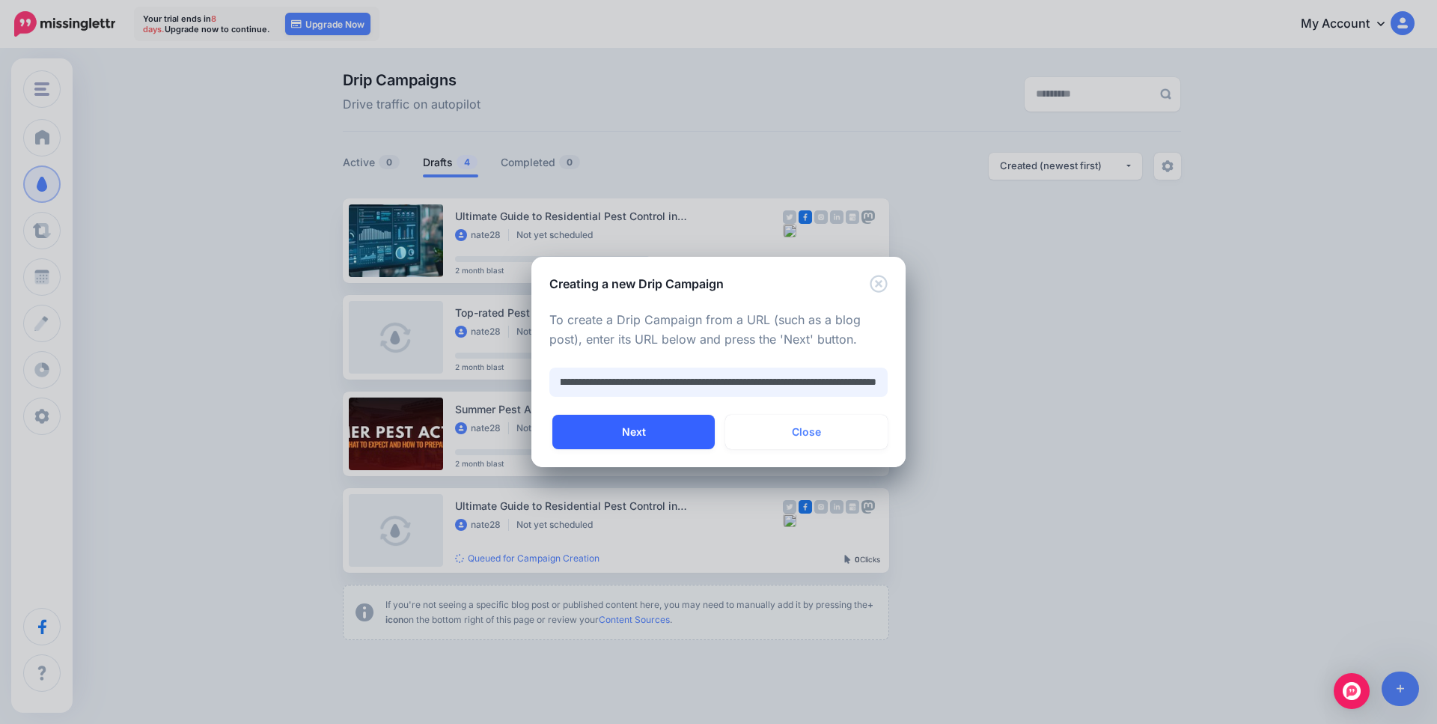
type input "**********"
click at [684, 432] on button "Next" at bounding box center [633, 432] width 162 height 34
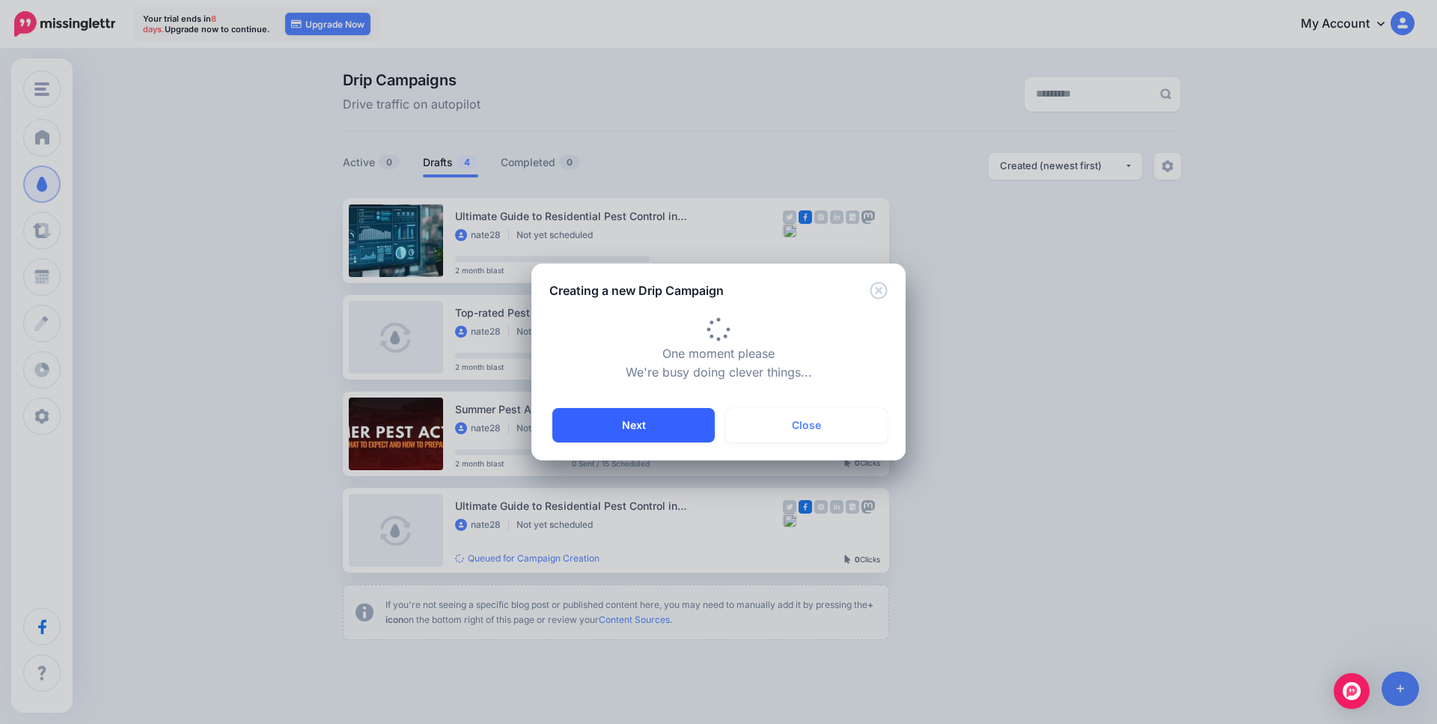
type input "**********"
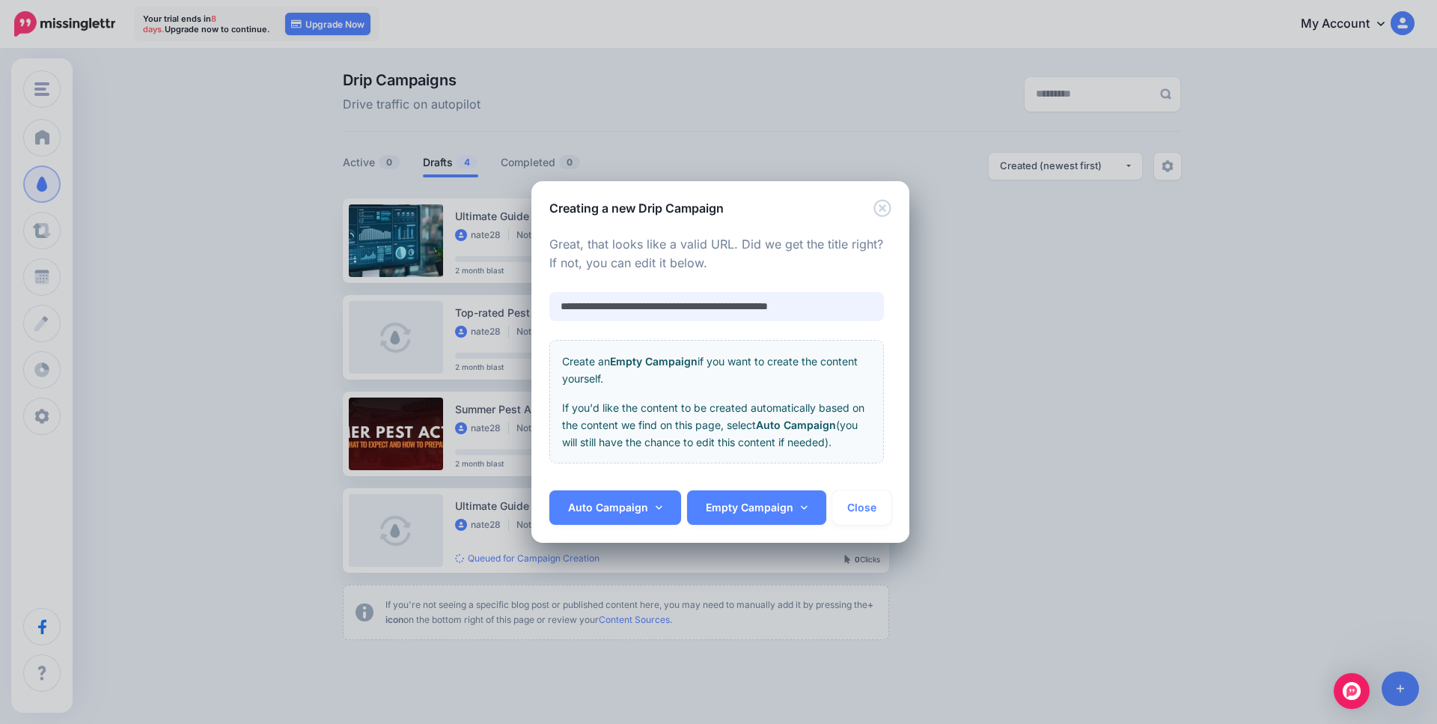
scroll to position [0, 3]
click at [649, 505] on link "Auto Campaign" at bounding box center [615, 509] width 132 height 34
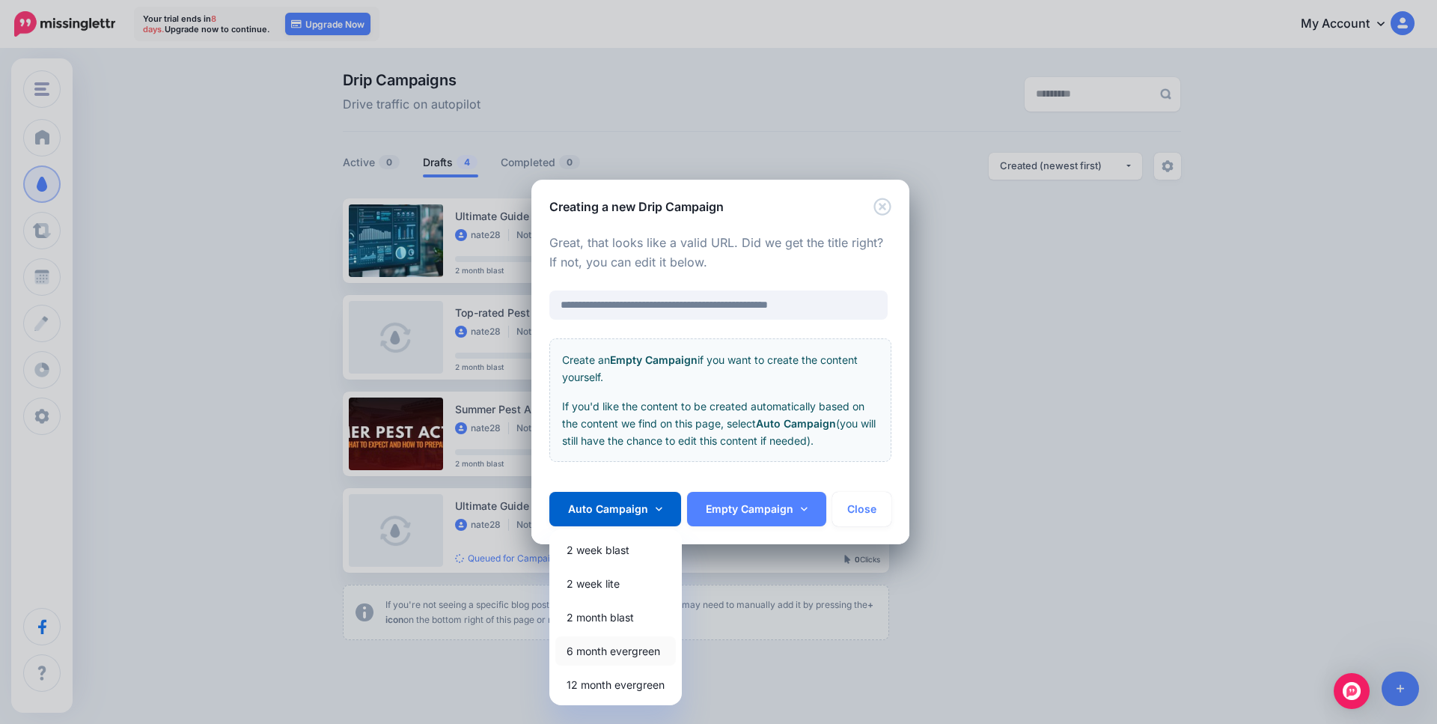
click at [638, 652] on link "6 month evergreen" at bounding box center [615, 650] width 120 height 29
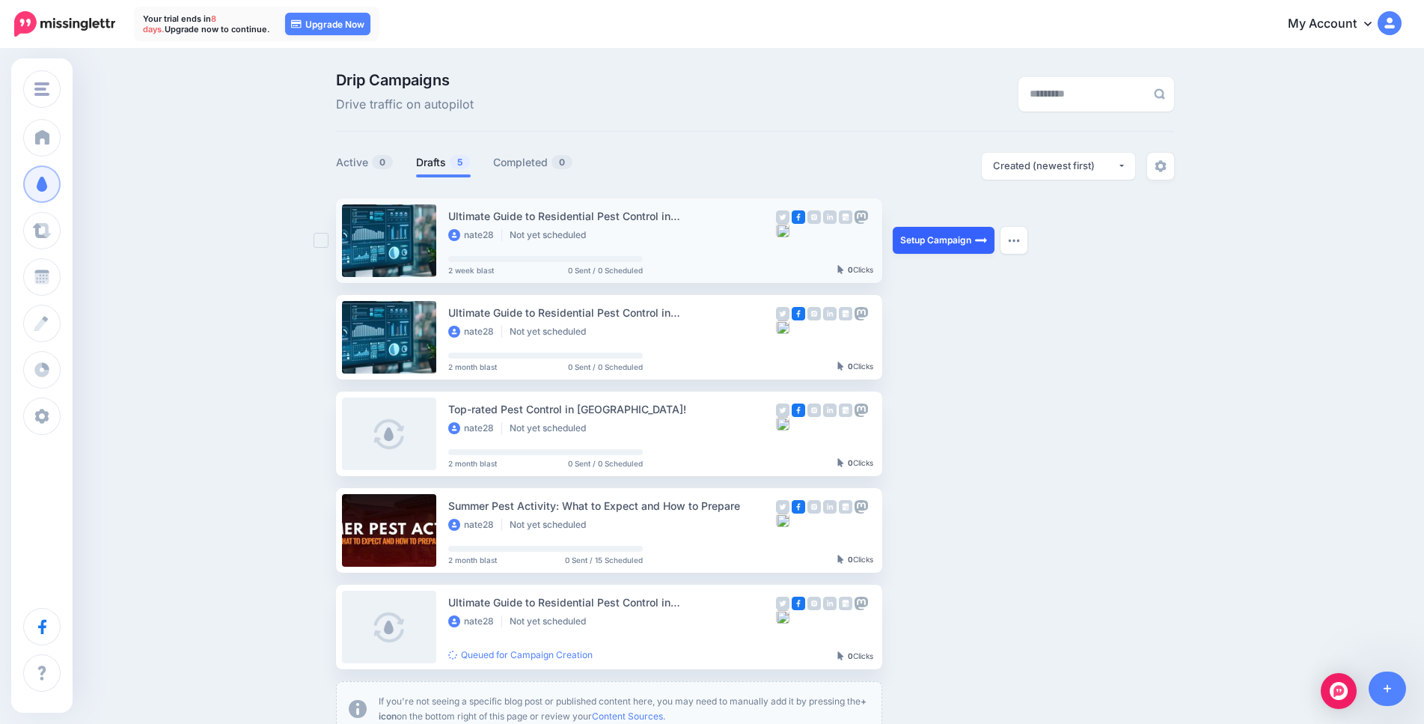
click at [932, 239] on link "Setup Campaign" at bounding box center [944, 240] width 102 height 27
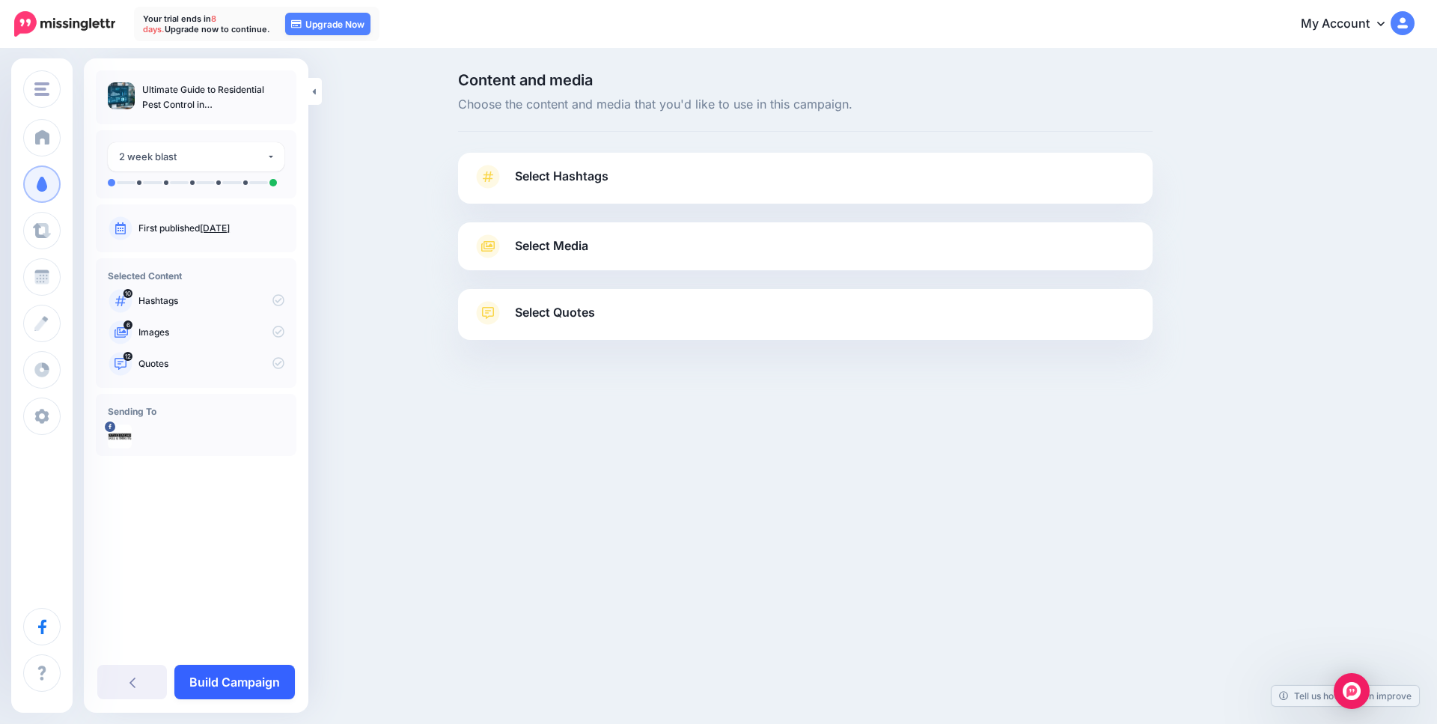
click at [237, 682] on link "Build Campaign" at bounding box center [234, 681] width 120 height 34
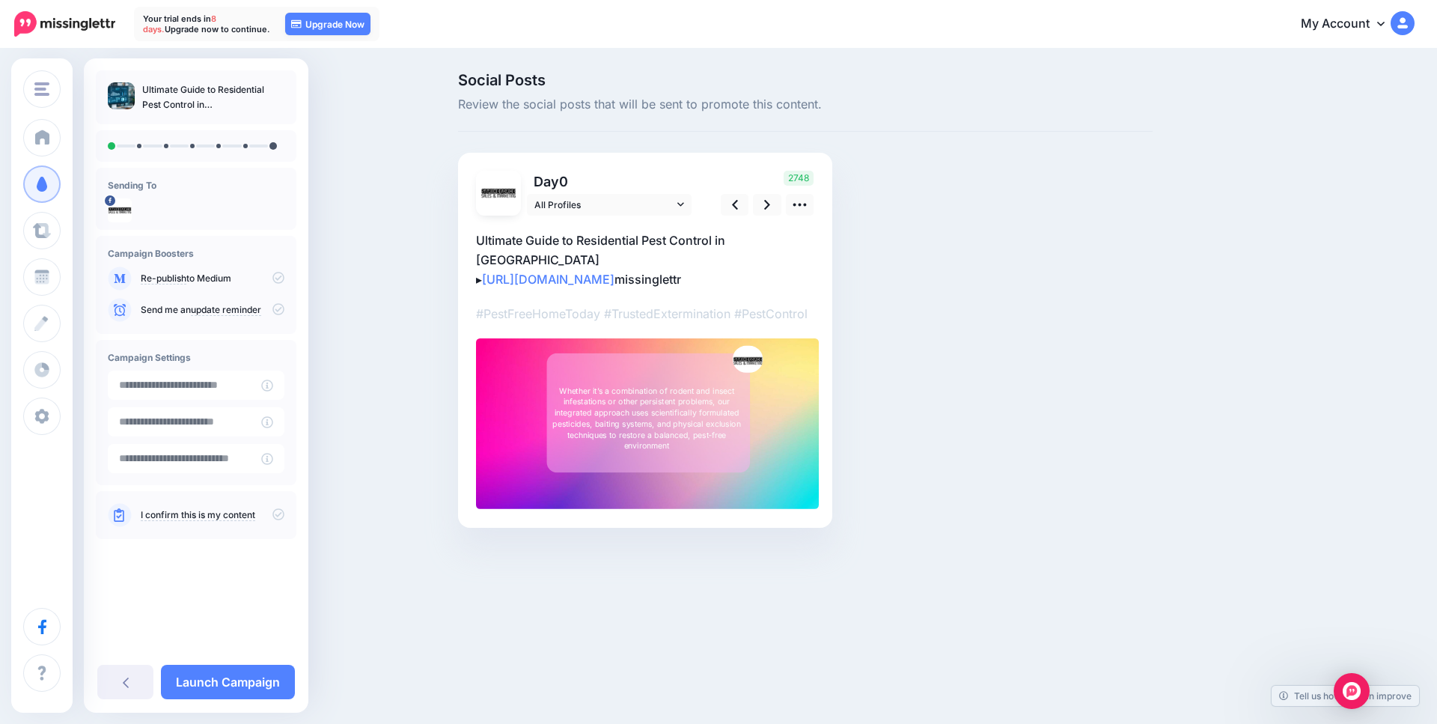
drag, startPoint x: 742, startPoint y: 508, endPoint x: 549, endPoint y: 432, distance: 206.6
click at [549, 432] on div "Rectangle Dispatch Pest Control Whether it’s a combination of rodent and insect…" at bounding box center [647, 423] width 343 height 171
drag, startPoint x: 584, startPoint y: 453, endPoint x: 643, endPoint y: 471, distance: 61.8
click at [629, 451] on div "Whether it’s a combination of rodent and insect infestations or other persisten…" at bounding box center [646, 418] width 198 height 66
type textarea "**********"
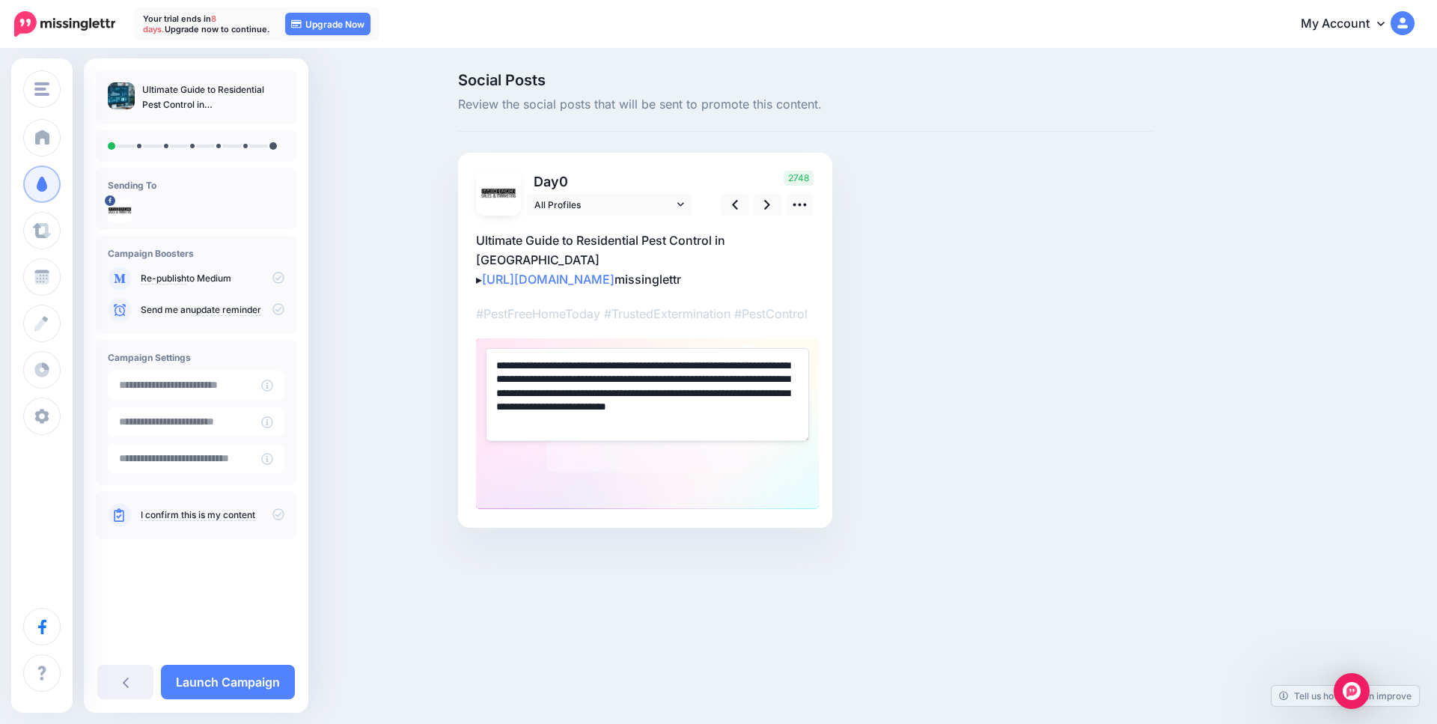
click at [890, 424] on div "Social Posts Review the social posts that will be sent to promote this content.…" at bounding box center [805, 323] width 717 height 500
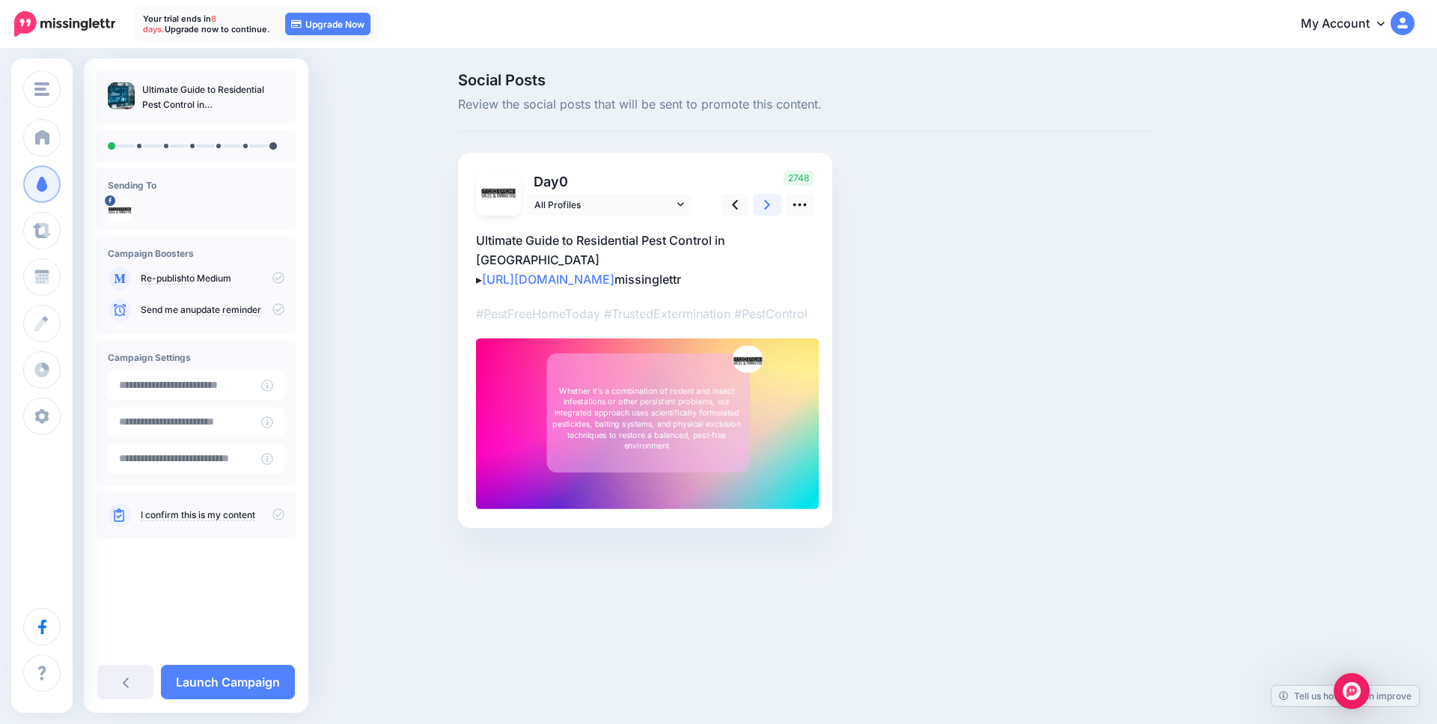
click at [762, 204] on link at bounding box center [767, 205] width 28 height 22
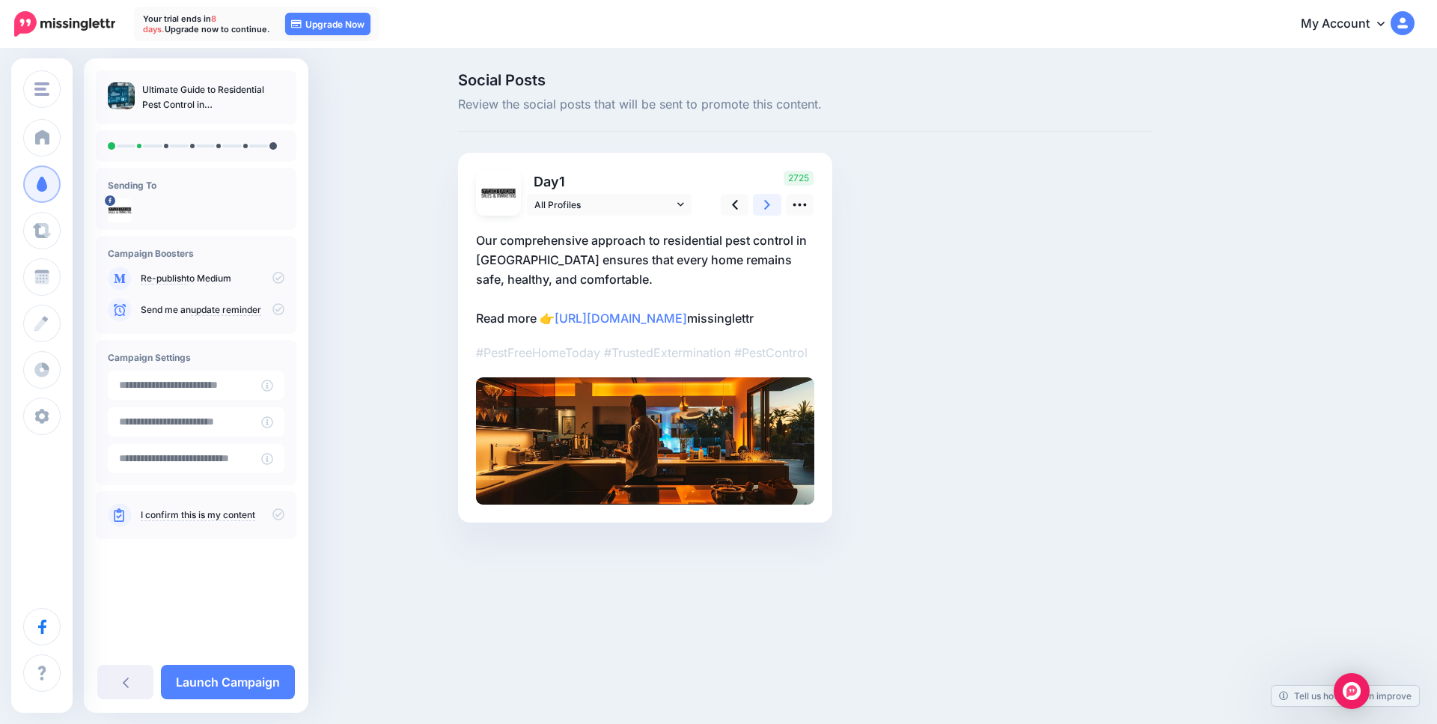
click at [762, 204] on link at bounding box center [767, 205] width 28 height 22
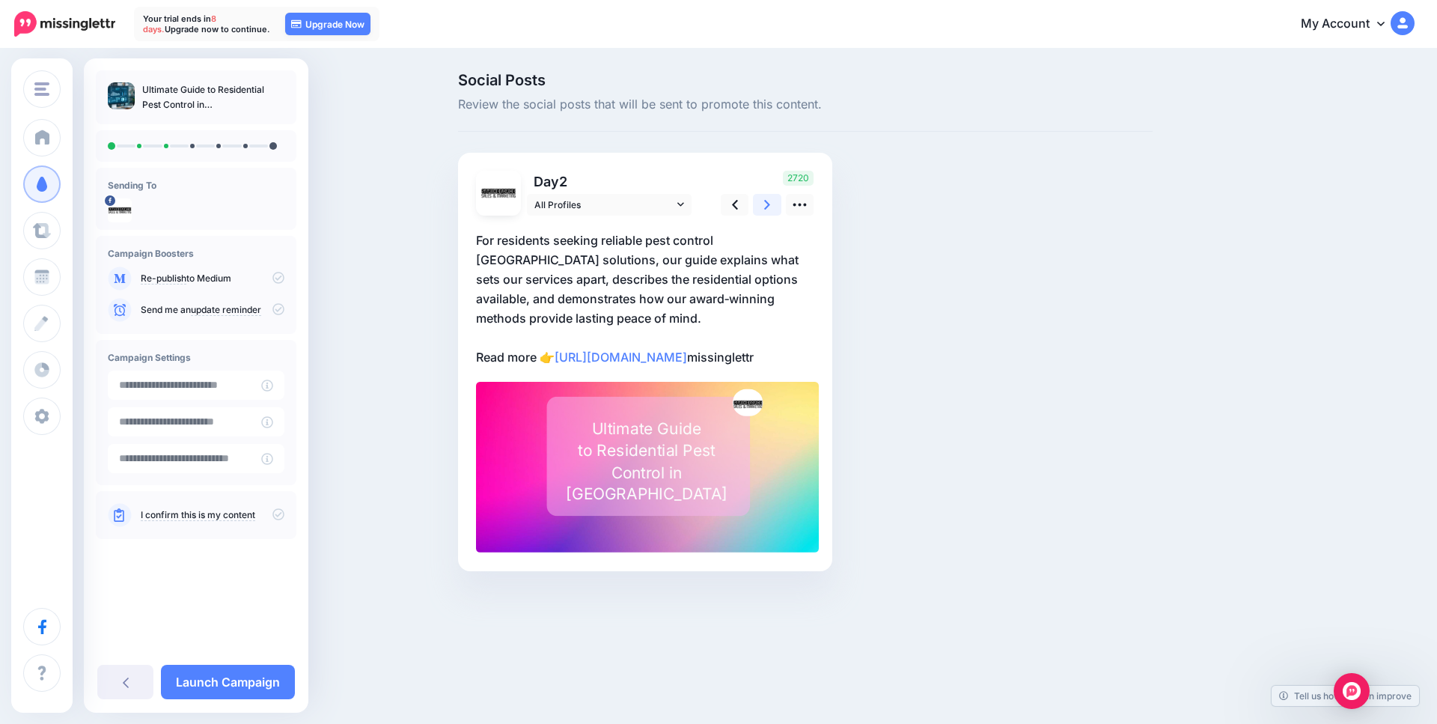
click at [762, 204] on link at bounding box center [767, 205] width 28 height 22
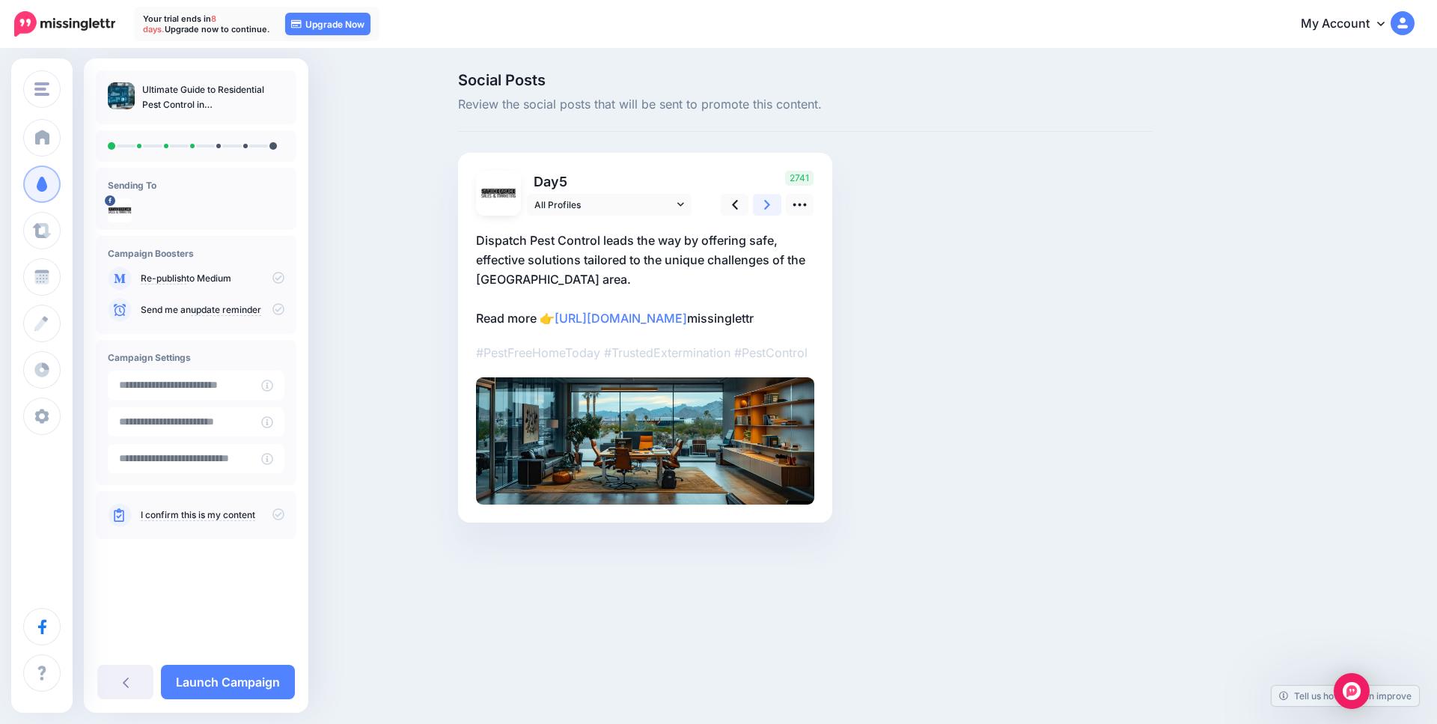
click at [762, 204] on link at bounding box center [767, 205] width 28 height 22
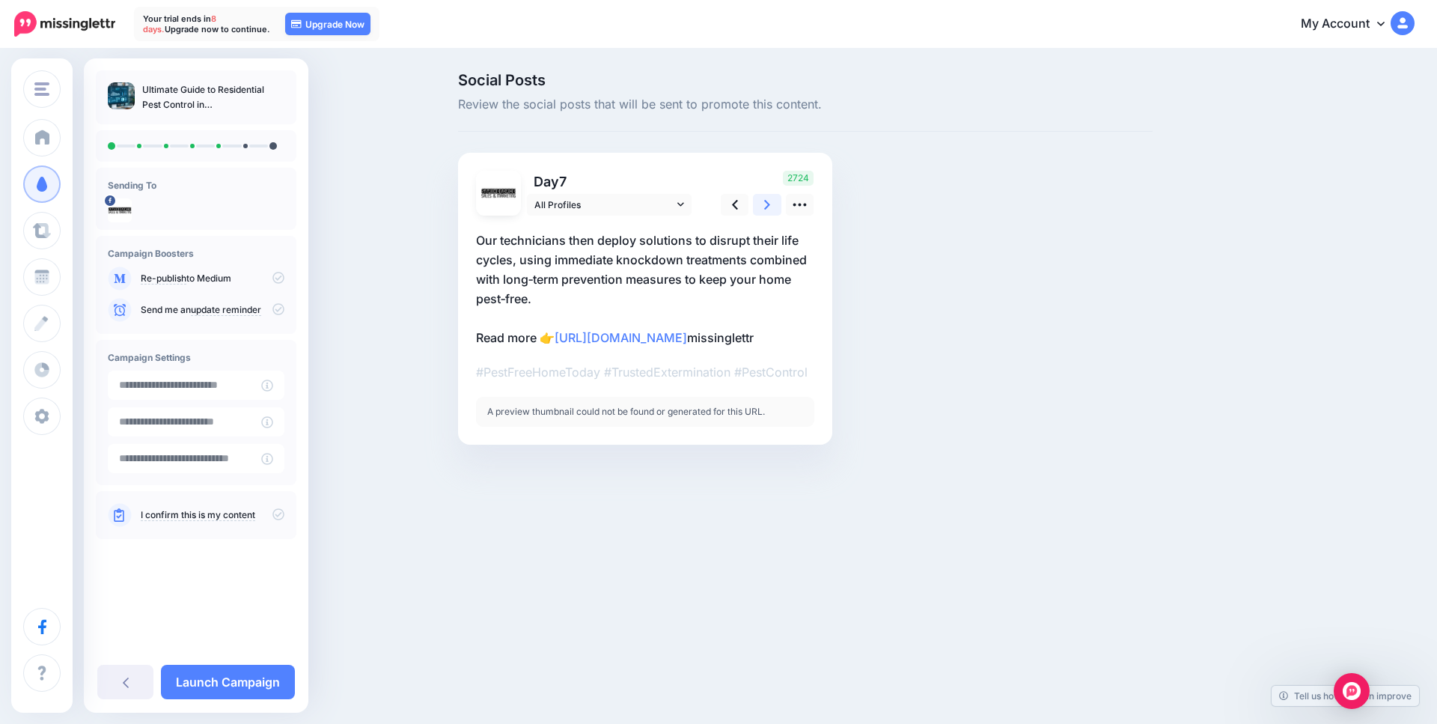
click at [762, 204] on link at bounding box center [767, 205] width 28 height 22
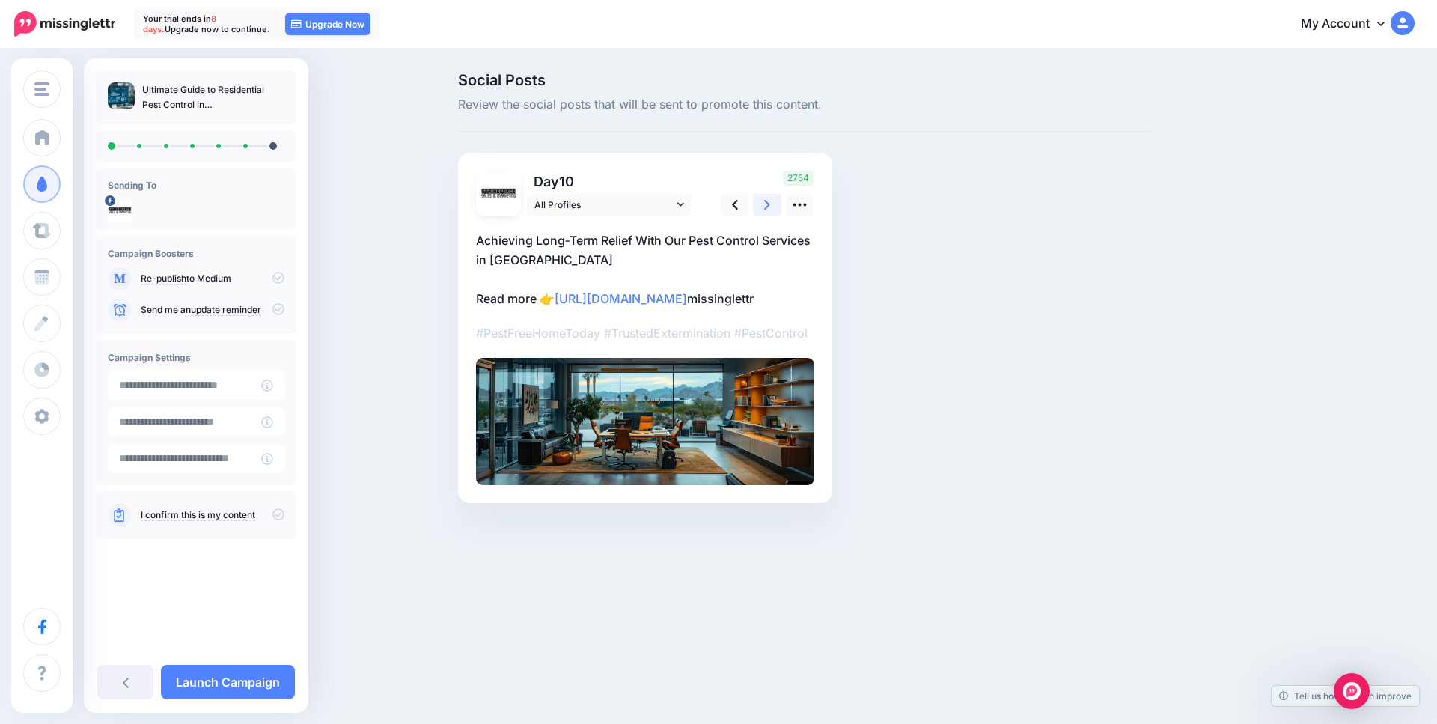
click at [762, 204] on link at bounding box center [767, 205] width 28 height 22
